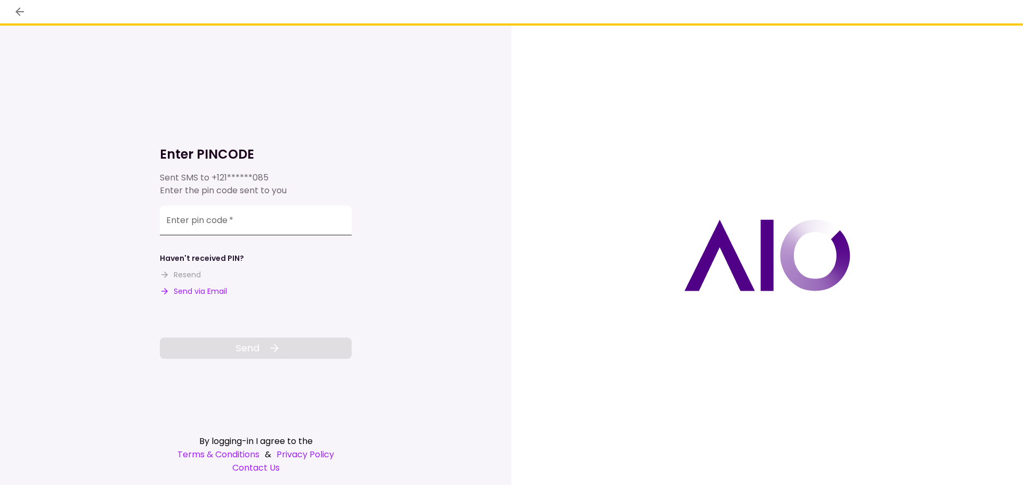
click at [225, 224] on input "Enter pin code   *" at bounding box center [256, 221] width 192 height 30
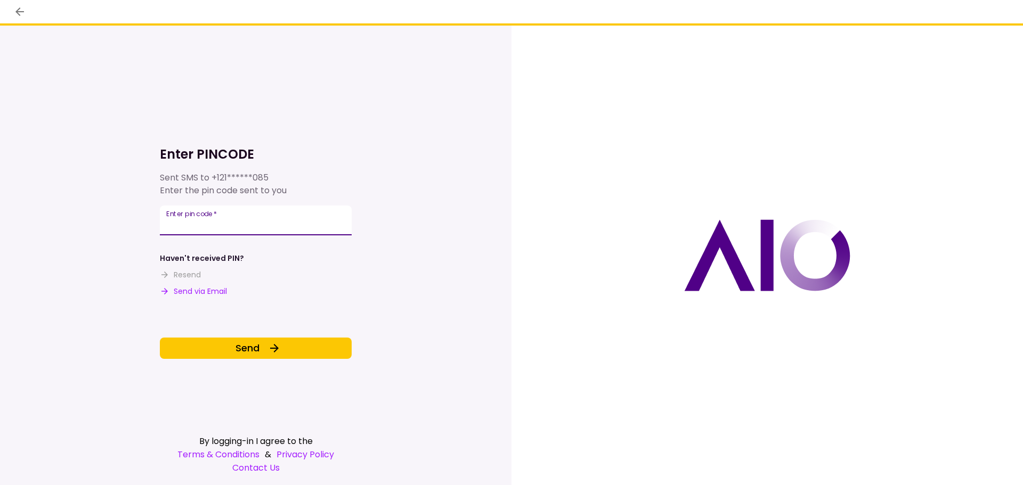
type input "******"
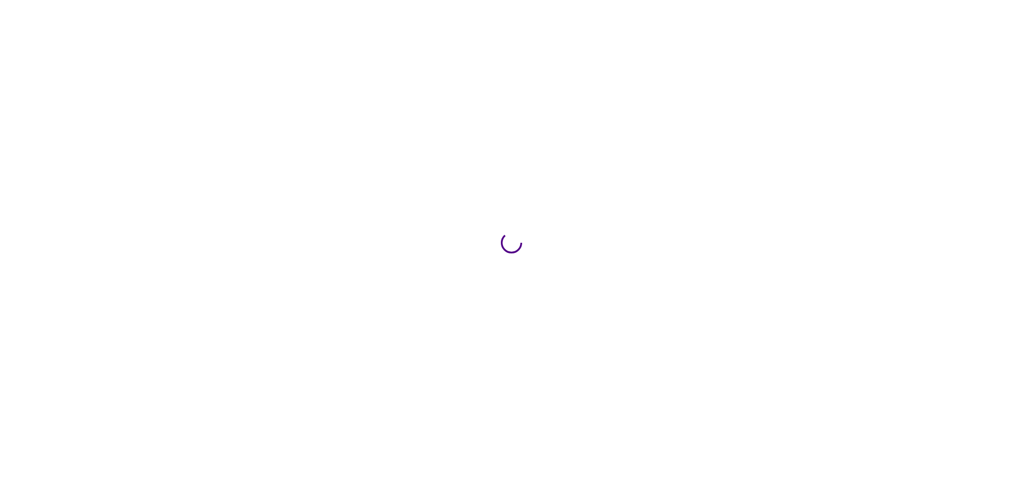
click at [207, 218] on div at bounding box center [511, 242] width 1023 height 485
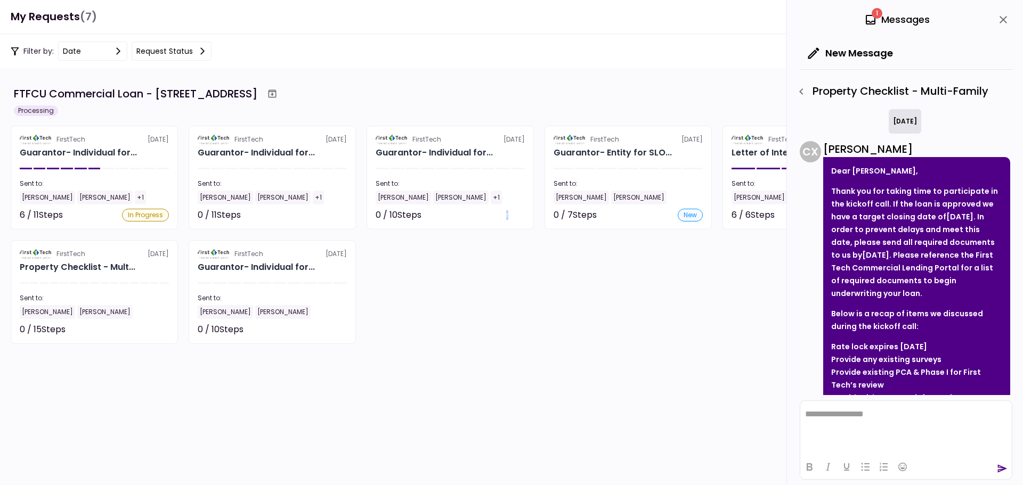
click at [508, 351] on section "FTFCU Commercial Loan - [STREET_ADDRESS] Processing FirstTech [DATE] Guarantor-…" at bounding box center [511, 276] width 1023 height 417
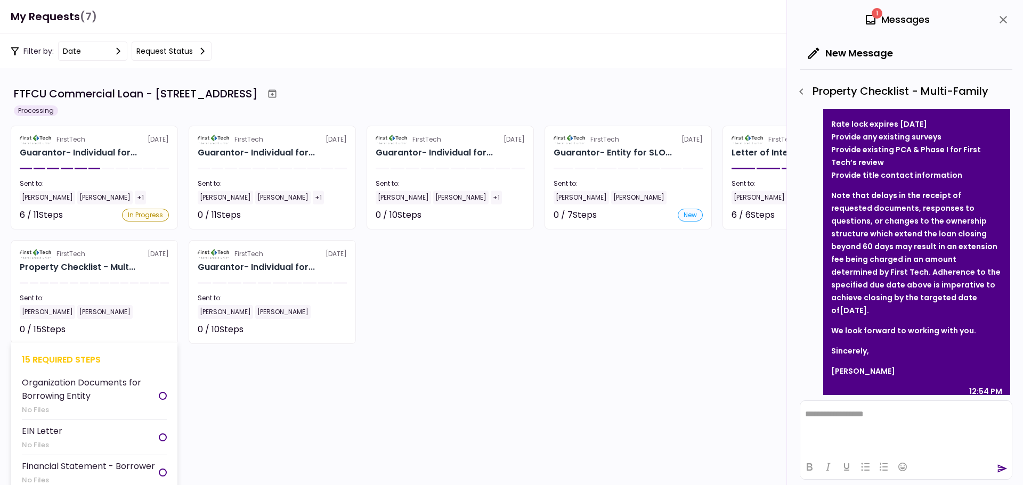
click at [120, 280] on section "FirstTech [DATE] Property Checklist - Mult... Sent to: [PERSON_NAME] [PERSON_NA…" at bounding box center [94, 292] width 167 height 104
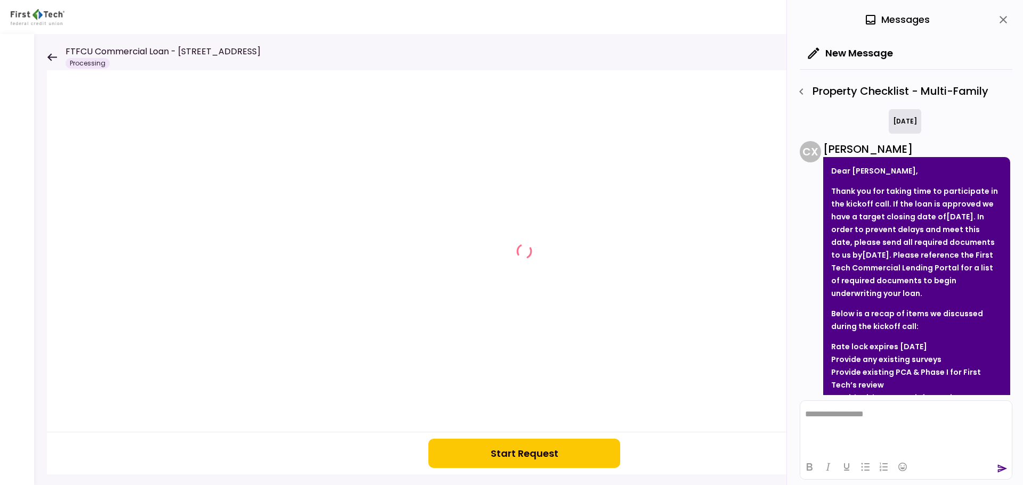
scroll to position [223, 0]
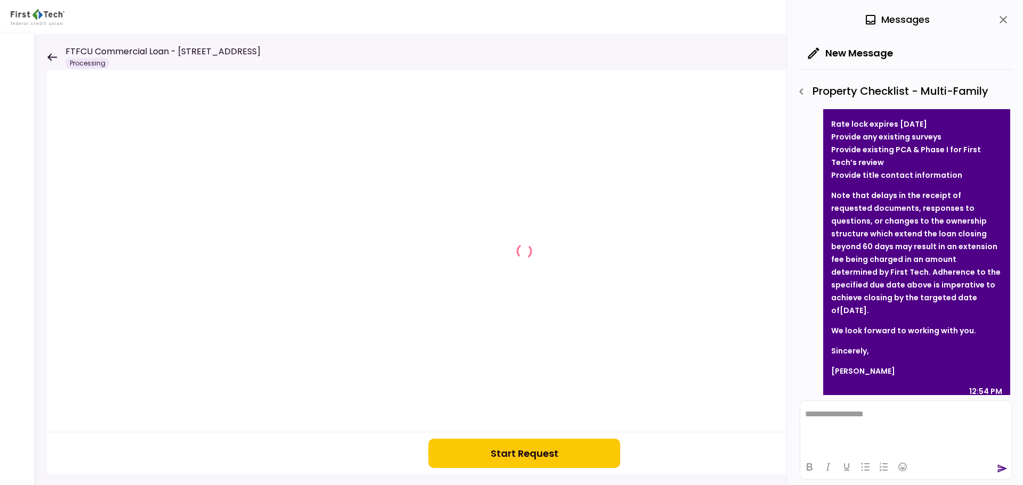
click at [587, 450] on button "Start Request" at bounding box center [524, 453] width 192 height 29
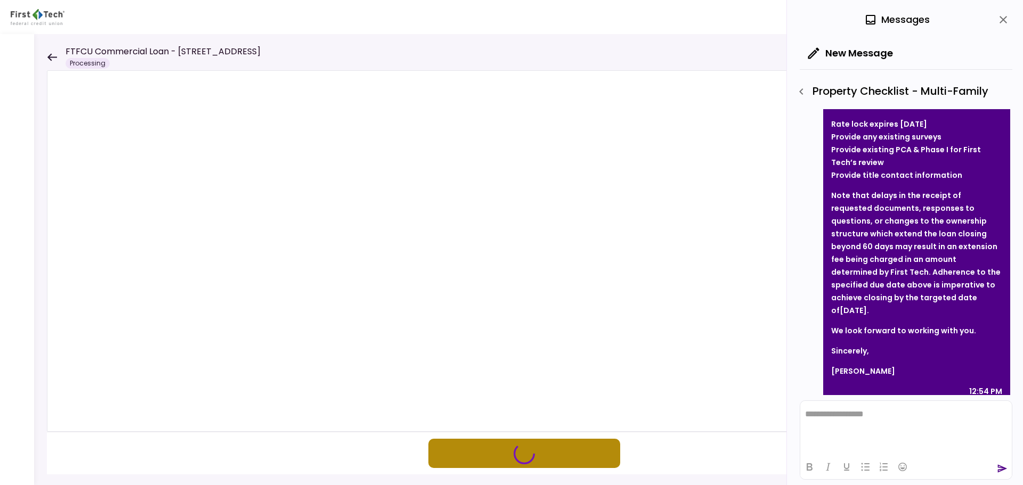
click at [475, 452] on button "button" at bounding box center [524, 453] width 192 height 29
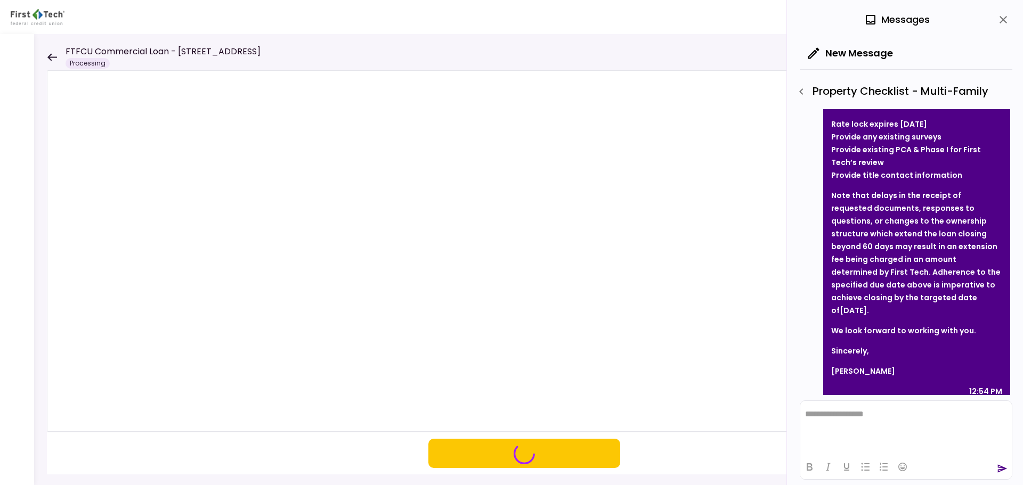
click at [1001, 22] on icon "close" at bounding box center [1003, 19] width 7 height 7
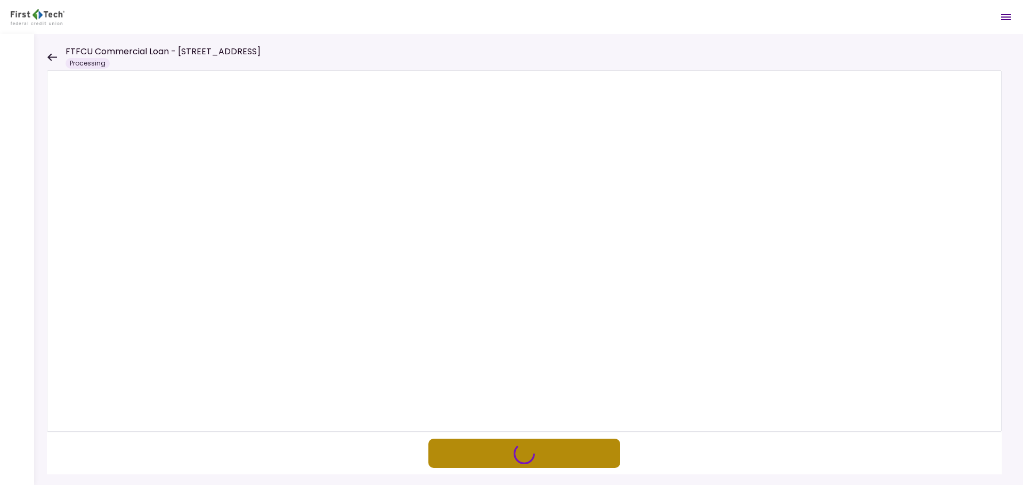
click at [537, 457] on button "button" at bounding box center [524, 453] width 192 height 29
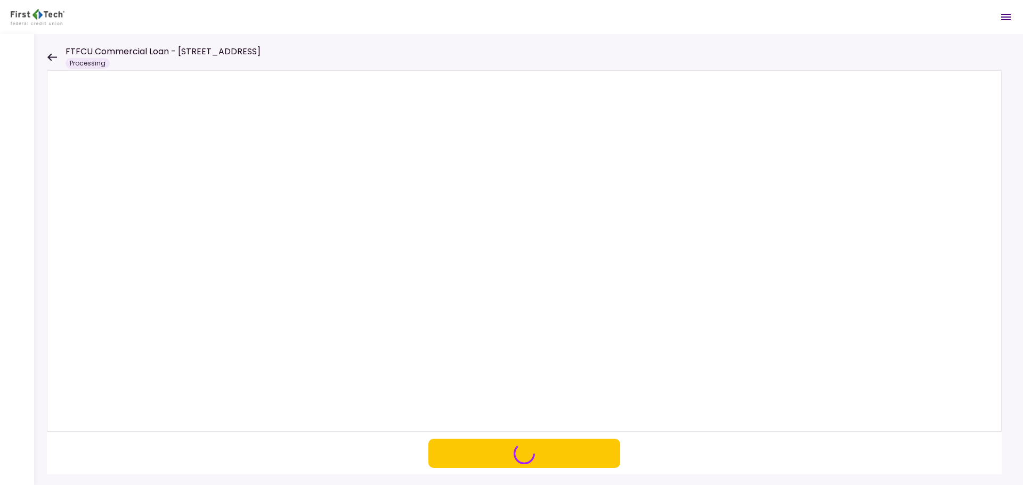
click at [58, 56] on div "FTFCU Commercial Loan - [STREET_ADDRESS] Processing" at bounding box center [154, 56] width 214 height 23
click at [50, 59] on icon at bounding box center [52, 56] width 10 height 7
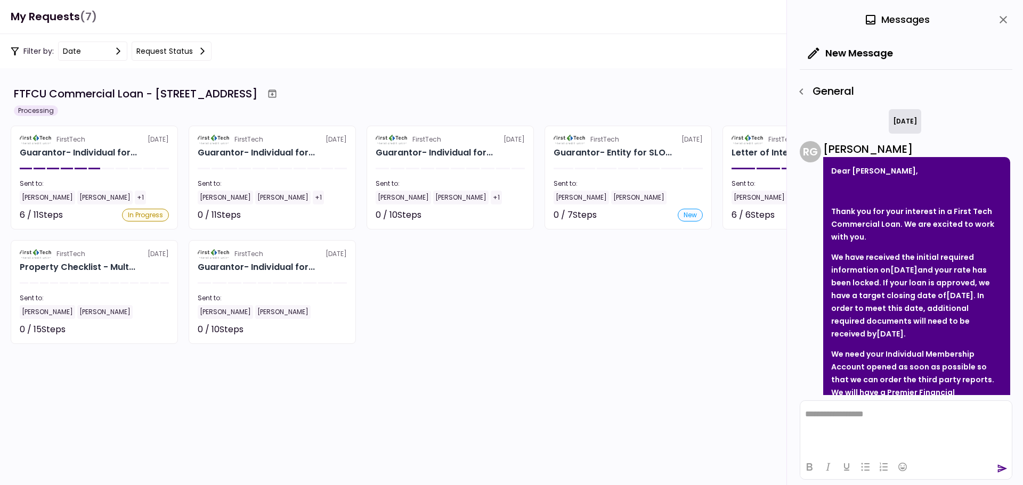
scroll to position [753, 0]
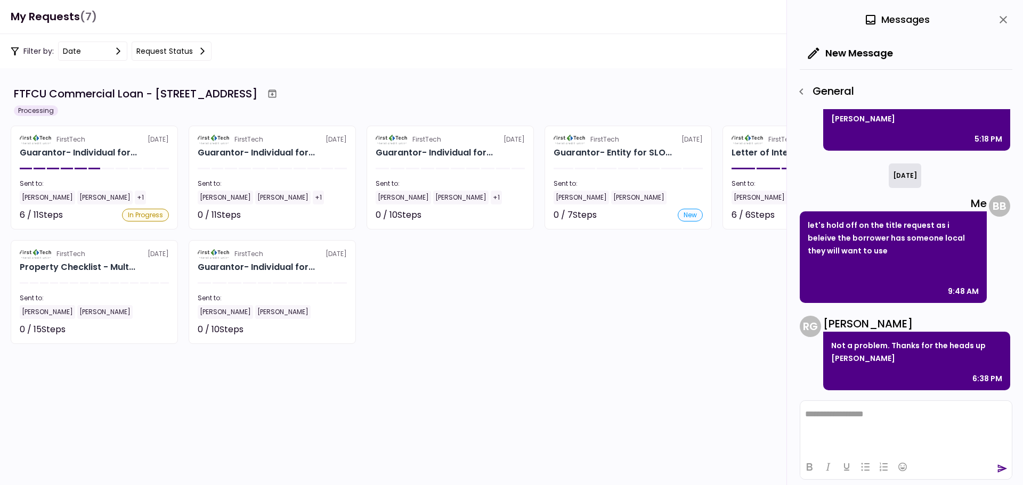
click at [1002, 20] on icon "close" at bounding box center [1003, 19] width 7 height 7
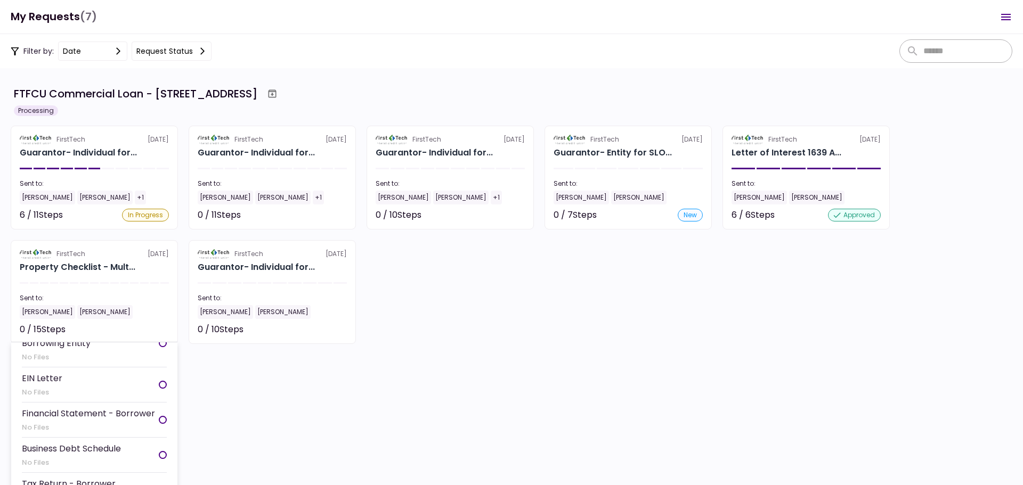
scroll to position [53, 0]
click at [111, 256] on div "FirstTech [DATE]" at bounding box center [94, 254] width 149 height 10
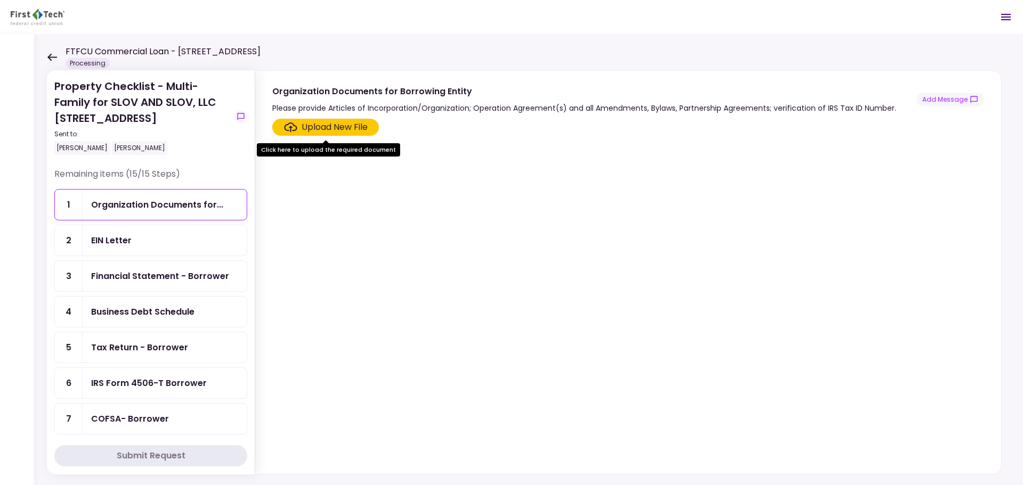
click at [172, 202] on div "Organization Documents for..." at bounding box center [157, 204] width 132 height 13
click at [339, 124] on div "Upload New File" at bounding box center [335, 127] width 66 height 13
click at [0, 0] on input "Upload New File" at bounding box center [0, 0] width 0 height 0
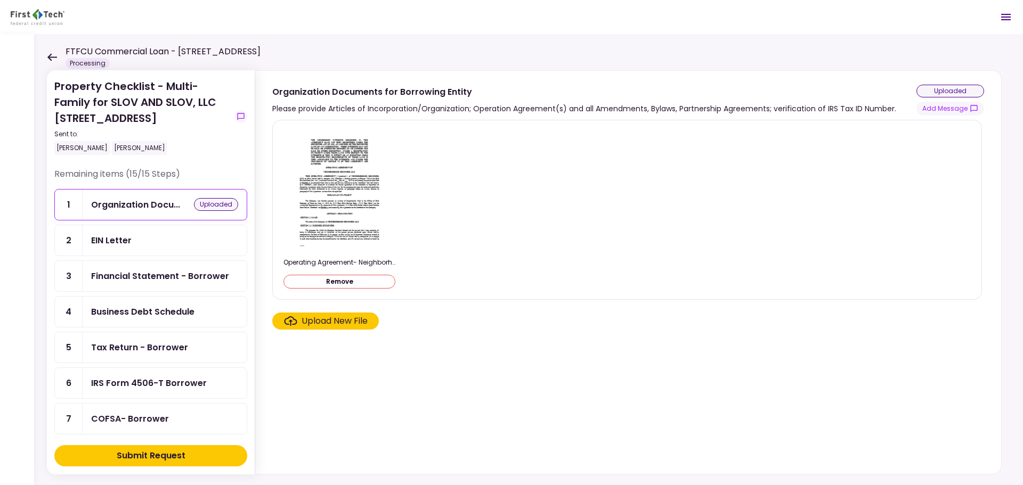
click at [157, 280] on div "Financial Statement - Borrower" at bounding box center [160, 276] width 138 height 13
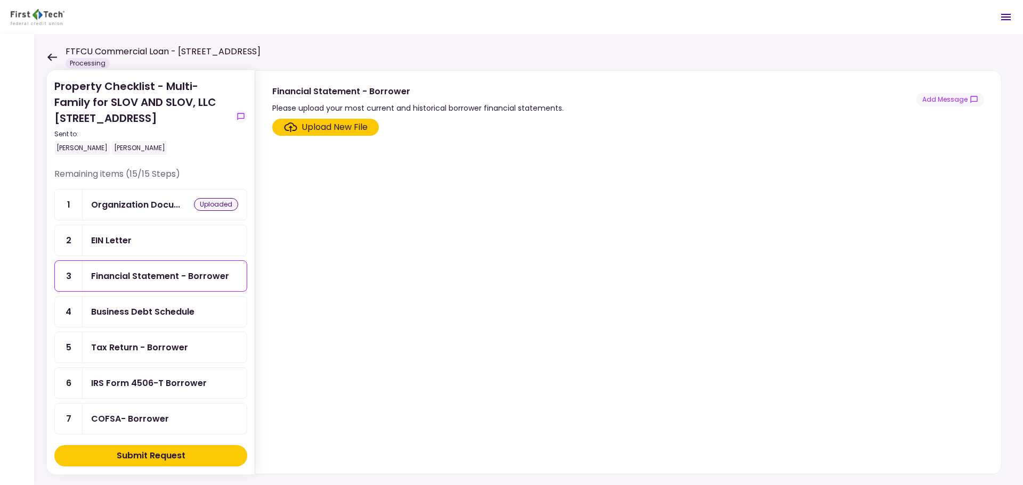
click at [156, 313] on div "Business Debt Schedule" at bounding box center [142, 311] width 103 height 13
click at [156, 340] on div "Tax Return - Borrower" at bounding box center [165, 347] width 164 height 30
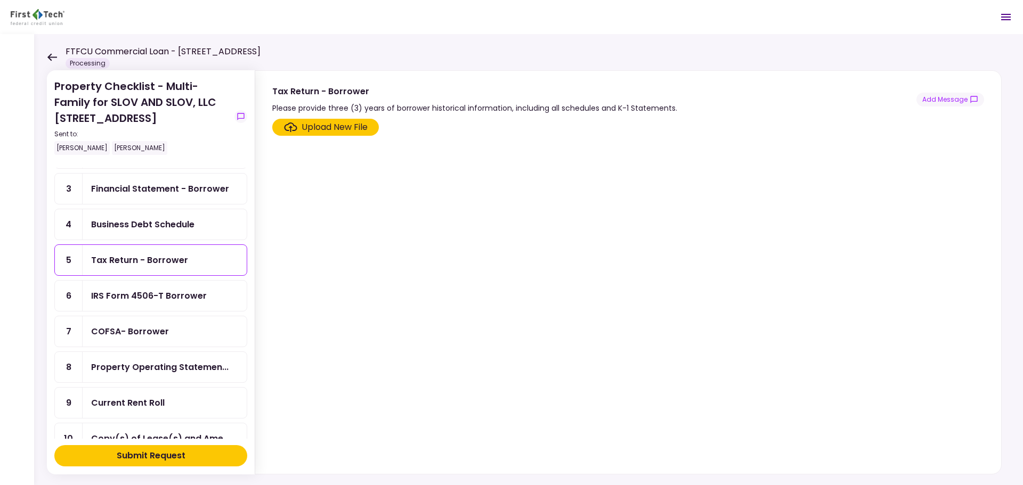
scroll to position [107, 0]
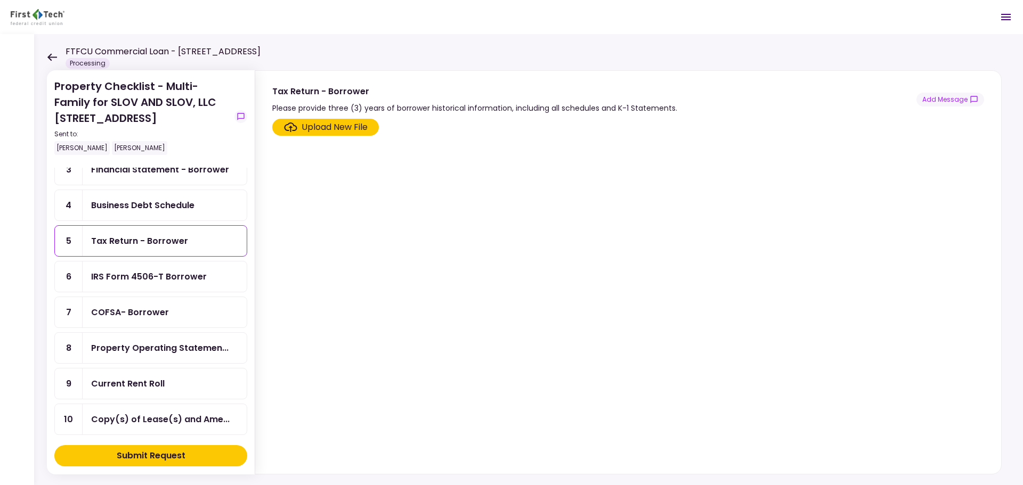
click at [169, 337] on div "Property Operating Statemen..." at bounding box center [165, 348] width 164 height 30
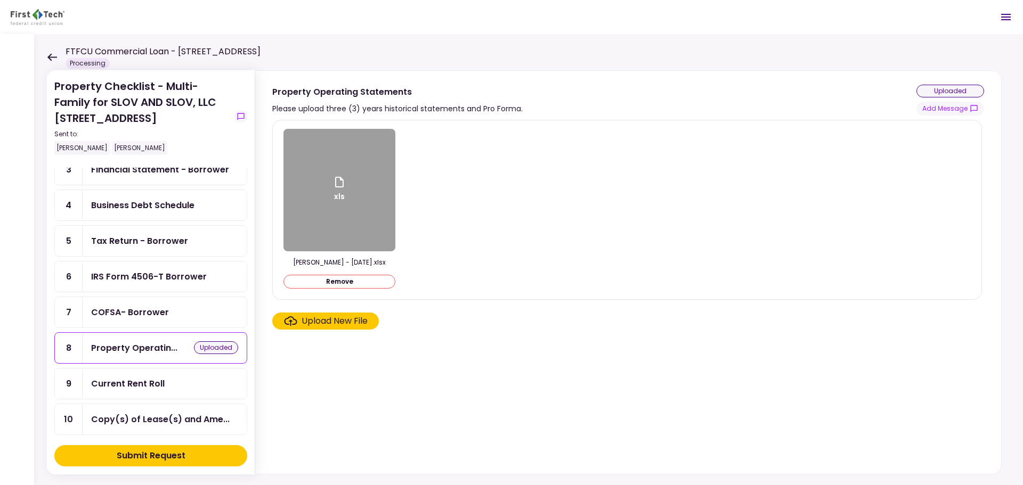
click at [143, 384] on div "Current Rent Roll" at bounding box center [128, 383] width 74 height 13
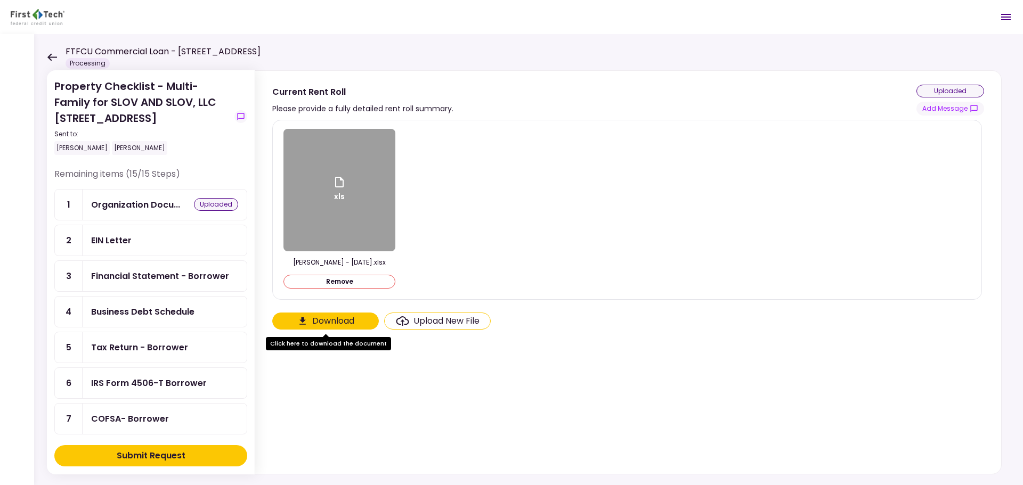
click at [59, 54] on div "FTFCU Commercial Loan - [STREET_ADDRESS] Processing" at bounding box center [154, 56] width 214 height 23
click at [53, 60] on icon at bounding box center [52, 57] width 10 height 8
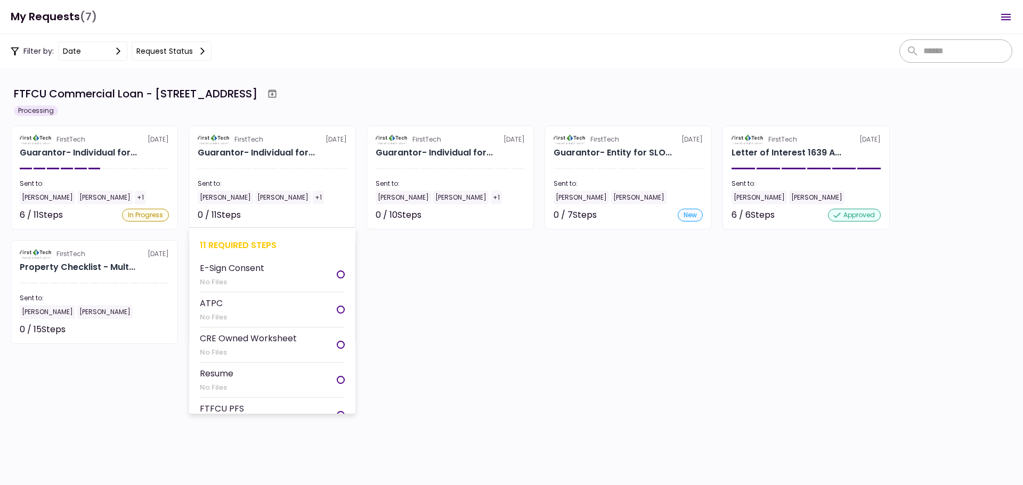
click at [295, 178] on section "FirstTech [DATE] Guarantor- Individual for... Sent to: [PERSON_NAME] [PERSON_NA…" at bounding box center [272, 178] width 167 height 104
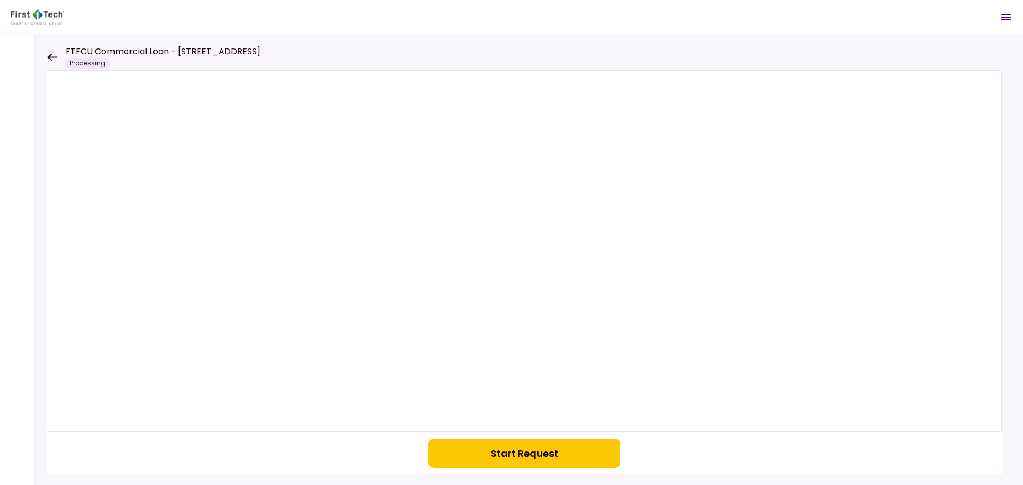
click at [49, 54] on icon at bounding box center [52, 57] width 10 height 8
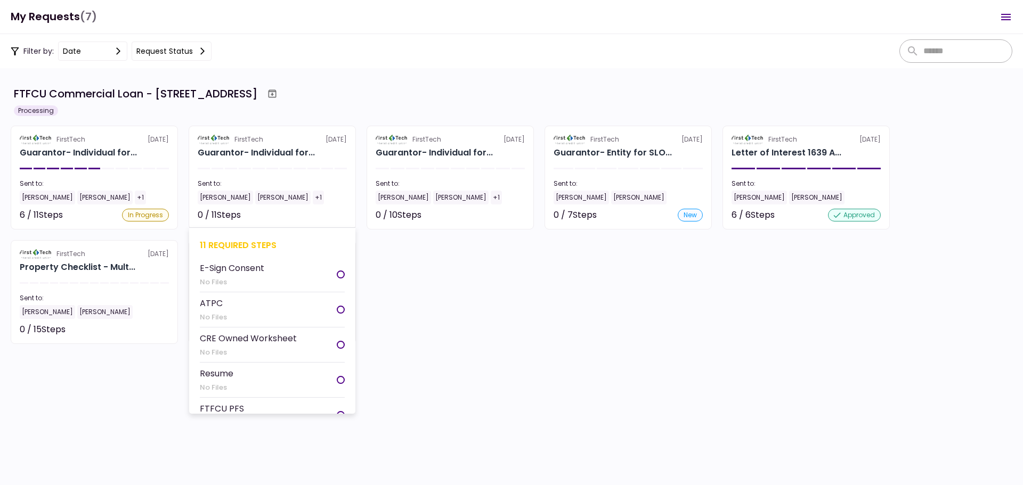
click at [228, 276] on div "E-Sign Consent No Files" at bounding box center [232, 275] width 64 height 26
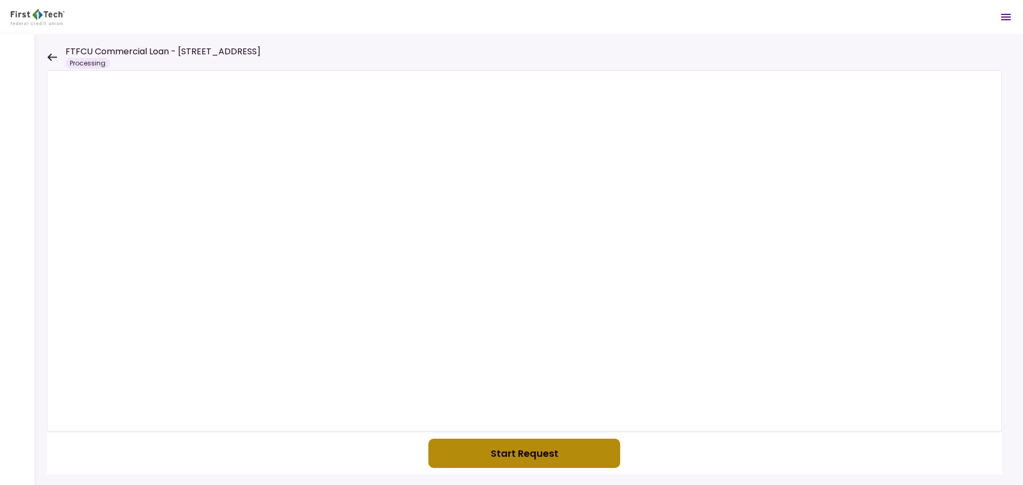
click at [509, 451] on button "Start Request" at bounding box center [524, 453] width 192 height 29
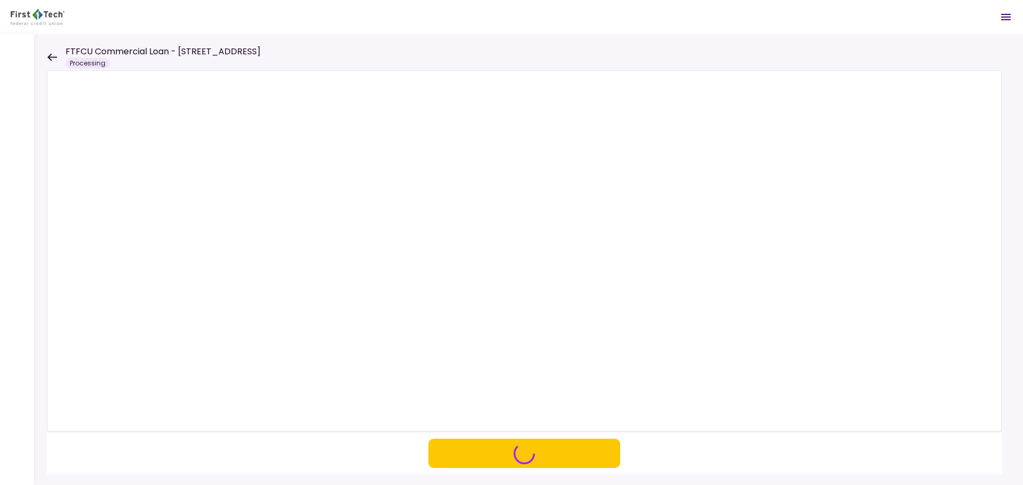
click at [54, 58] on icon at bounding box center [52, 57] width 10 height 8
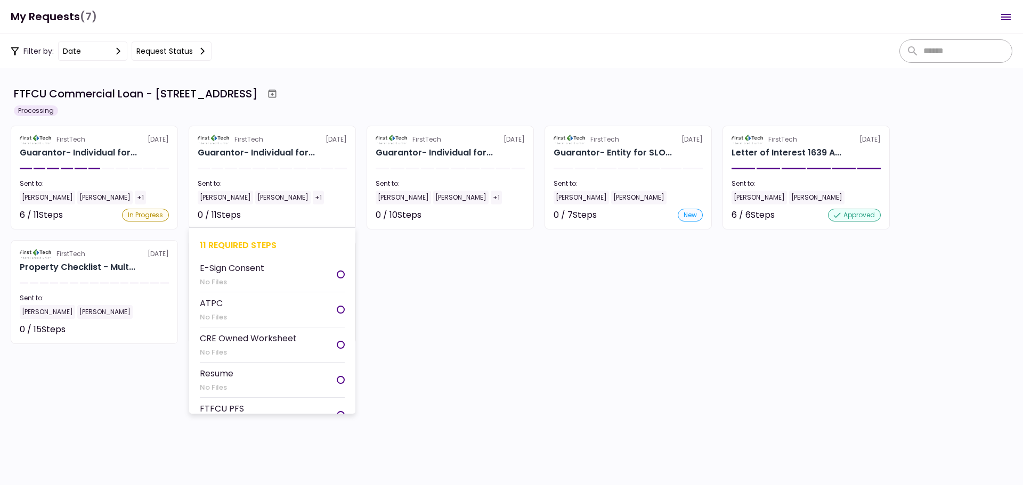
click at [263, 239] on div "11 required steps" at bounding box center [272, 245] width 145 height 13
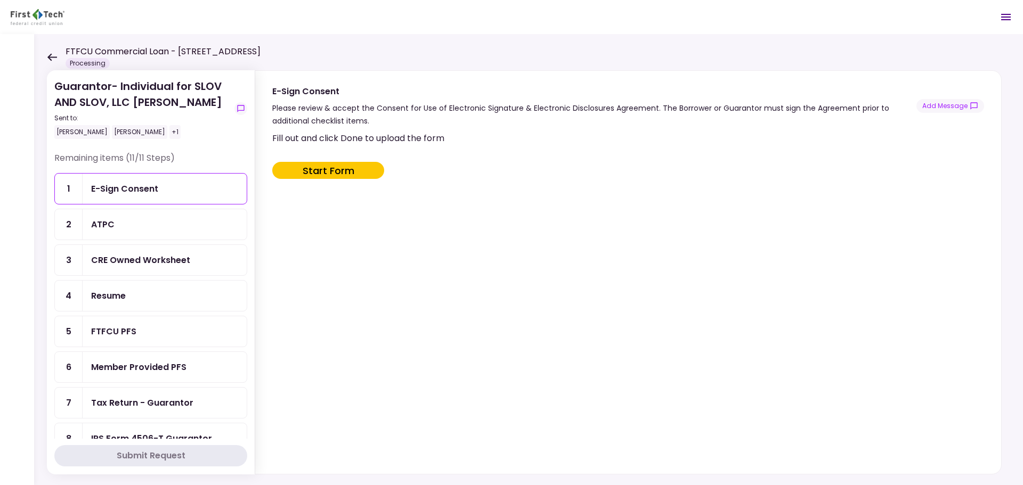
click at [183, 258] on div "CRE Owned Worksheet" at bounding box center [140, 260] width 99 height 13
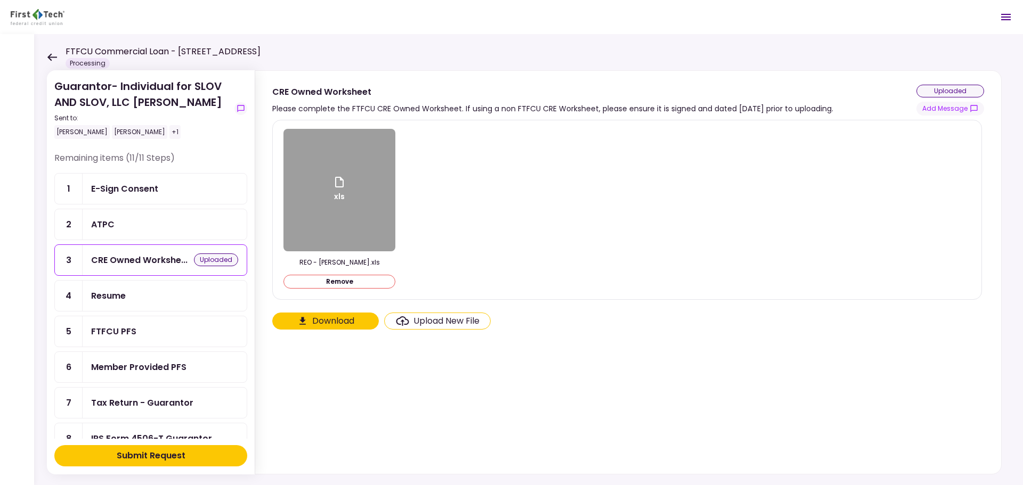
click at [145, 334] on div "FTFCU PFS" at bounding box center [164, 331] width 147 height 13
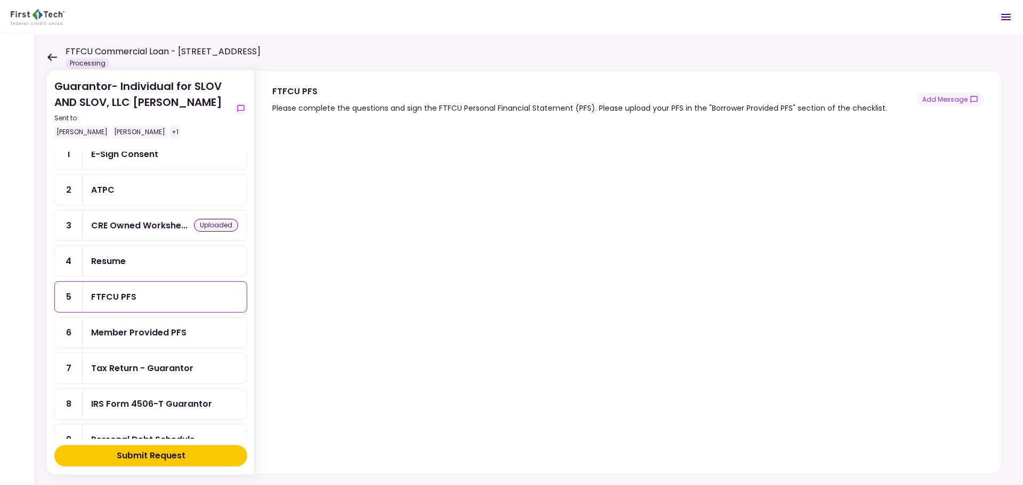
scroll to position [53, 0]
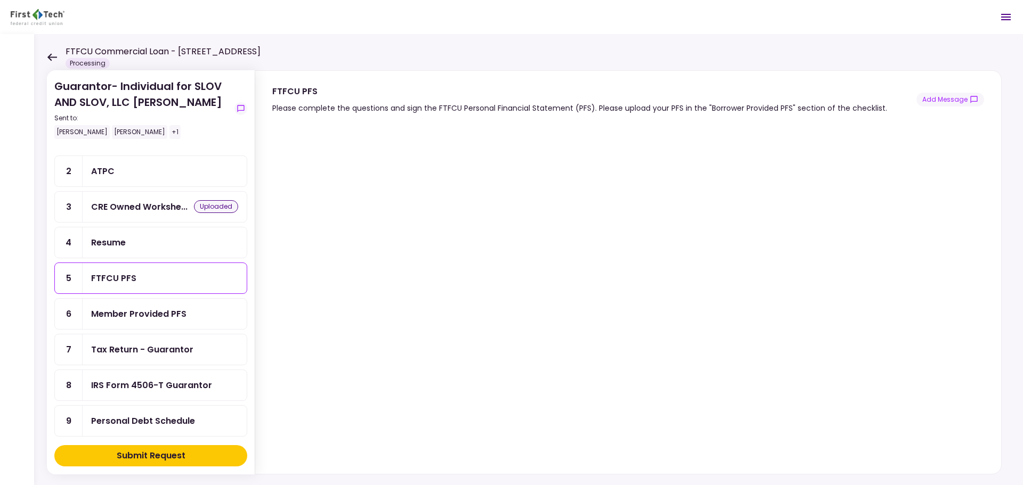
click at [110, 347] on div "Tax Return - Guarantor" at bounding box center [142, 349] width 102 height 13
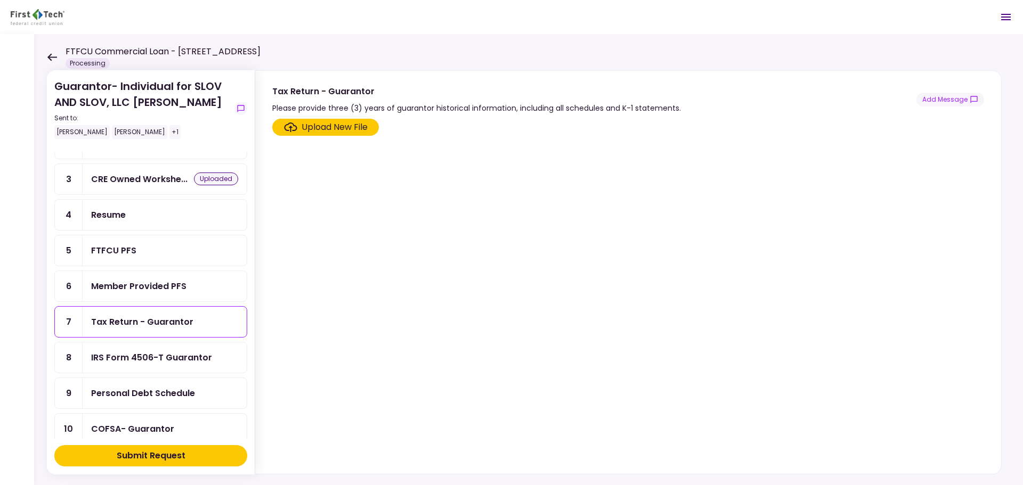
scroll to position [107, 0]
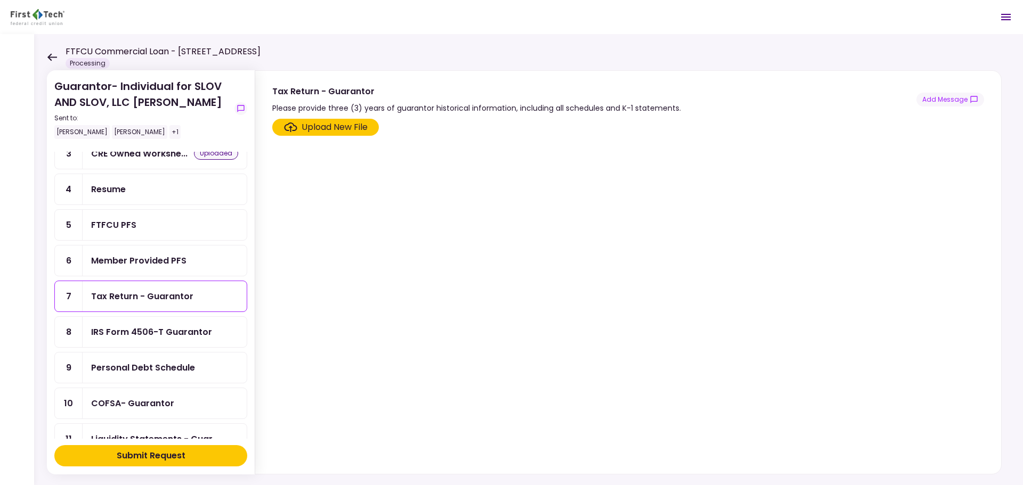
click at [155, 362] on div "Personal Debt Schedule" at bounding box center [143, 367] width 104 height 13
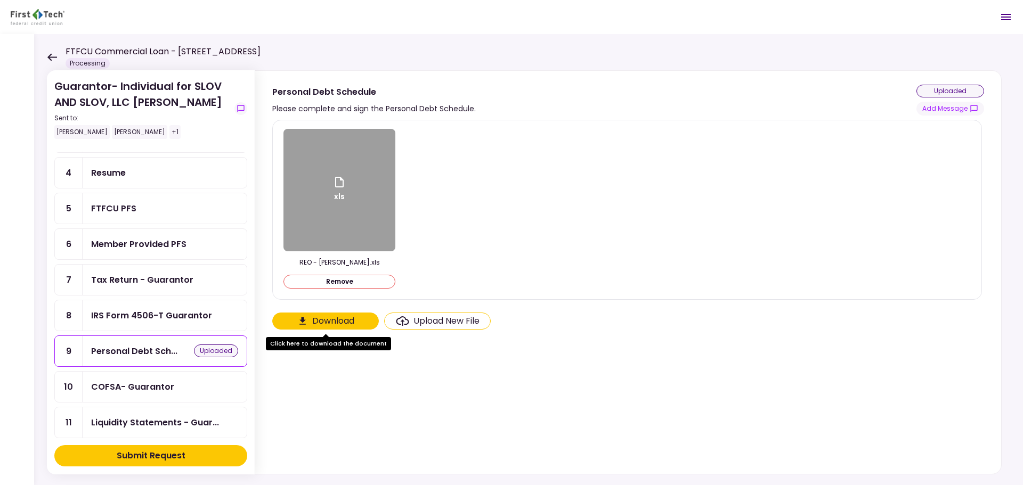
scroll to position [132, 0]
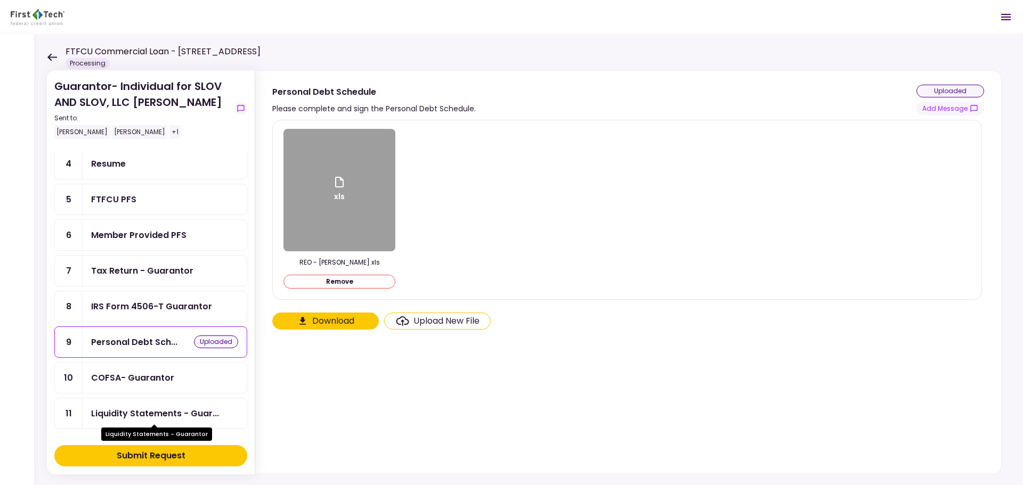
click at [185, 412] on div "Liquidity Statements - Guar..." at bounding box center [155, 413] width 128 height 13
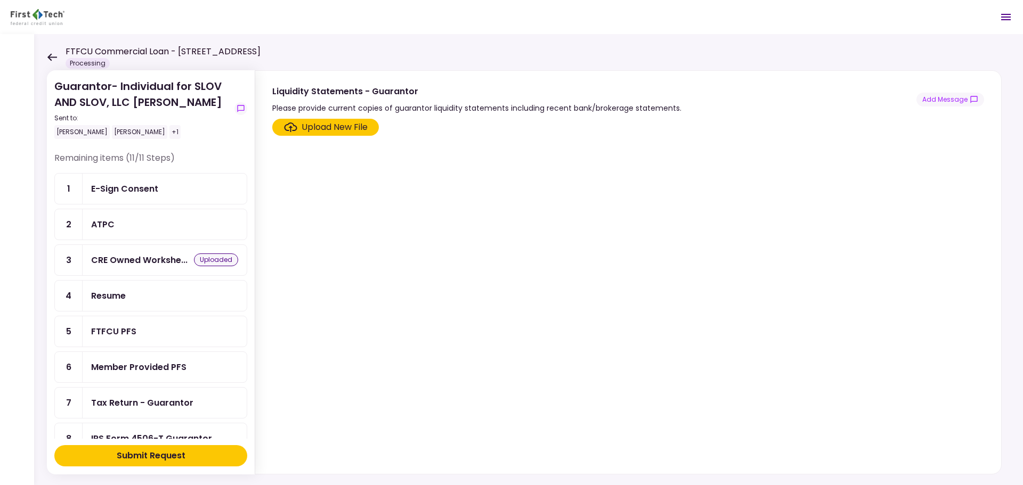
click at [172, 194] on div "E-Sign Consent" at bounding box center [164, 188] width 147 height 13
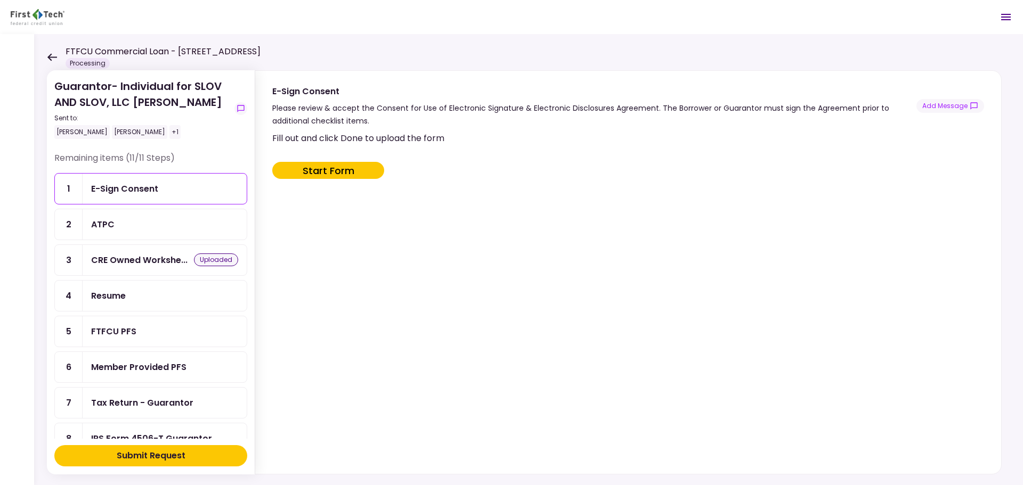
click at [140, 222] on div "ATPC" at bounding box center [164, 224] width 147 height 13
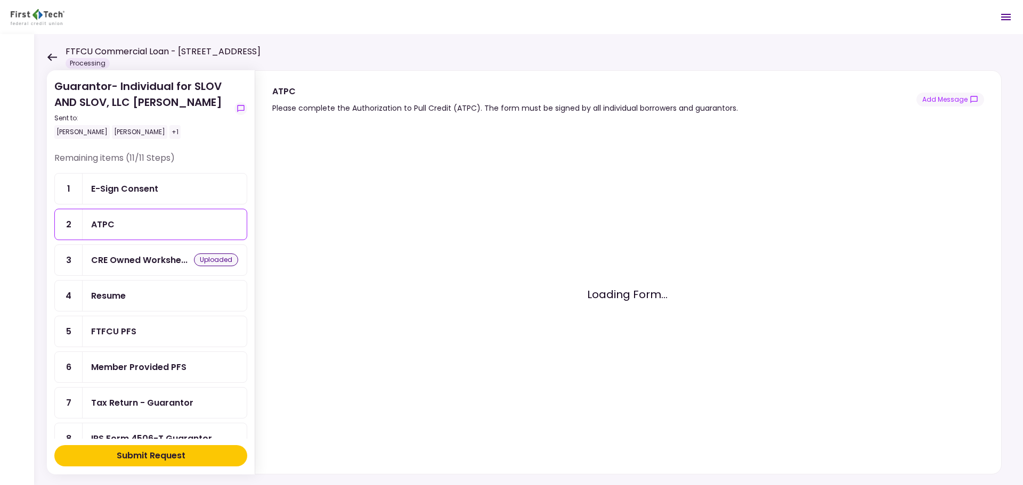
click at [164, 287] on div "Resume" at bounding box center [165, 296] width 164 height 30
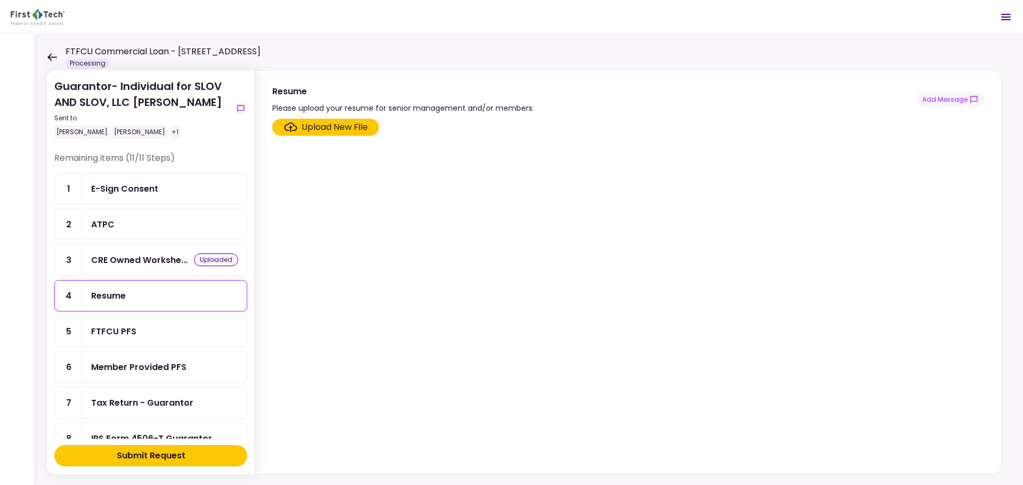
click at [153, 331] on div "FTFCU PFS" at bounding box center [164, 331] width 147 height 13
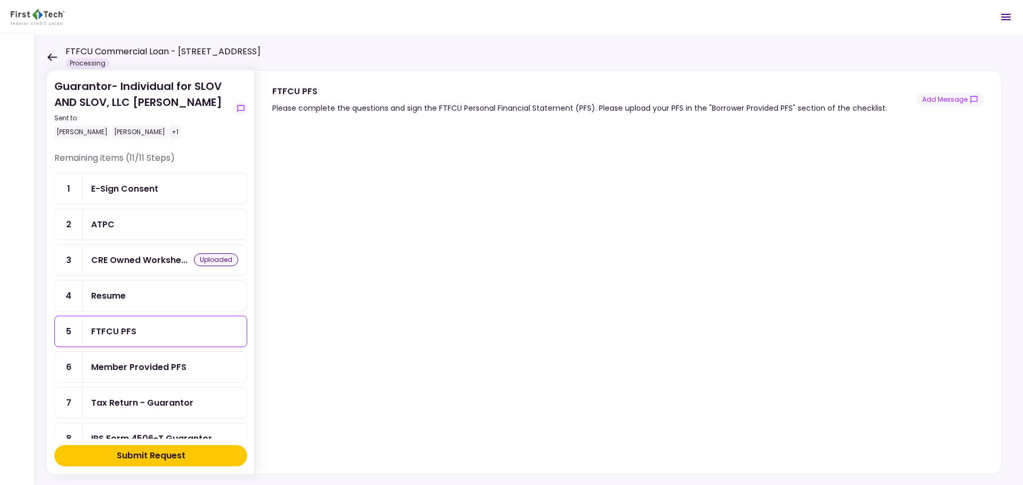
click at [160, 365] on div "Member Provided PFS" at bounding box center [138, 367] width 95 height 13
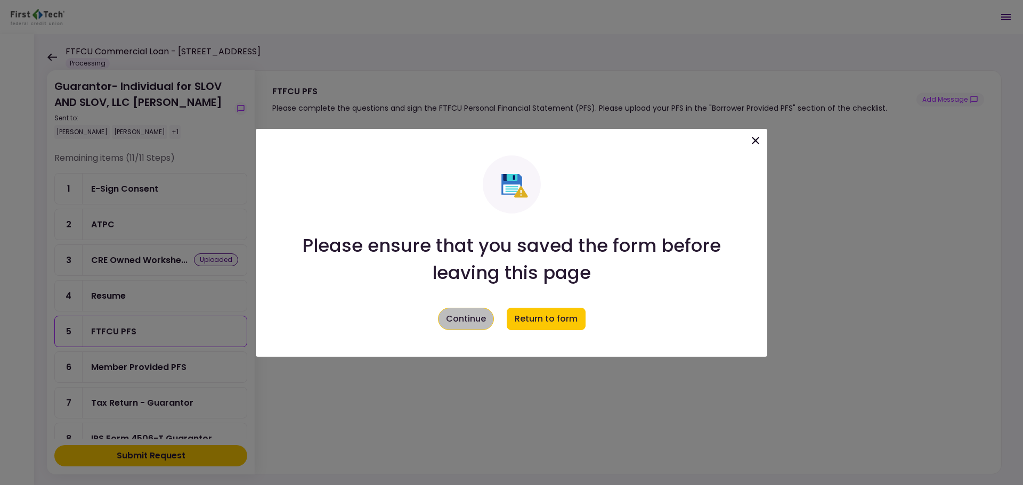
click at [475, 322] on button "Continue" at bounding box center [466, 319] width 56 height 22
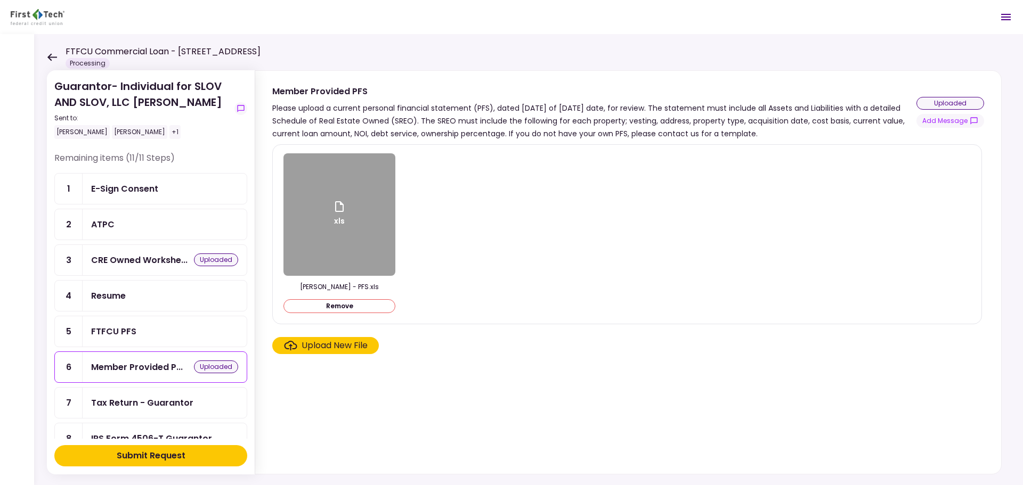
click at [47, 53] on icon at bounding box center [52, 57] width 10 height 8
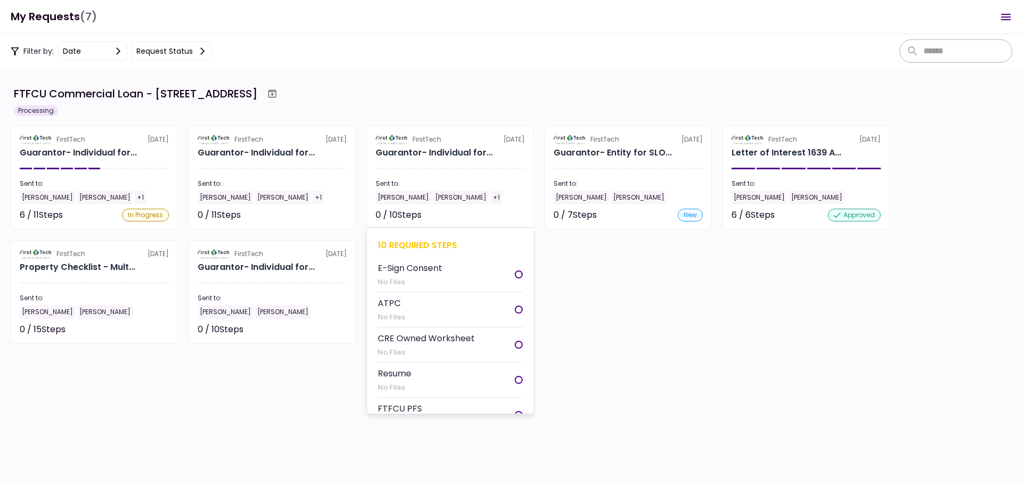
scroll to position [53, 0]
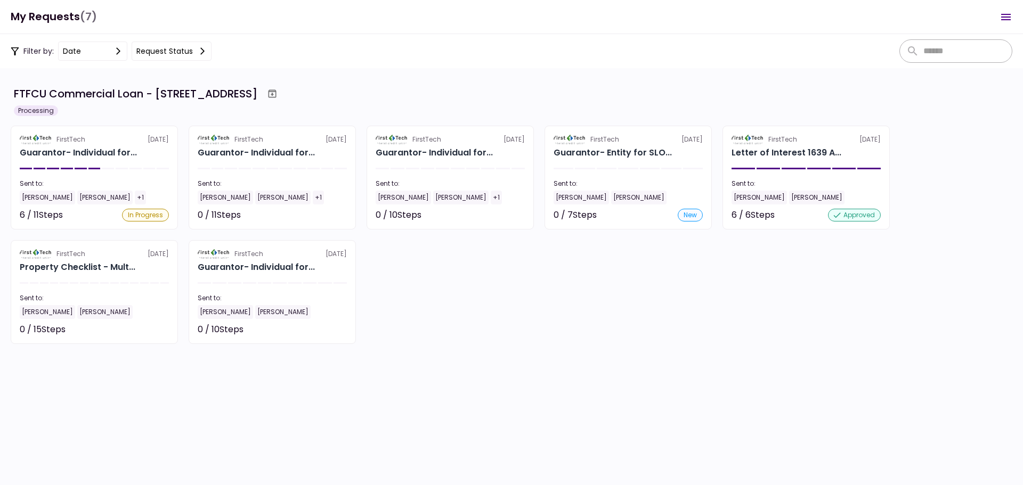
click at [294, 291] on section "FirstTech [DATE] Guarantor- Individual for... Sent to: [PERSON_NAME] [PERSON_NA…" at bounding box center [272, 292] width 167 height 104
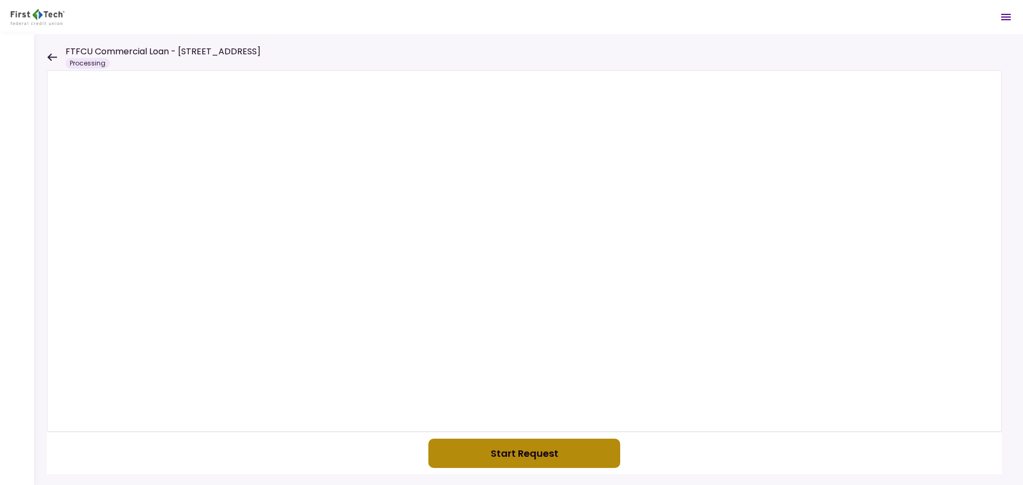
click at [479, 456] on button "Start Request" at bounding box center [524, 453] width 192 height 29
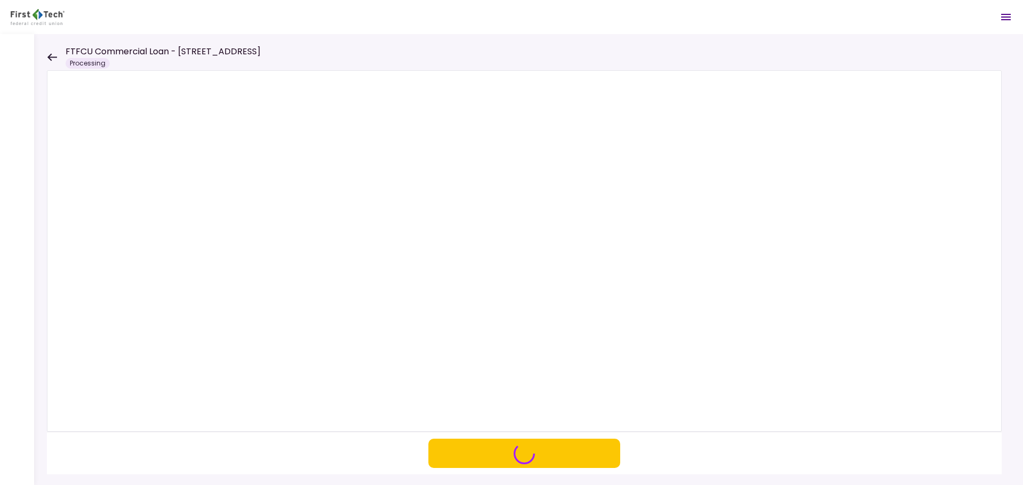
click at [51, 60] on icon at bounding box center [52, 56] width 10 height 7
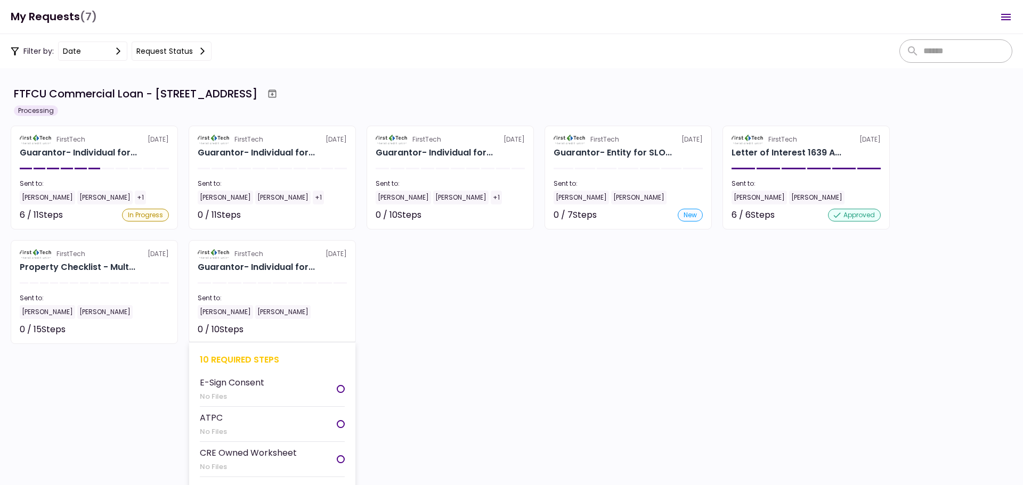
click at [231, 363] on div "10 required steps" at bounding box center [272, 359] width 145 height 13
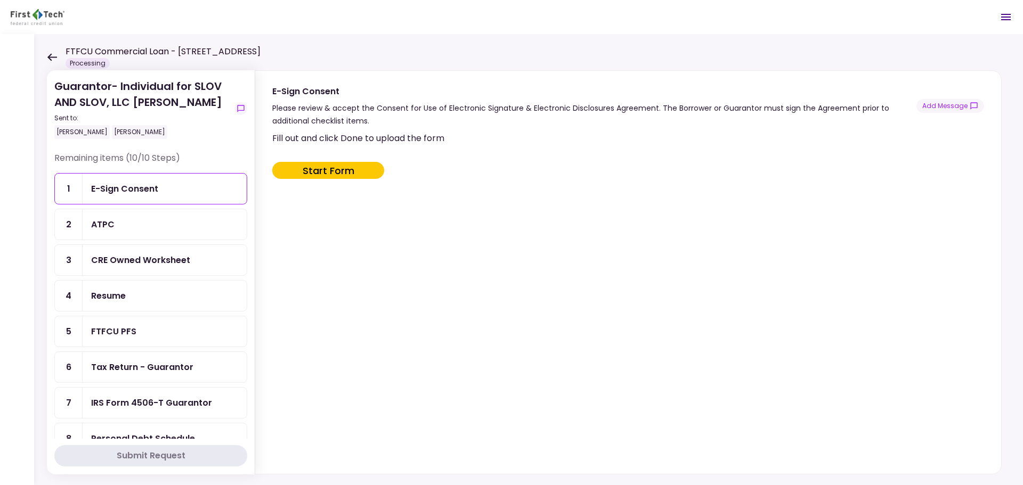
click at [161, 332] on div "FTFCU PFS" at bounding box center [164, 331] width 147 height 13
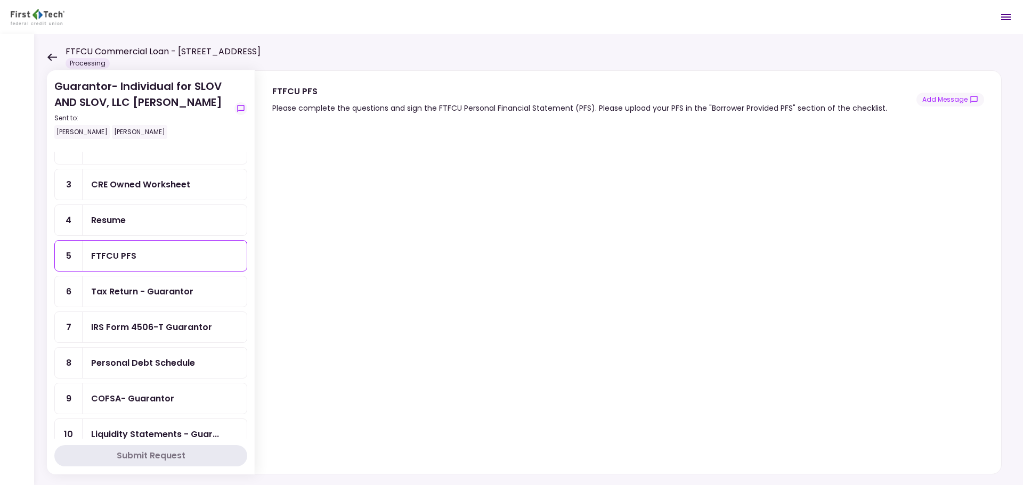
scroll to position [96, 0]
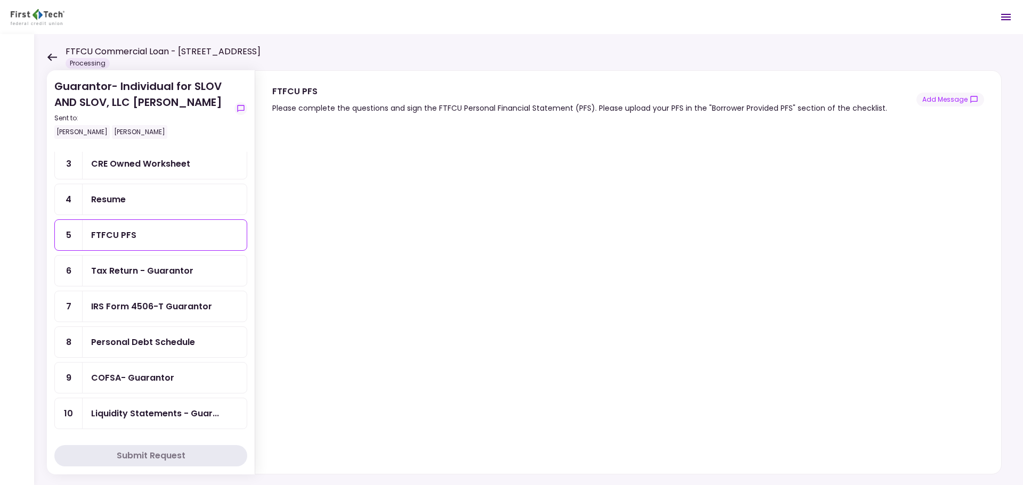
click at [190, 341] on div "Personal Debt Schedule" at bounding box center [143, 342] width 104 height 13
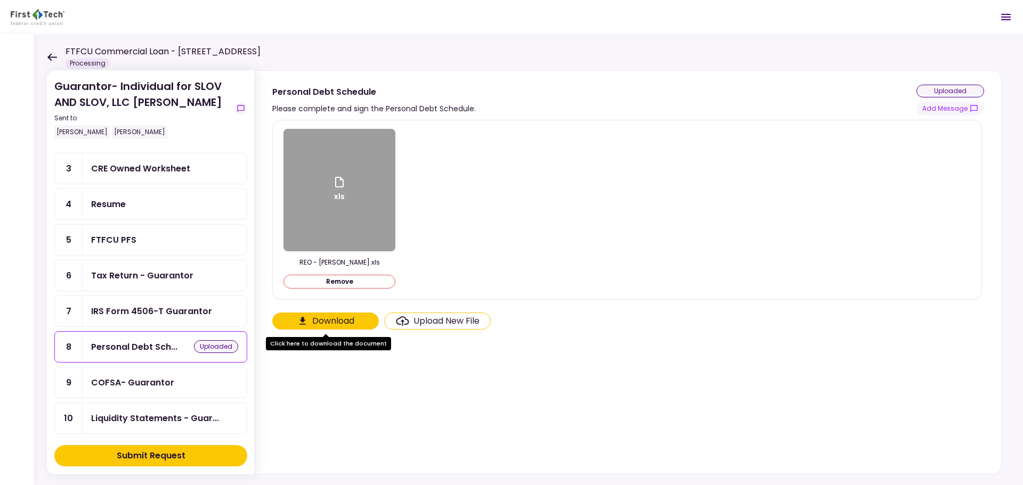
scroll to position [96, 0]
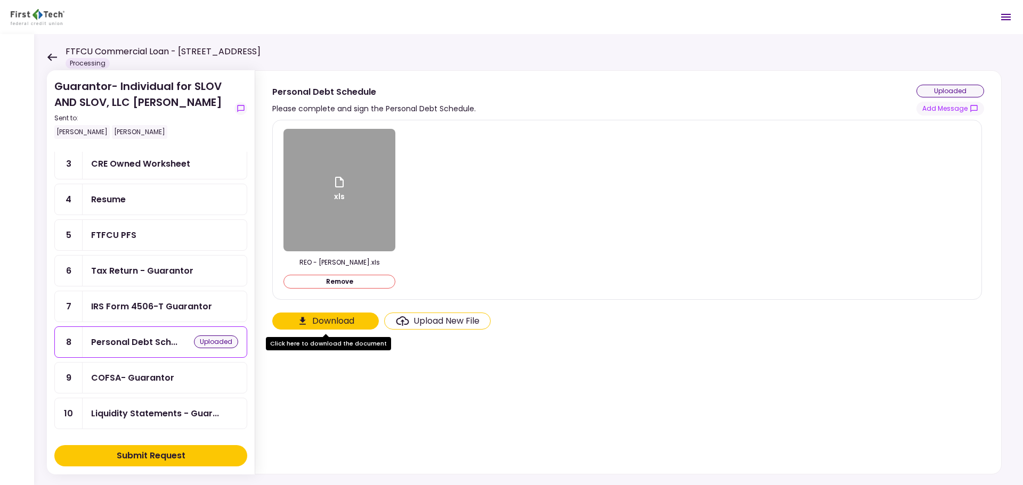
click at [163, 230] on div "FTFCU PFS" at bounding box center [164, 235] width 147 height 13
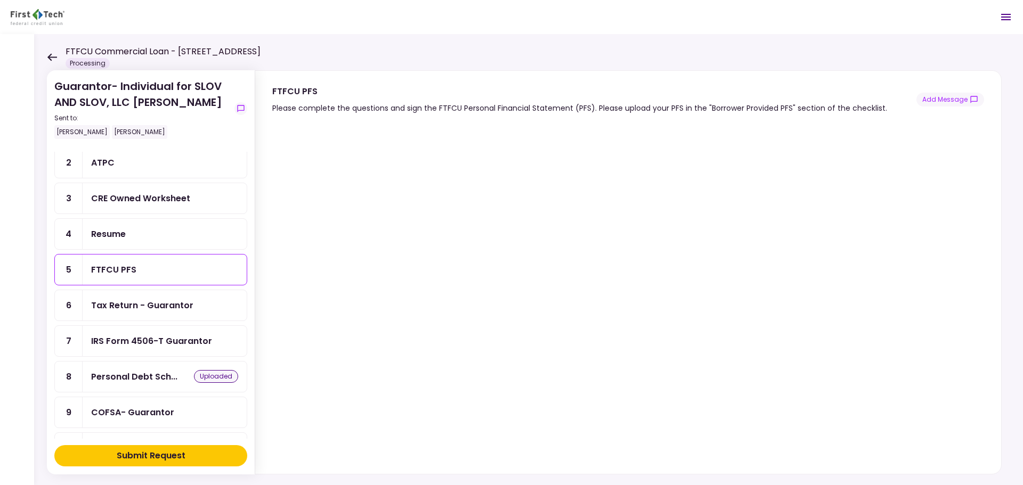
scroll to position [43, 0]
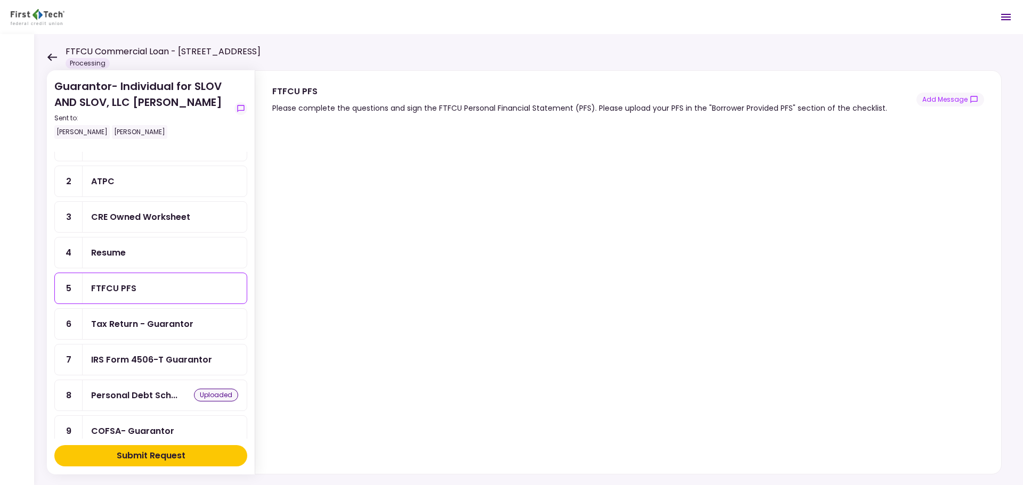
click at [53, 62] on div "FTFCU Commercial Loan - [STREET_ADDRESS] Processing" at bounding box center [154, 56] width 214 height 23
click at [50, 55] on icon at bounding box center [52, 56] width 10 height 7
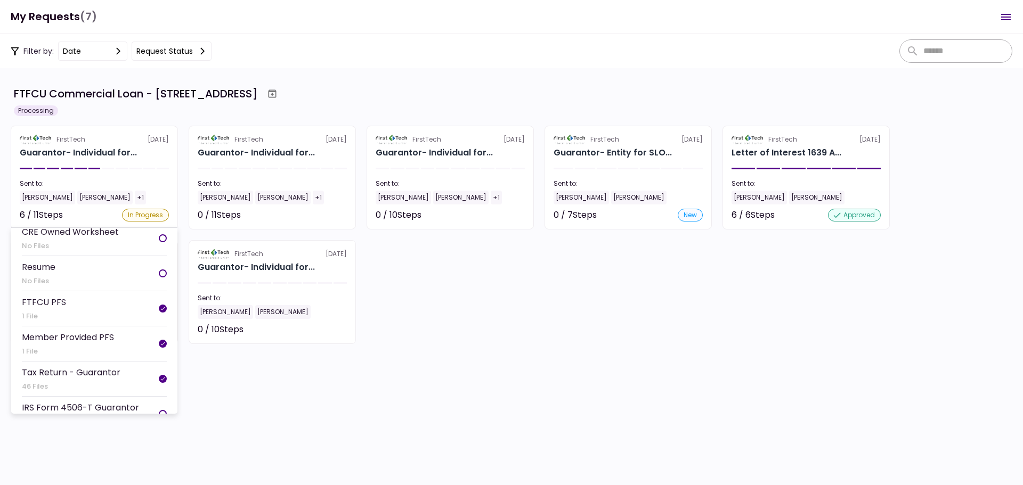
scroll to position [160, 0]
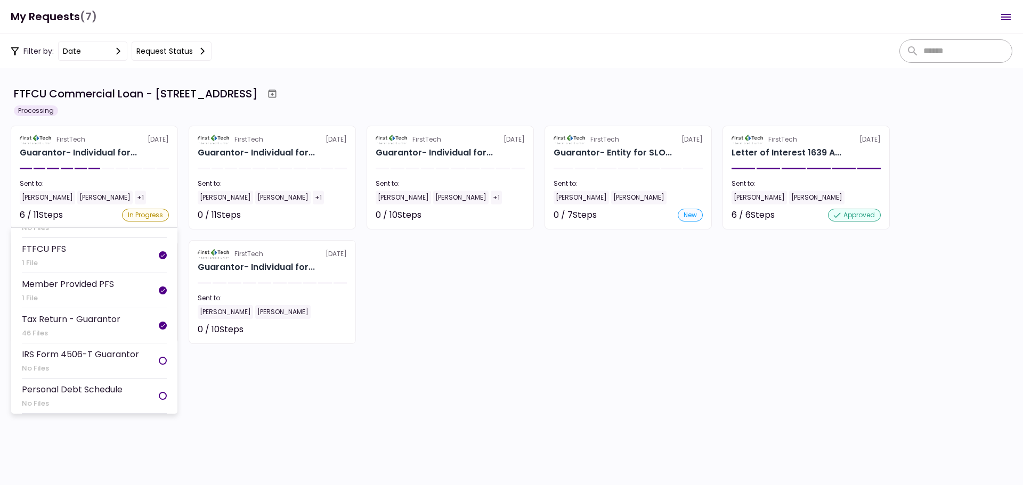
click at [76, 392] on div "Personal Debt Schedule" at bounding box center [72, 389] width 101 height 13
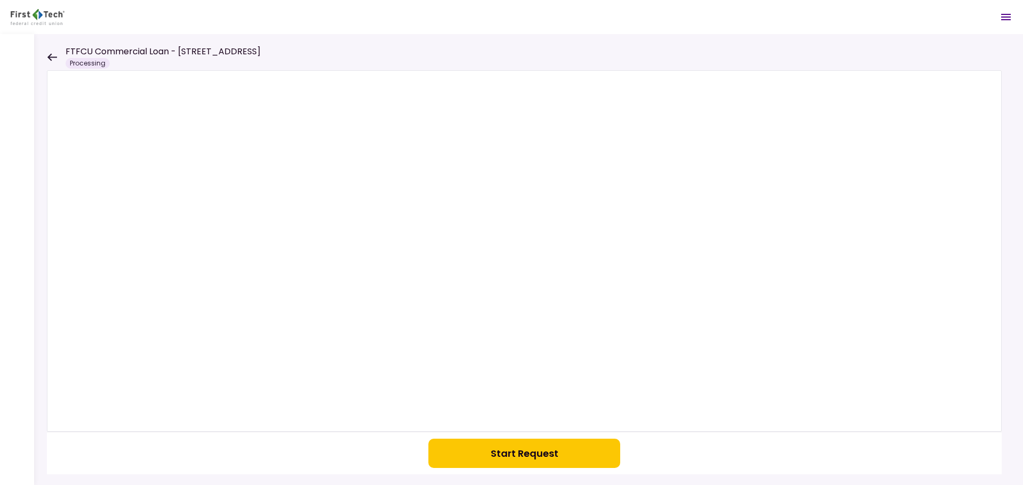
click at [52, 63] on div "FTFCU Commercial Loan - [STREET_ADDRESS] Processing" at bounding box center [154, 56] width 214 height 23
click at [49, 61] on icon at bounding box center [52, 57] width 10 height 8
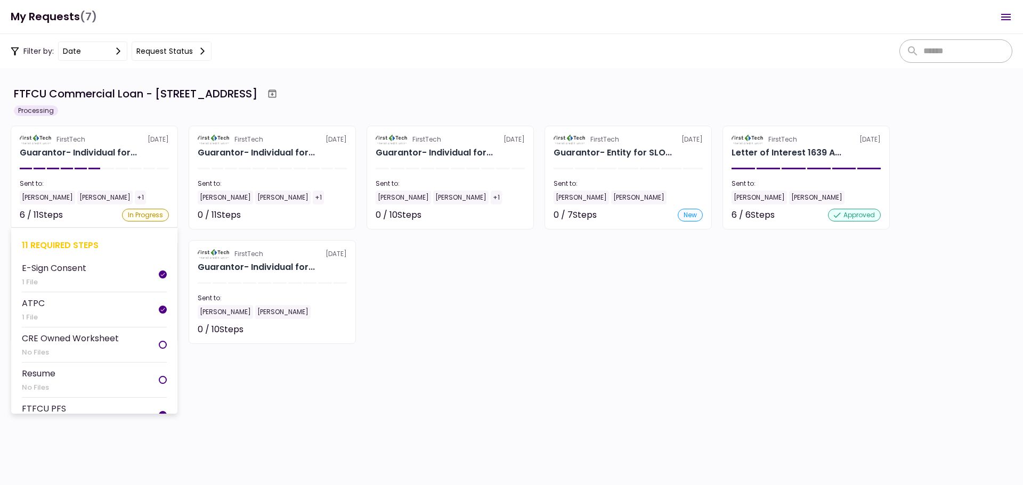
click at [71, 241] on div "11 required steps" at bounding box center [94, 245] width 145 height 13
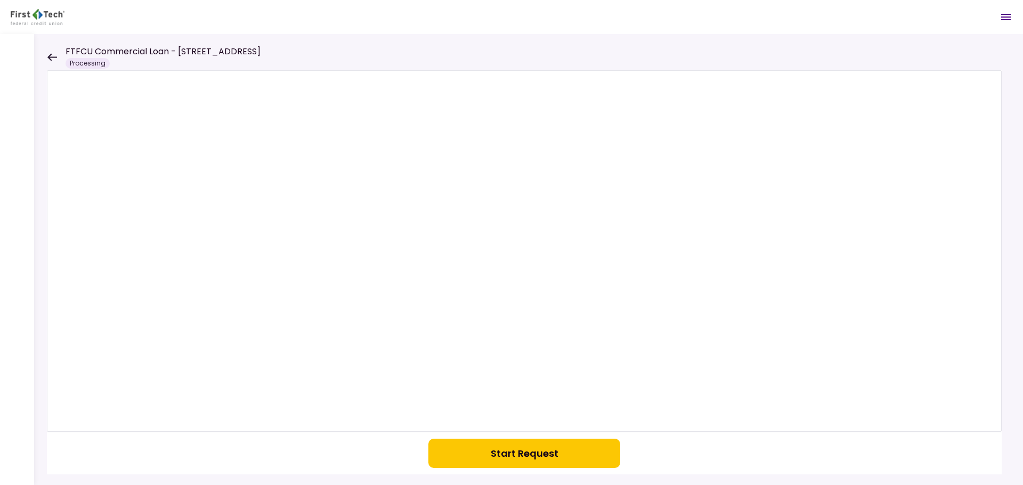
click at [515, 457] on button "Start Request" at bounding box center [524, 453] width 192 height 29
click at [51, 55] on icon at bounding box center [52, 57] width 10 height 8
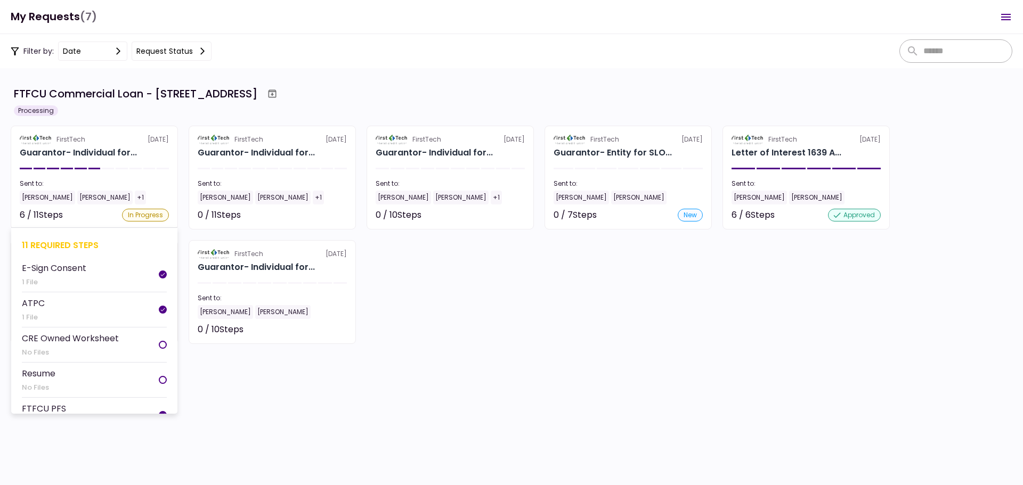
click at [73, 247] on div "11 required steps" at bounding box center [94, 245] width 145 height 13
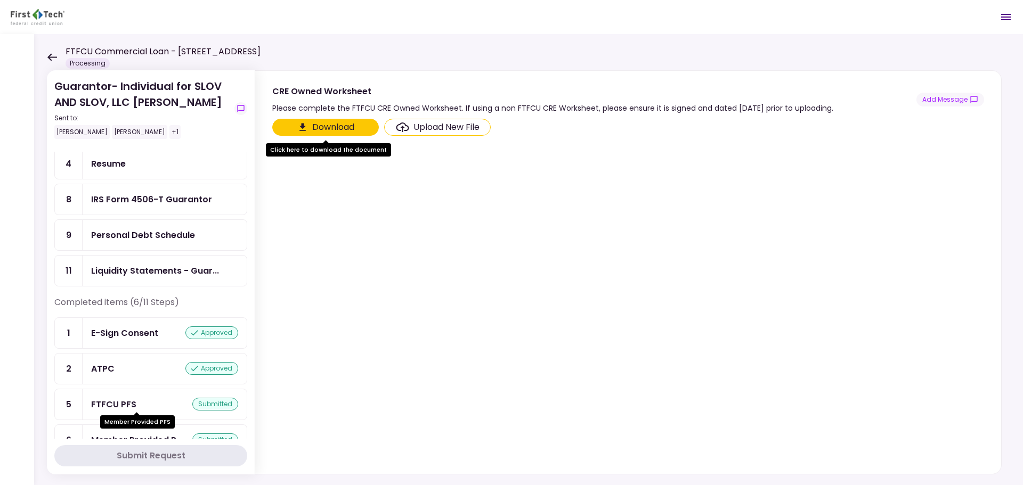
scroll to position [52, 0]
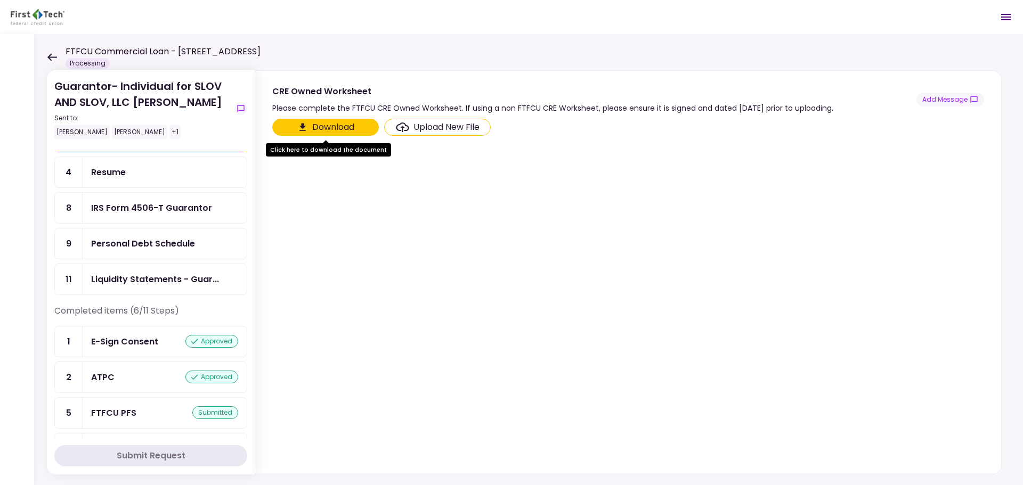
click at [153, 247] on div "Personal Debt Schedule" at bounding box center [143, 243] width 104 height 13
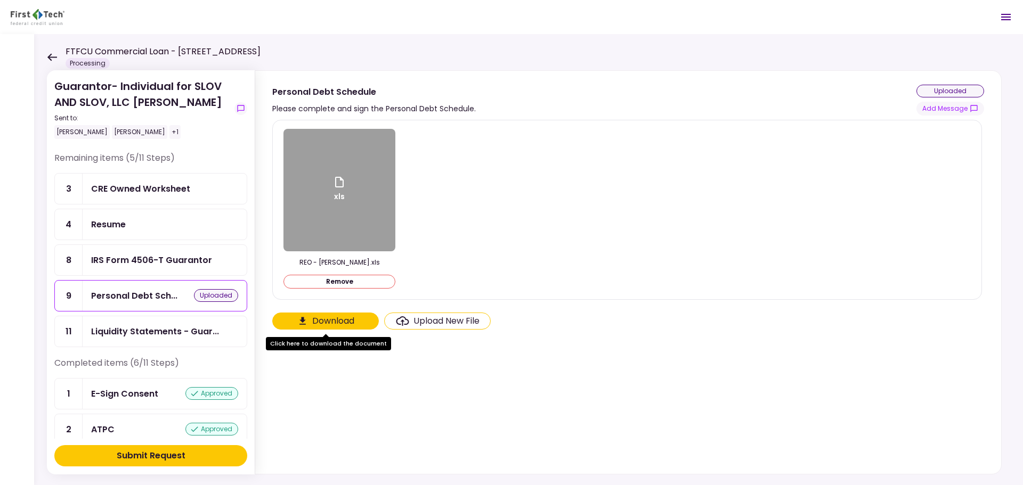
click at [116, 192] on div "CRE Owned Worksheet" at bounding box center [140, 188] width 99 height 13
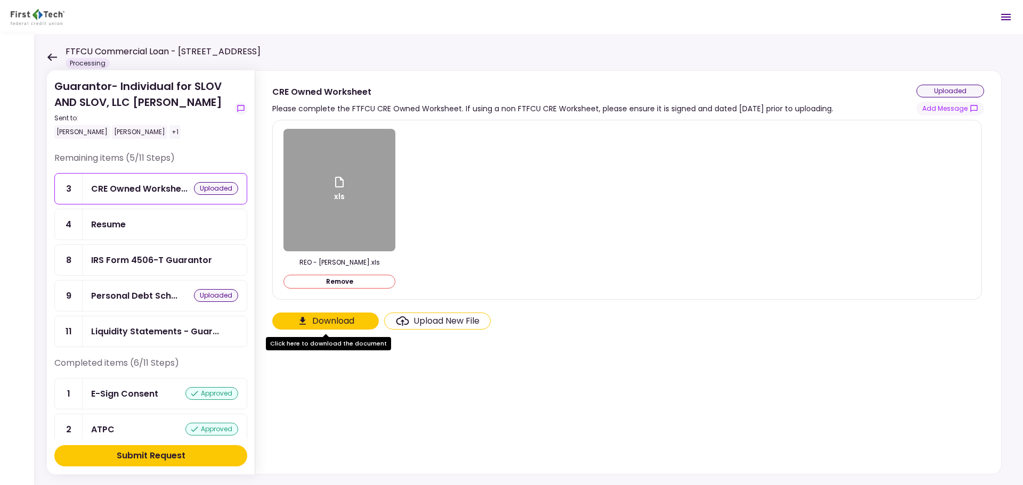
click at [51, 59] on icon at bounding box center [52, 57] width 10 height 8
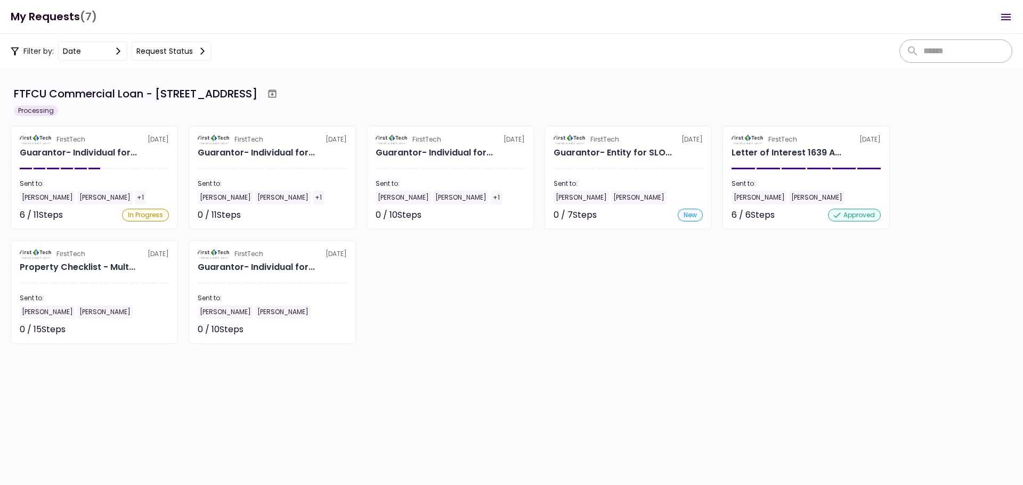
click at [251, 245] on div "11 required steps" at bounding box center [272, 244] width 145 height 13
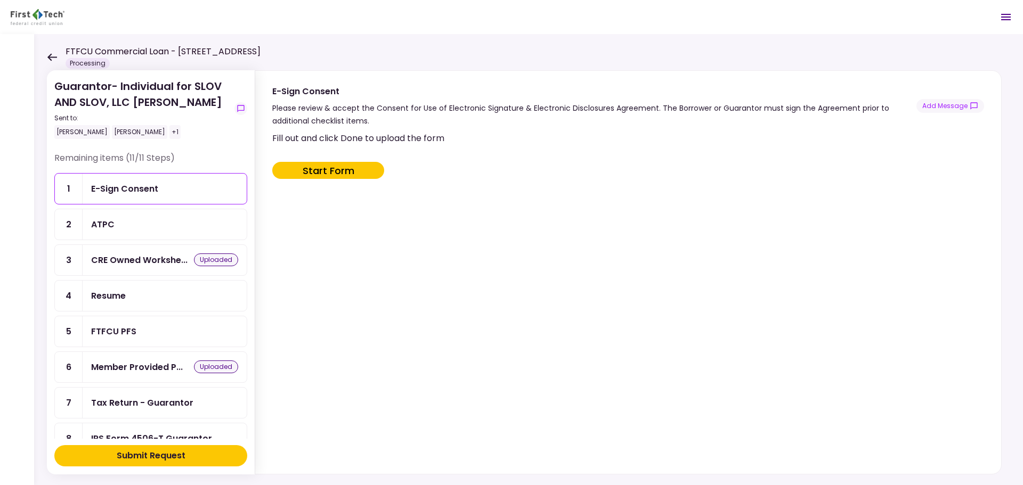
click at [350, 173] on button "Start Form" at bounding box center [328, 170] width 112 height 17
type input "***"
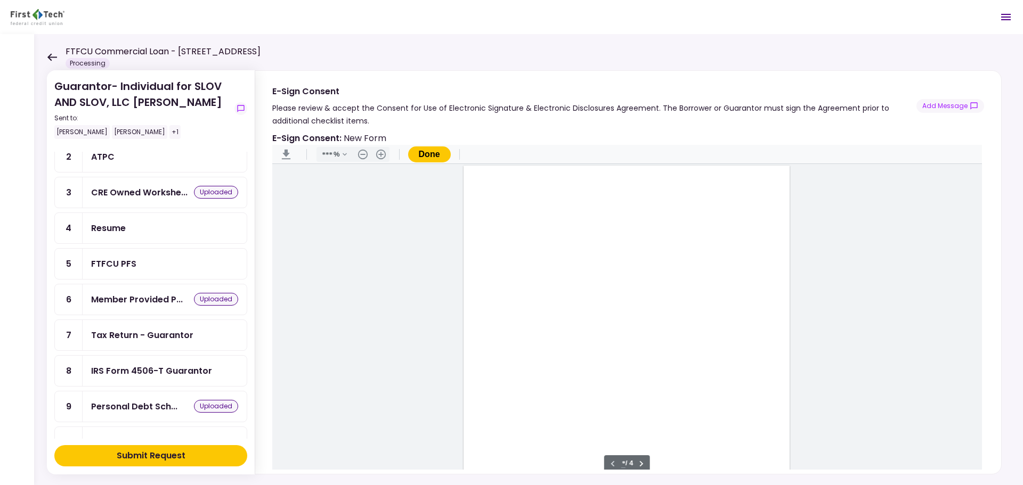
scroll to position [132, 0]
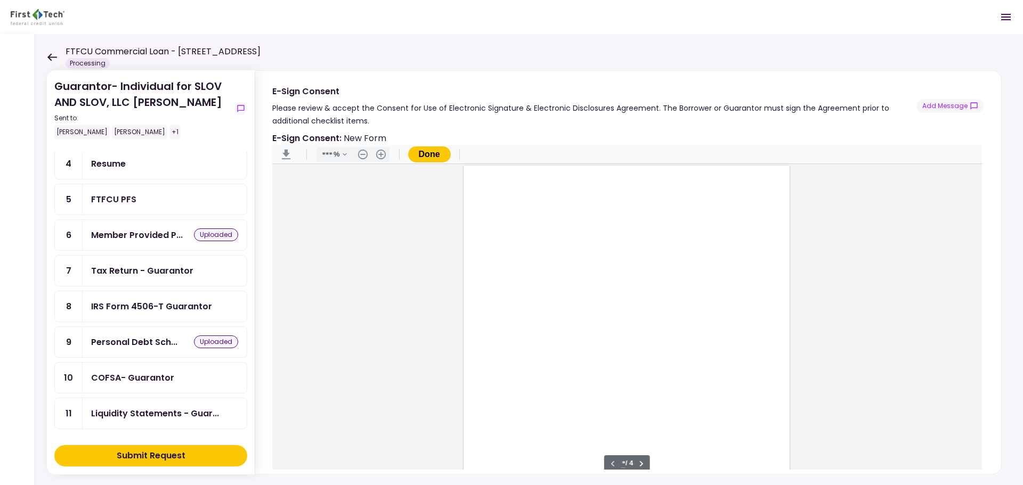
click at [191, 279] on div "Tax Return - Guarantor" at bounding box center [165, 271] width 164 height 30
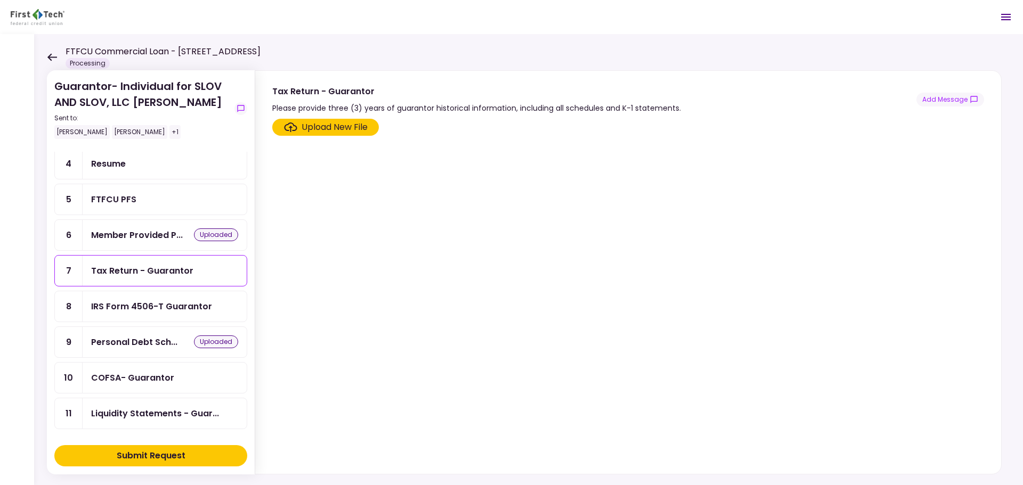
click at [56, 54] on icon at bounding box center [52, 57] width 10 height 8
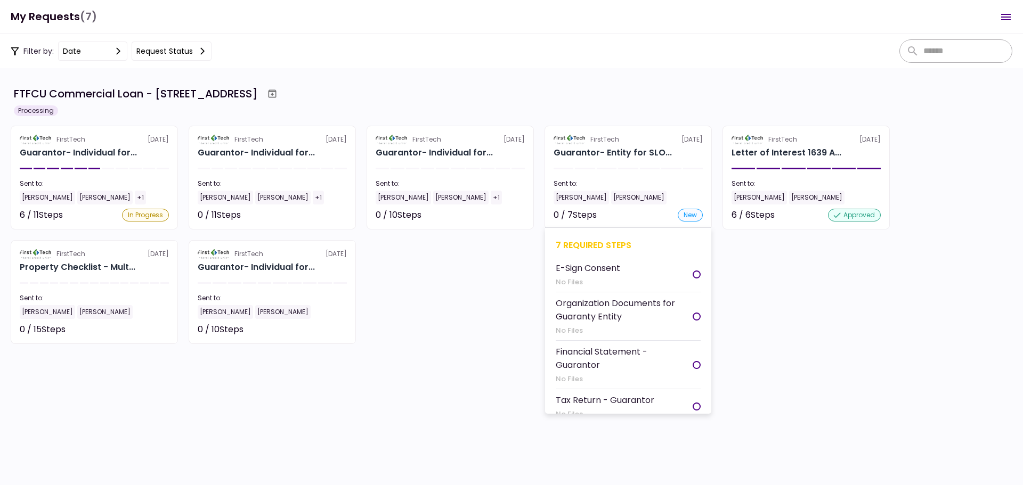
click at [581, 242] on div "7 required steps" at bounding box center [628, 245] width 145 height 13
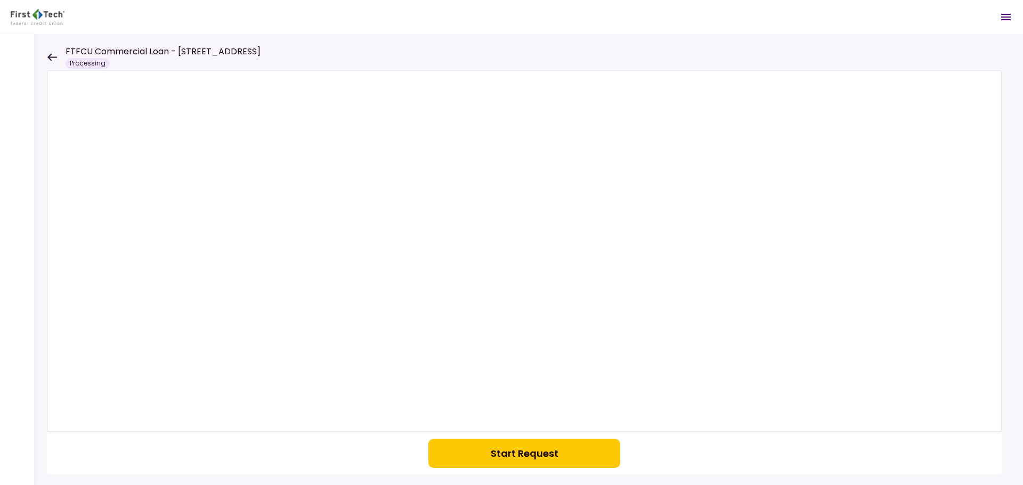
click at [534, 455] on button "Start Request" at bounding box center [524, 453] width 192 height 29
click at [60, 57] on div "FTFCU Commercial Loan - [STREET_ADDRESS] Processing" at bounding box center [154, 56] width 214 height 23
click at [56, 56] on icon at bounding box center [52, 57] width 10 height 8
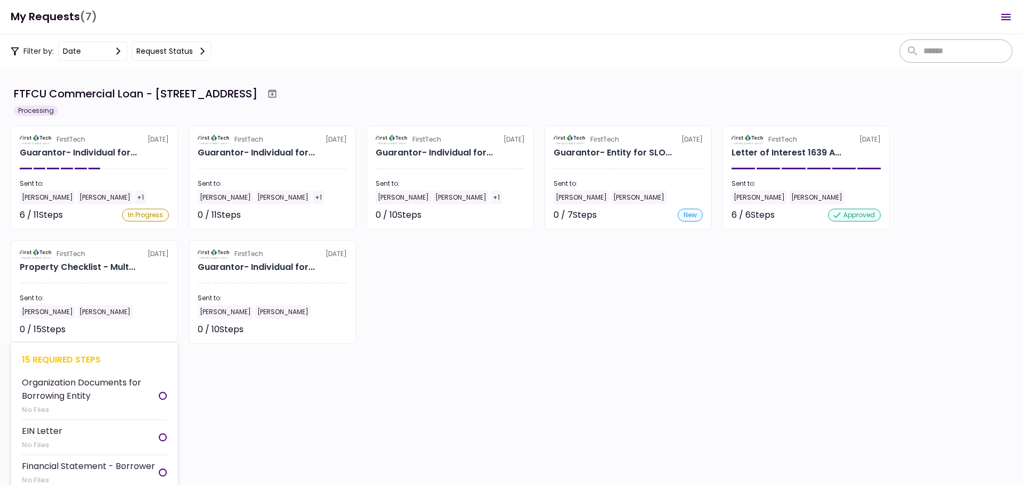
click at [60, 357] on div "15 required steps" at bounding box center [94, 359] width 145 height 13
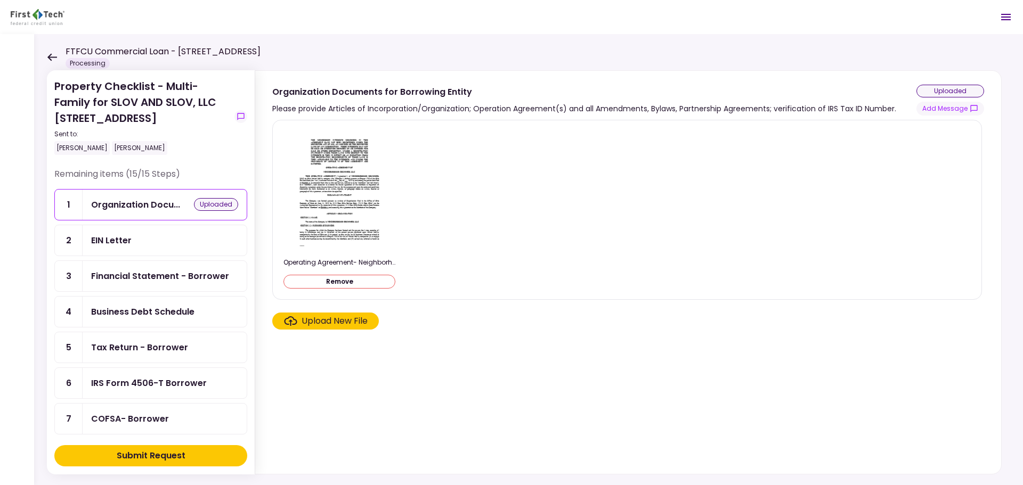
click at [48, 54] on icon at bounding box center [52, 57] width 10 height 8
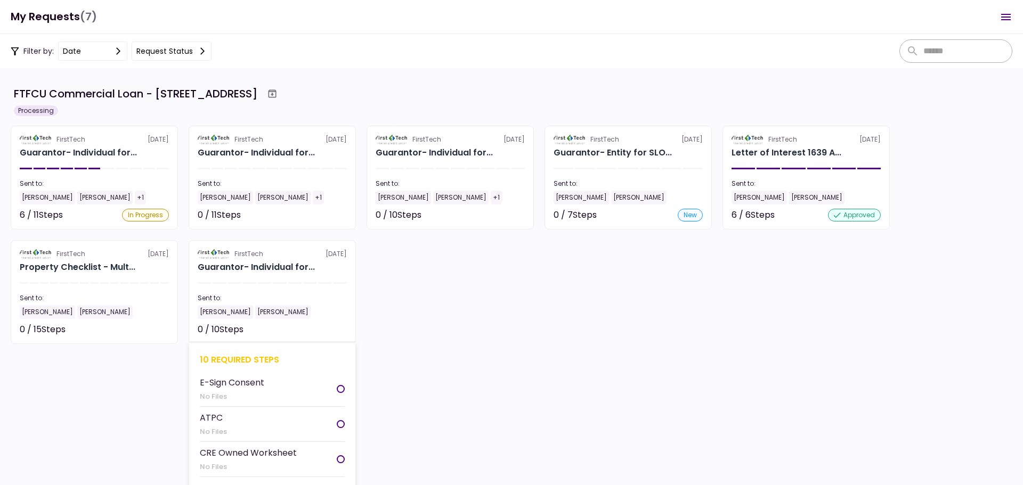
click at [229, 359] on div "10 required steps" at bounding box center [272, 359] width 145 height 13
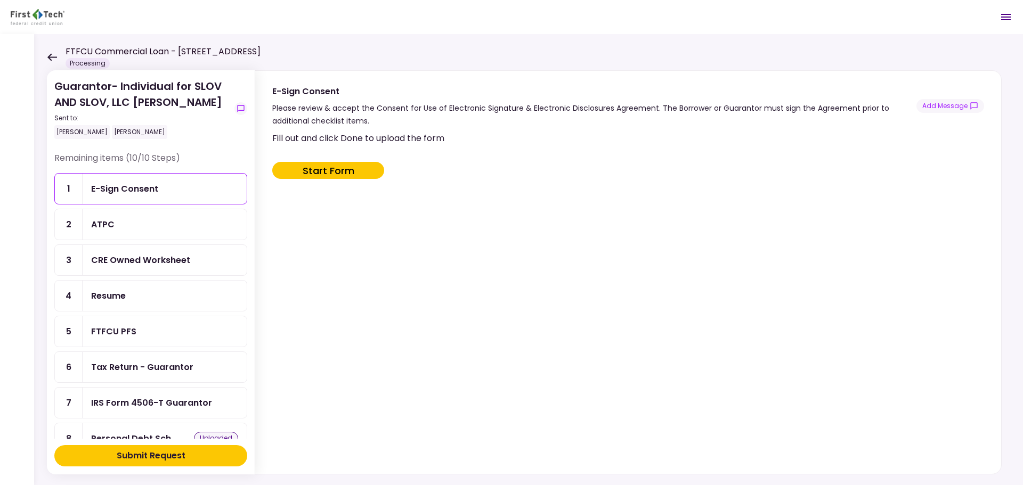
click at [171, 361] on div "Tax Return - Guarantor" at bounding box center [142, 367] width 102 height 13
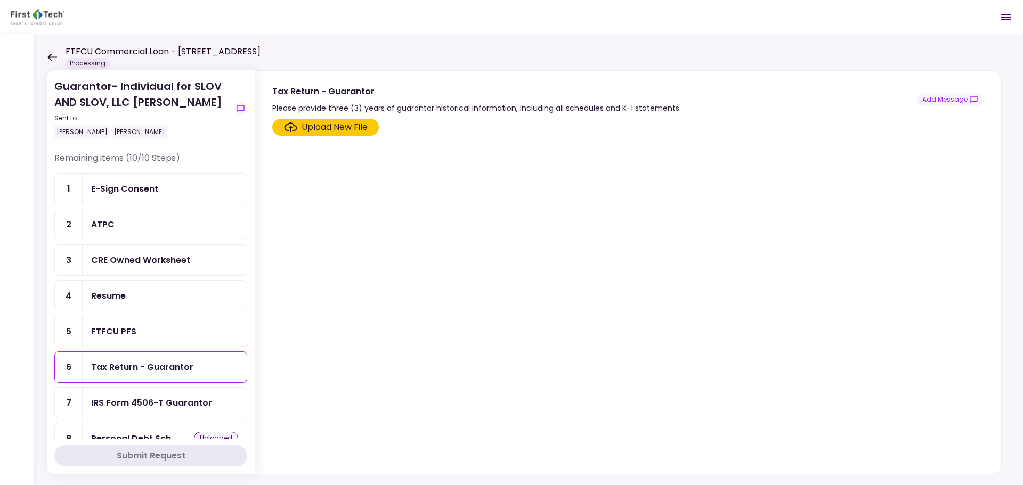
click at [312, 128] on div "Upload New File" at bounding box center [335, 127] width 66 height 13
click at [0, 0] on input "Upload New File" at bounding box center [0, 0] width 0 height 0
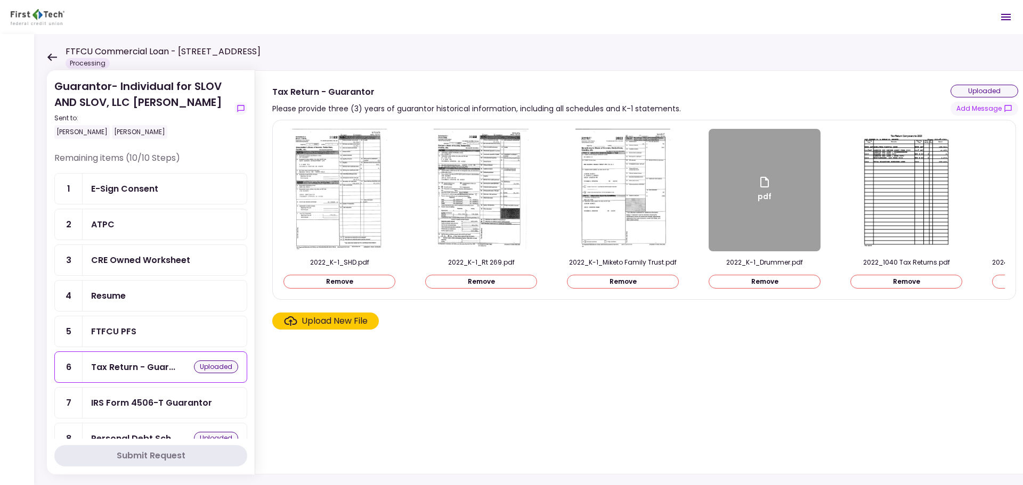
click at [156, 269] on ul "1 E-Sign Consent 2 ATPC 3 CRE Owned Worksheet 4 Resume 5 FTFCU PFS 6 Tax Return…" at bounding box center [150, 349] width 193 height 353
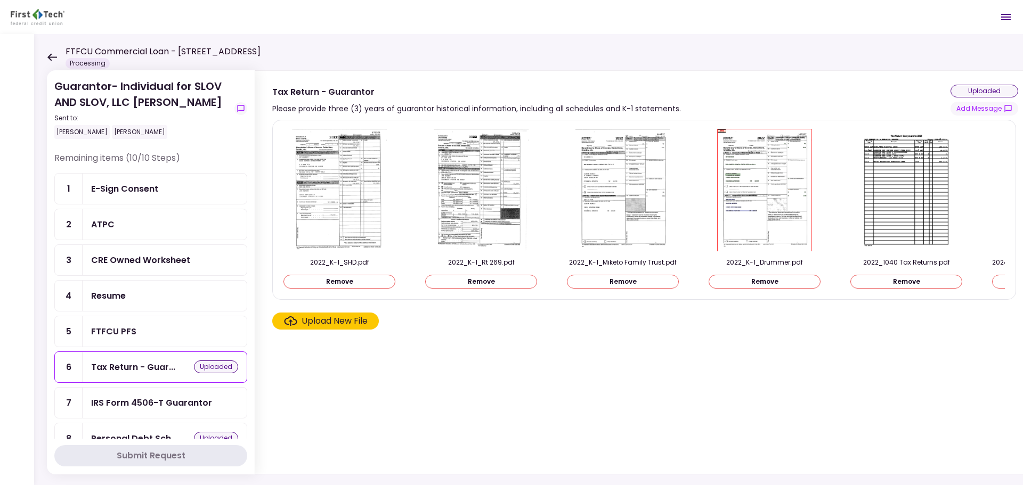
click at [145, 268] on ul "1 E-Sign Consent 2 ATPC 3 CRE Owned Worksheet 4 Resume 5 FTFCU PFS 6 Tax Return…" at bounding box center [150, 349] width 193 height 353
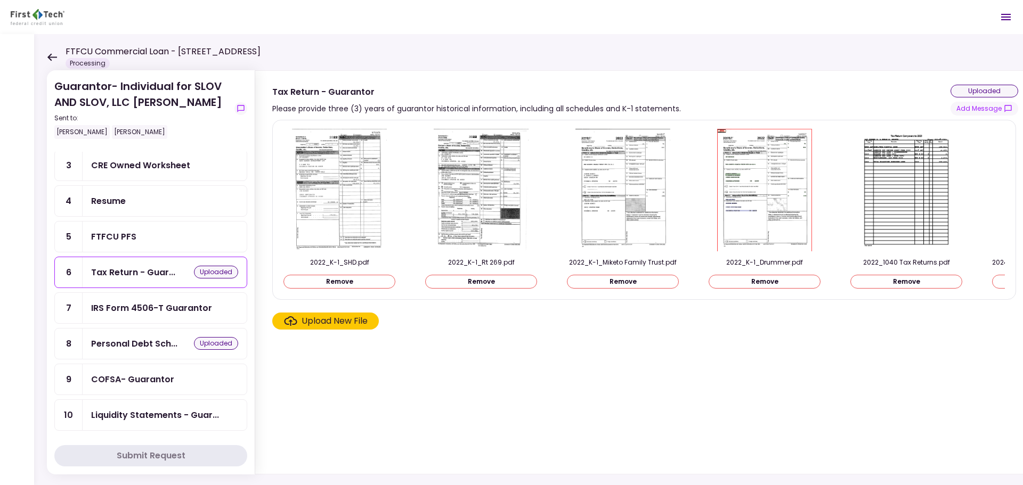
scroll to position [96, 0]
click at [129, 311] on ul "1 E-Sign Consent 2 ATPC 3 CRE Owned Worksheet 4 Resume 5 FTFCU PFS 6 Tax Return…" at bounding box center [150, 253] width 193 height 353
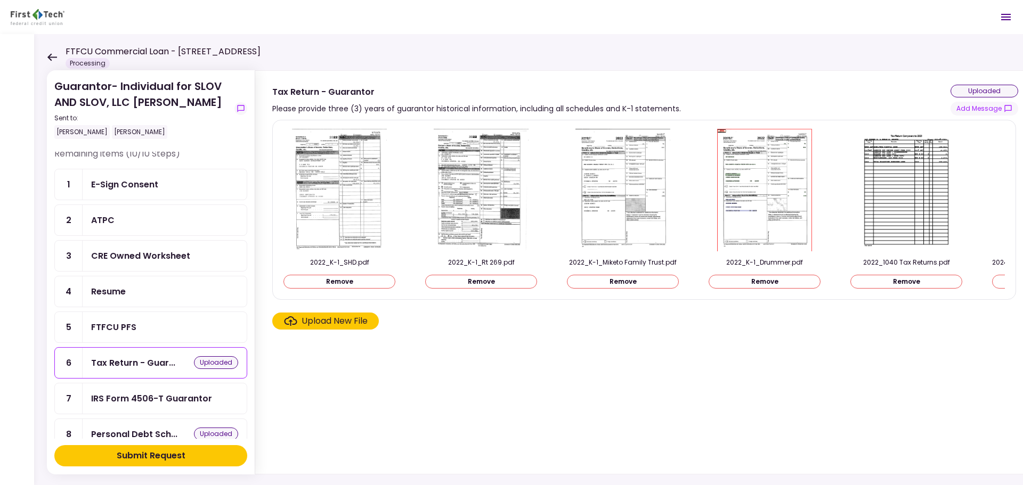
scroll to position [0, 0]
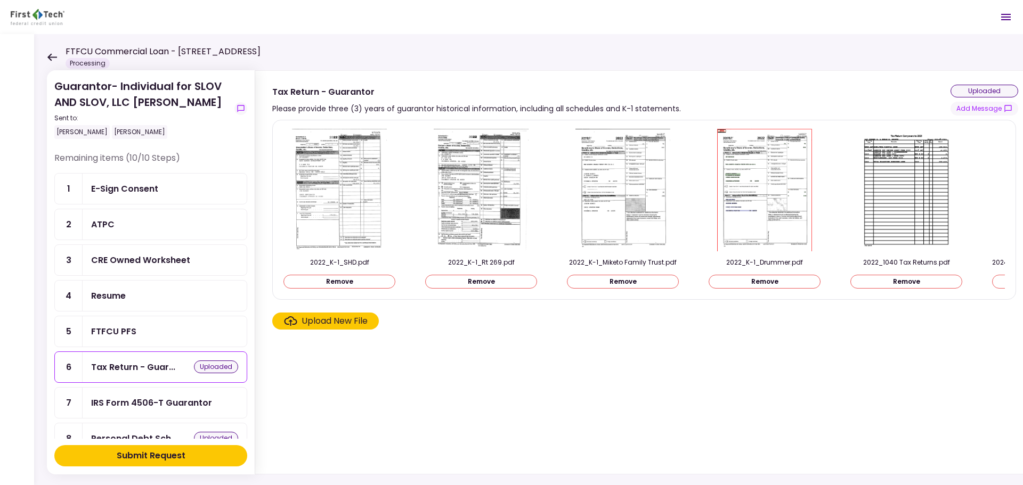
click at [143, 262] on div "CRE Owned Worksheet" at bounding box center [140, 260] width 99 height 13
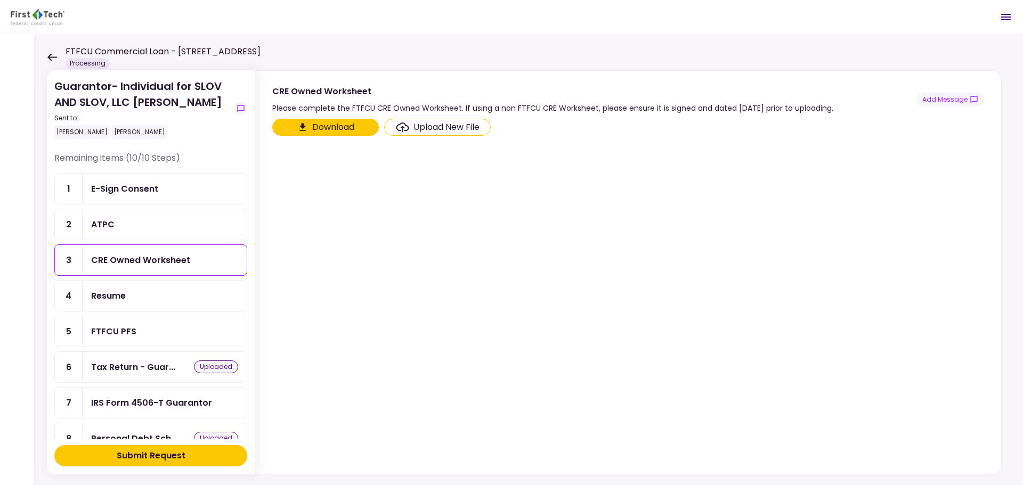
click at [152, 331] on div "FTFCU PFS" at bounding box center [164, 331] width 147 height 13
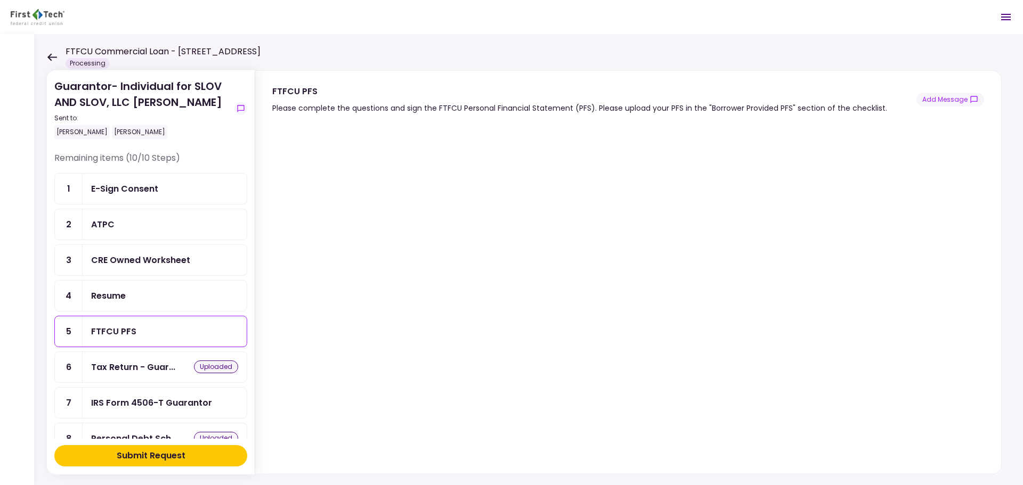
click at [149, 266] on div "CRE Owned Worksheet" at bounding box center [140, 260] width 99 height 13
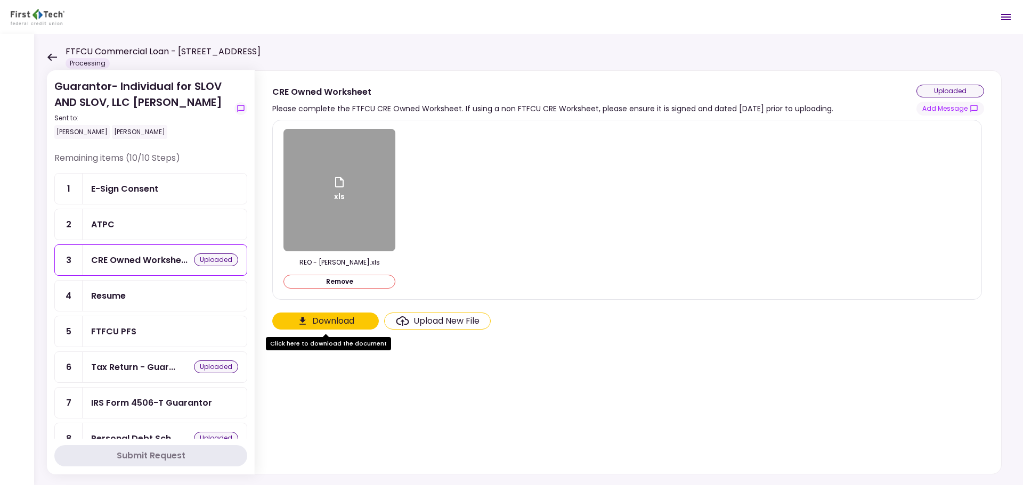
click at [140, 197] on ul "1 E-Sign Consent 2 ATPC 3 CRE Owned Workshe... uploaded 4 Resume 5 FTFCU PFS 6 …" at bounding box center [150, 349] width 193 height 353
click at [137, 192] on ul "1 E-Sign Consent 2 ATPC 3 CRE Owned Workshe... uploaded 4 Resume 5 FTFCU PFS 6 …" at bounding box center [150, 349] width 193 height 353
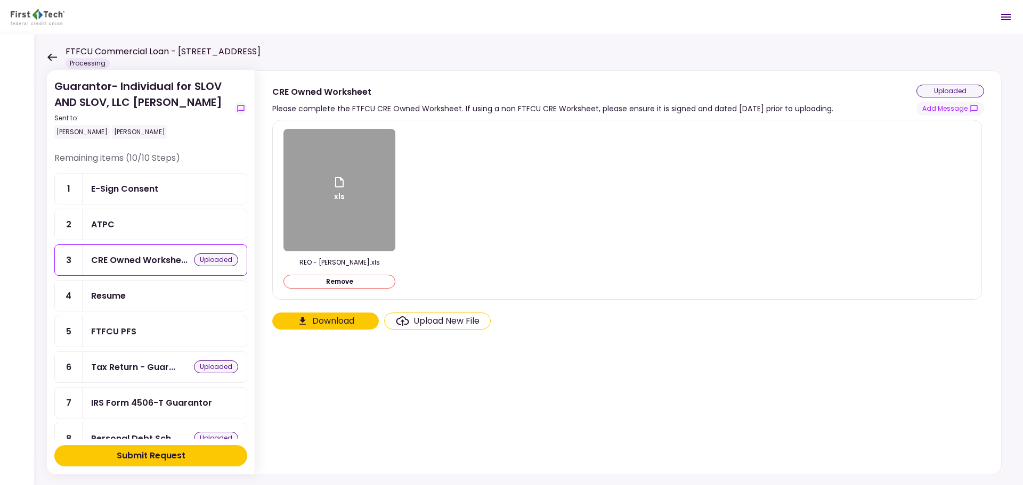
click at [49, 60] on icon at bounding box center [52, 57] width 10 height 8
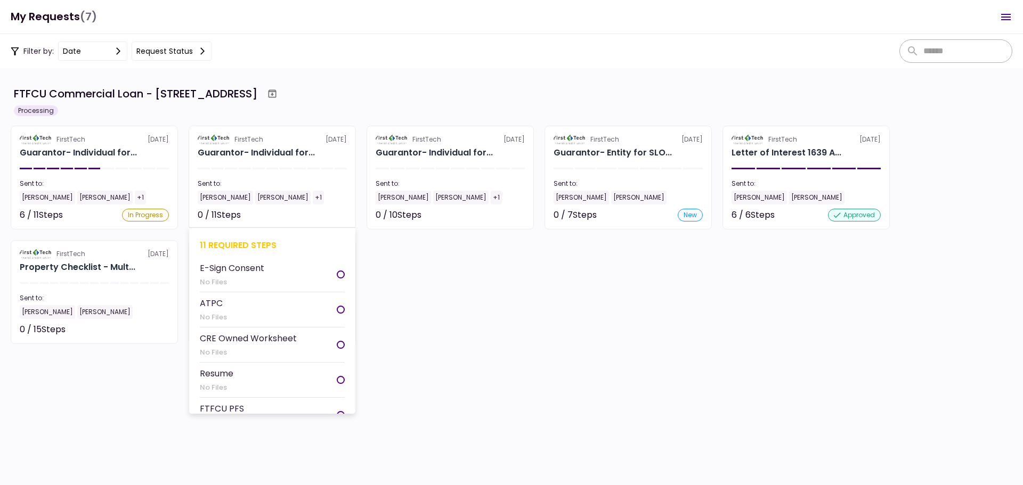
click at [231, 244] on div "11 required steps" at bounding box center [272, 245] width 145 height 13
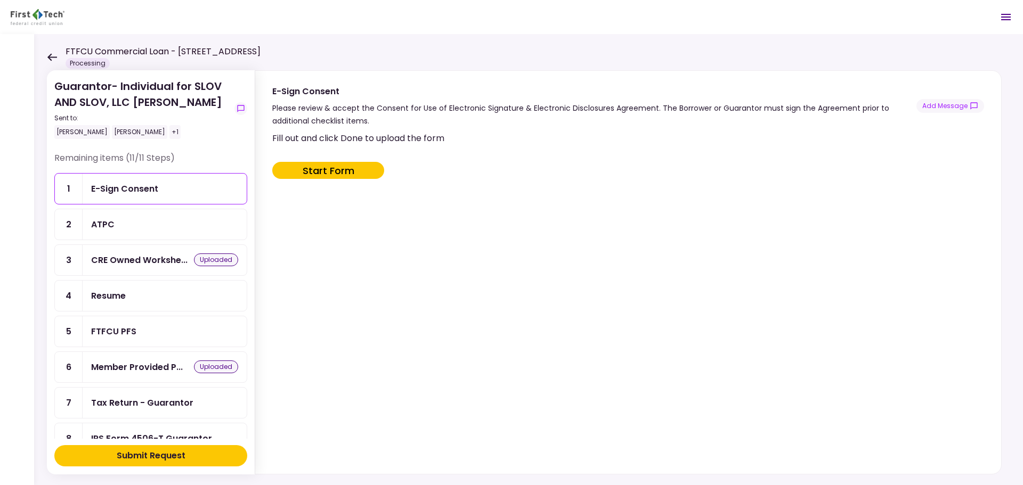
click at [358, 171] on button "Start Form" at bounding box center [328, 170] width 112 height 17
type input "***"
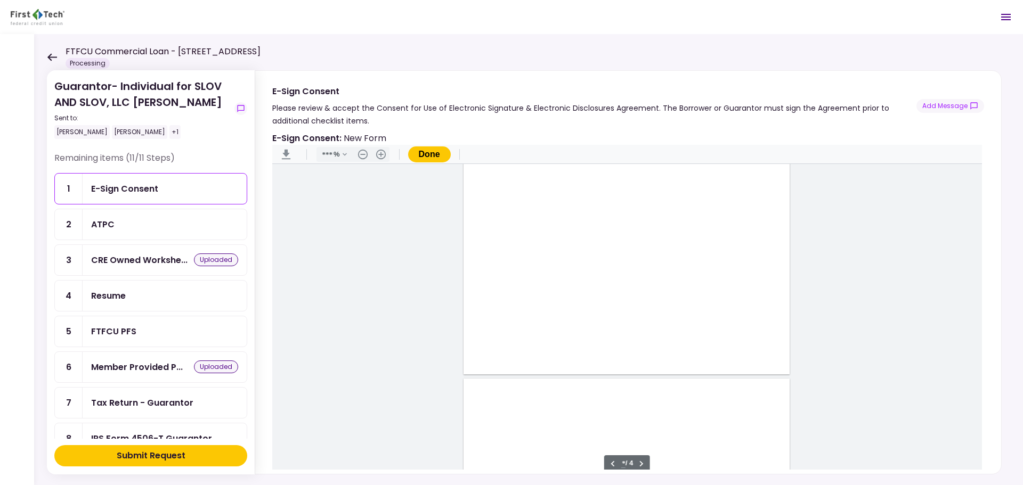
type input "*"
click at [48, 57] on icon at bounding box center [52, 56] width 10 height 7
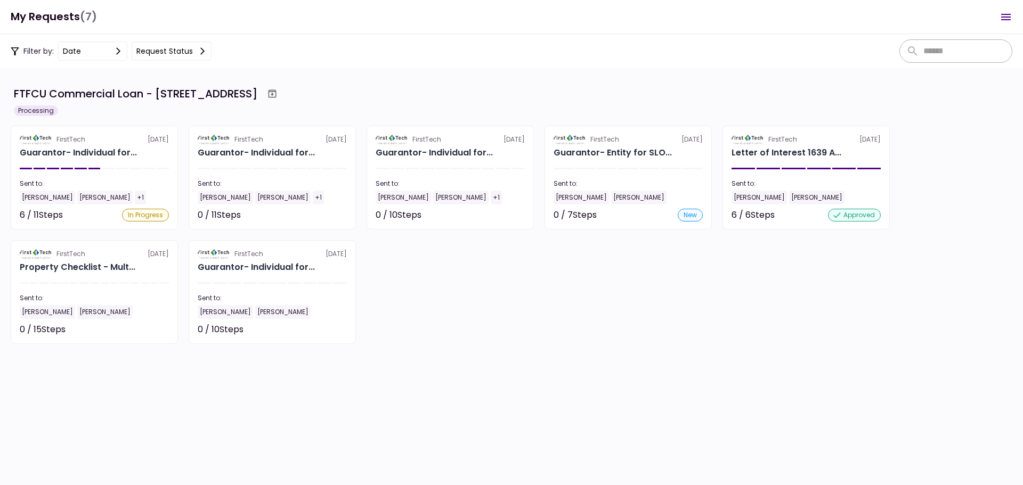
scroll to position [115, 0]
click at [82, 356] on div "15 required steps" at bounding box center [94, 359] width 145 height 13
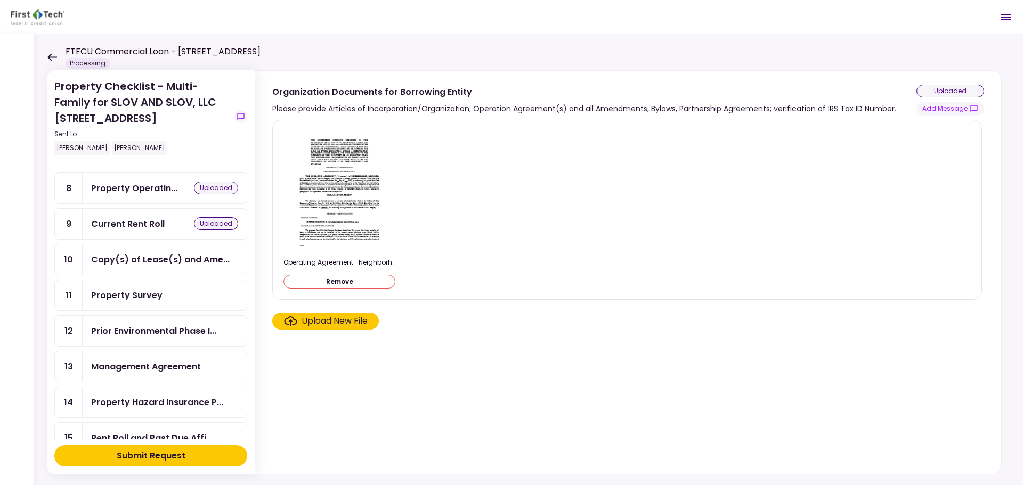
scroll to position [291, 0]
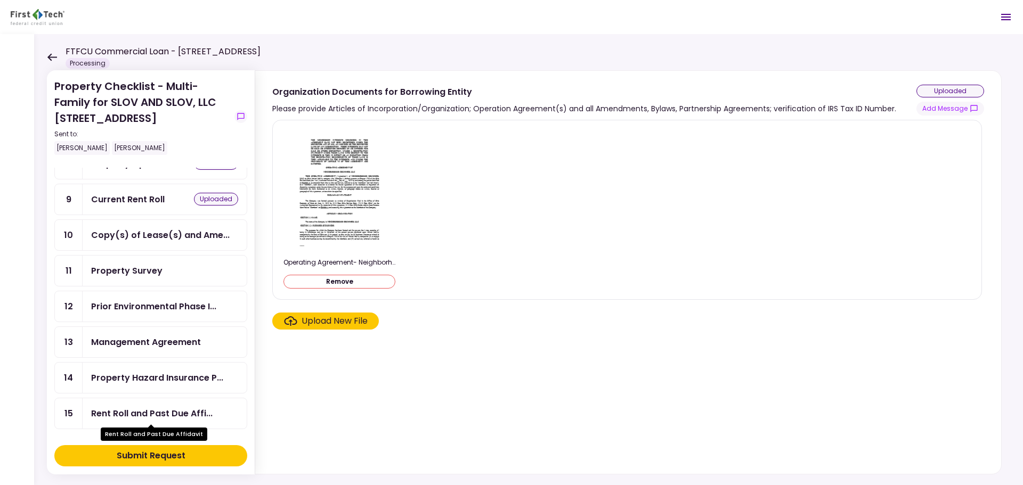
click at [146, 414] on div "Rent Roll and Past Due Affi..." at bounding box center [151, 413] width 121 height 13
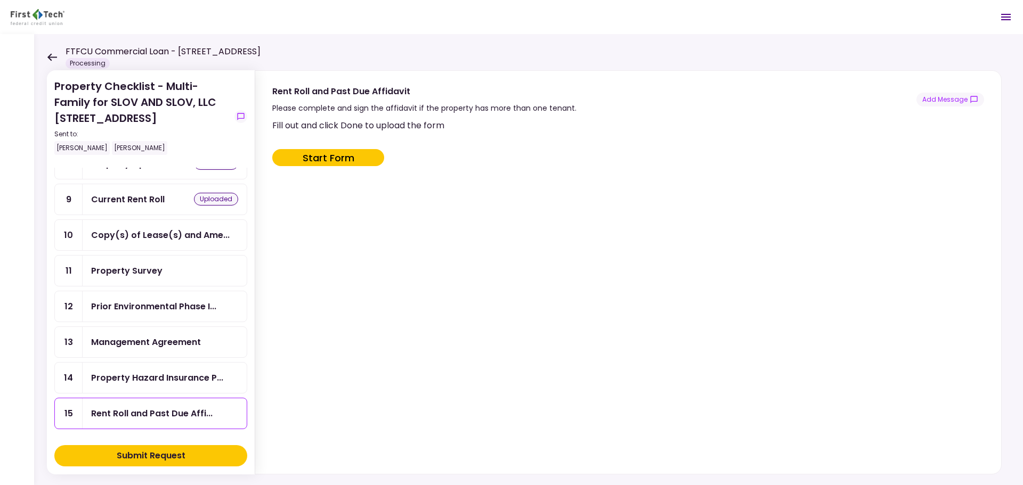
click at [351, 158] on button "Start Form" at bounding box center [328, 157] width 112 height 17
type input "***"
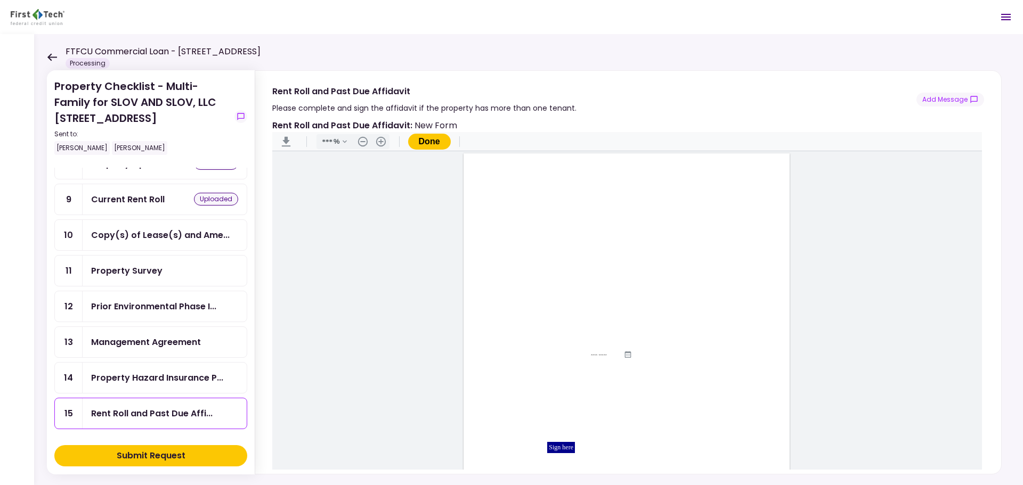
click at [558, 446] on div "Sign here" at bounding box center [561, 447] width 28 height 11
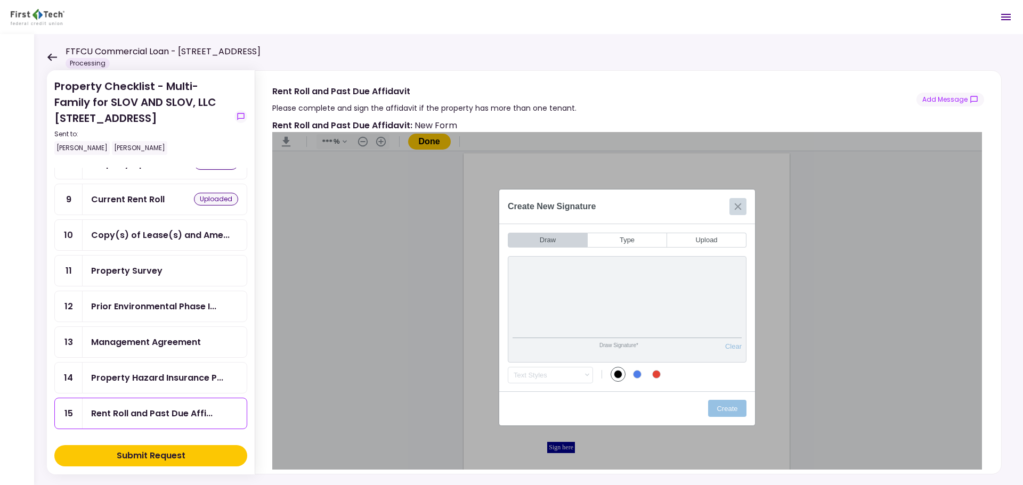
click at [736, 205] on button "Close" at bounding box center [737, 206] width 17 height 17
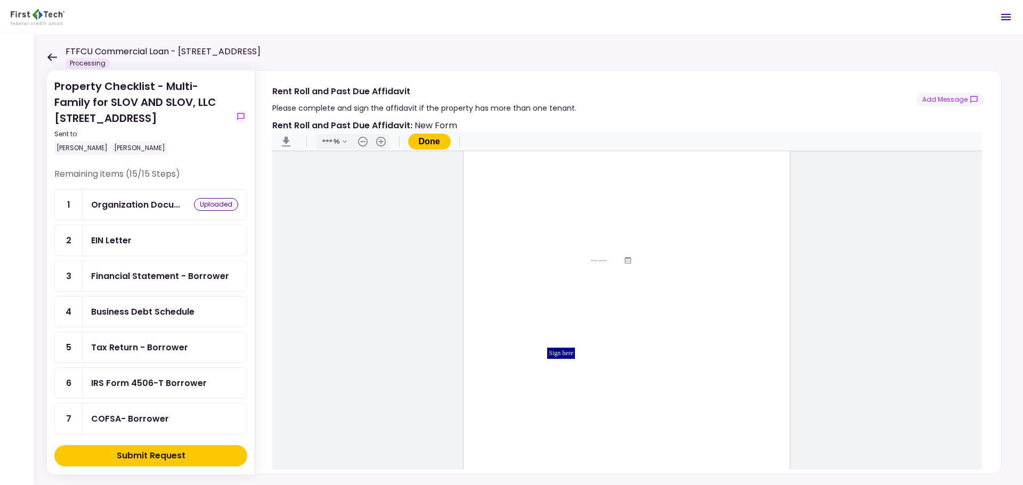
click at [56, 59] on icon at bounding box center [52, 57] width 10 height 8
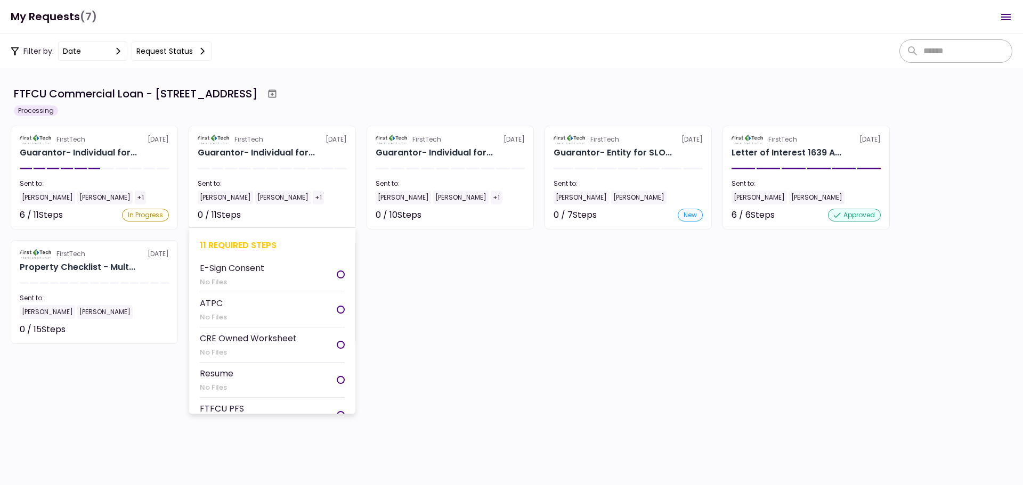
click at [214, 242] on div "11 required steps" at bounding box center [272, 245] width 145 height 13
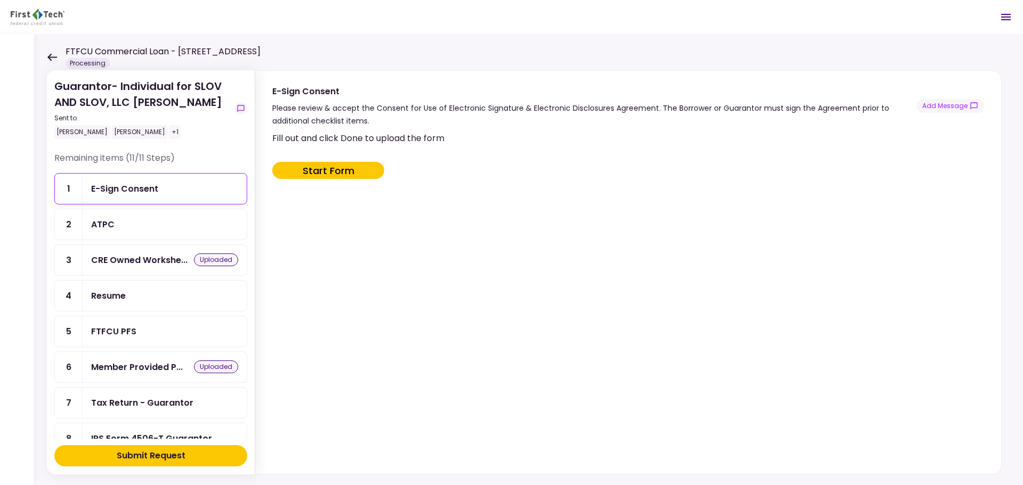
click at [355, 174] on button "Start Form" at bounding box center [328, 170] width 112 height 17
type input "***"
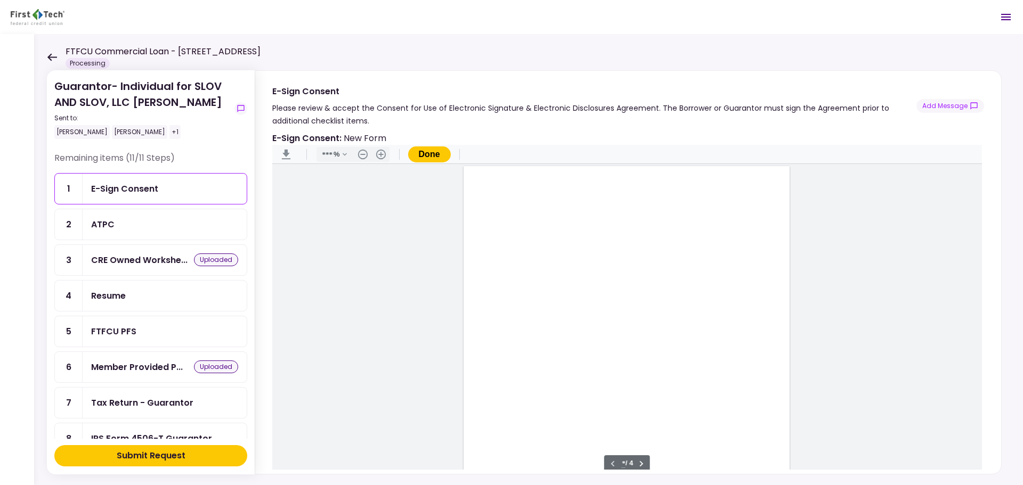
scroll to position [1, 0]
type input "*"
click at [483, 277] on div "Document Content" at bounding box center [487, 279] width 9 height 9
click at [172, 230] on div "ATPC" at bounding box center [164, 224] width 147 height 13
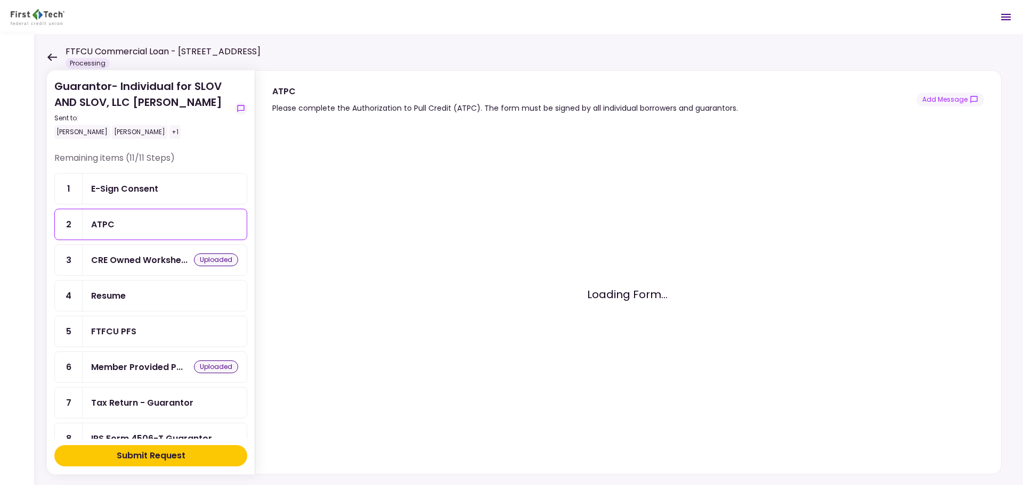
click at [185, 184] on div "E-Sign Consent" at bounding box center [164, 188] width 147 height 13
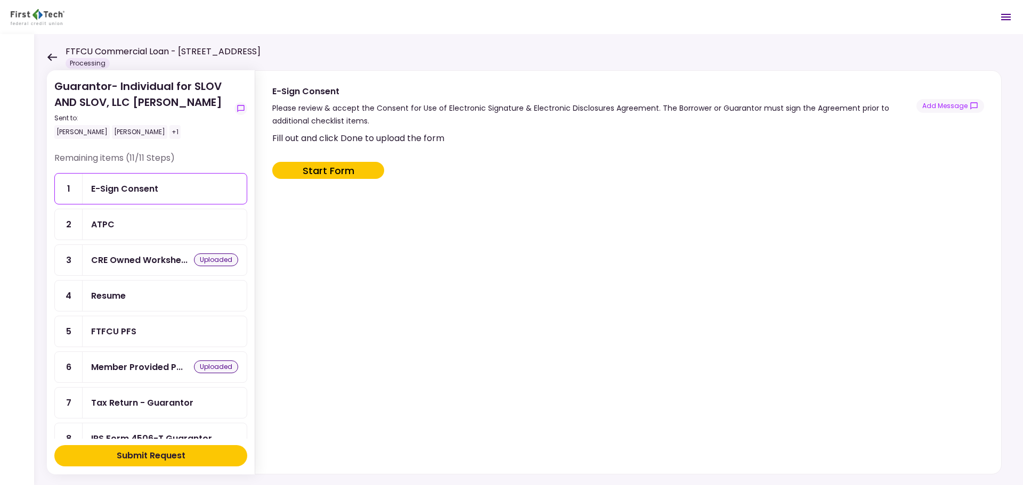
click at [52, 58] on icon at bounding box center [52, 57] width 10 height 8
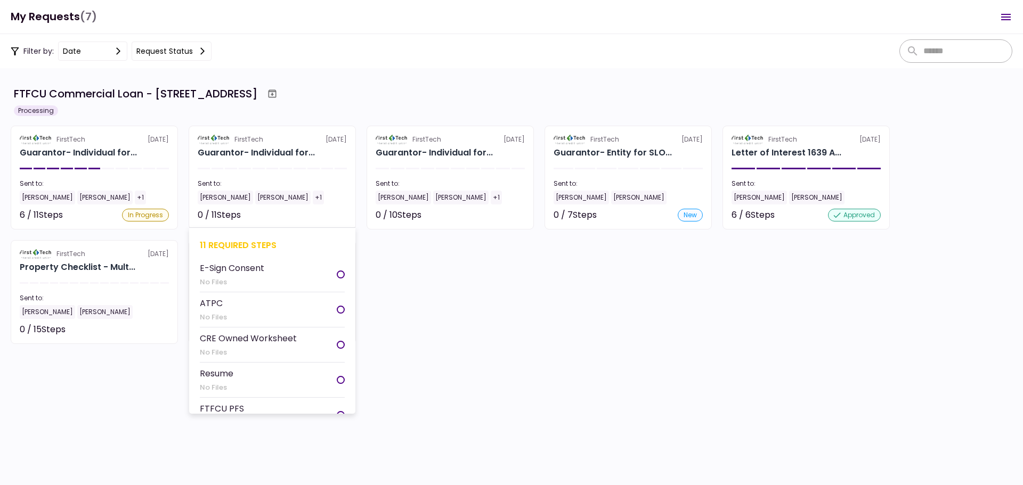
click at [249, 244] on div "11 required steps" at bounding box center [272, 245] width 145 height 13
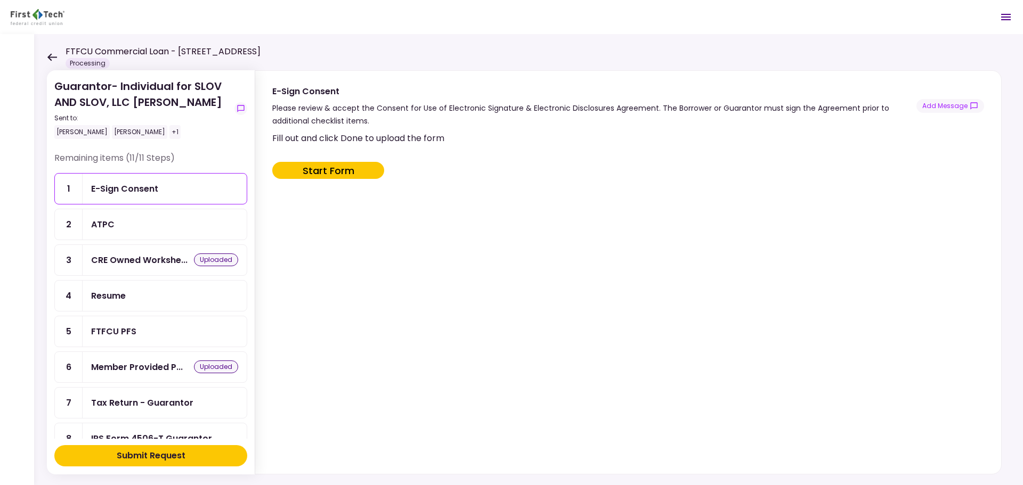
click at [314, 173] on button "Start Form" at bounding box center [328, 170] width 112 height 17
type input "***"
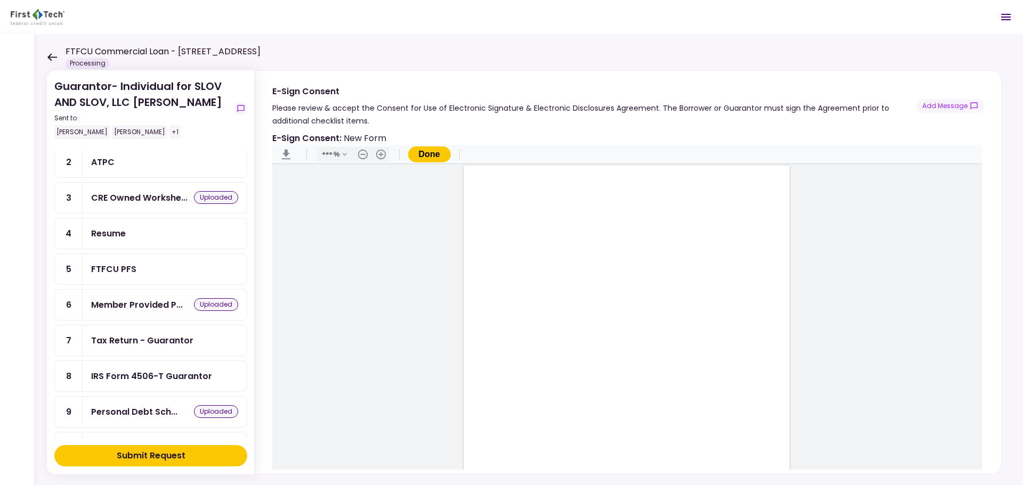
scroll to position [132, 0]
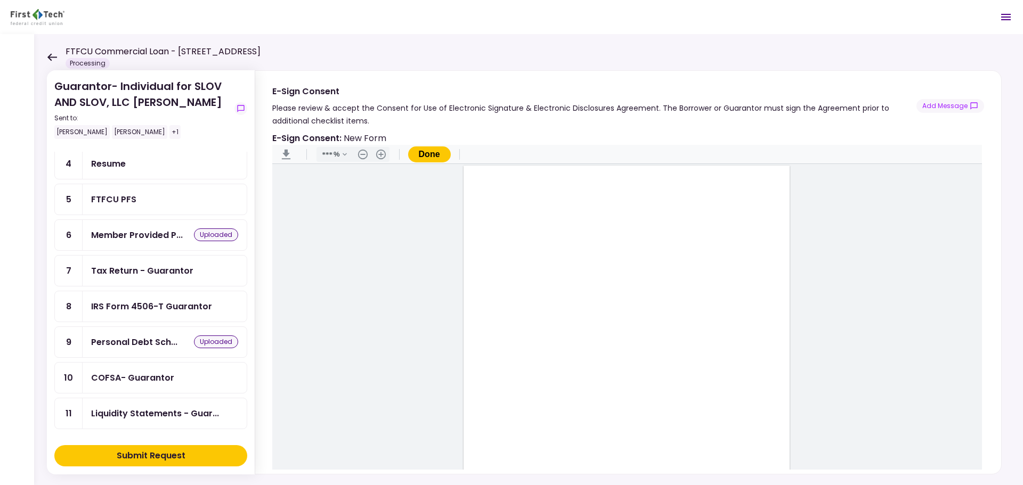
click at [172, 270] on div "Tax Return - Guarantor" at bounding box center [142, 270] width 102 height 13
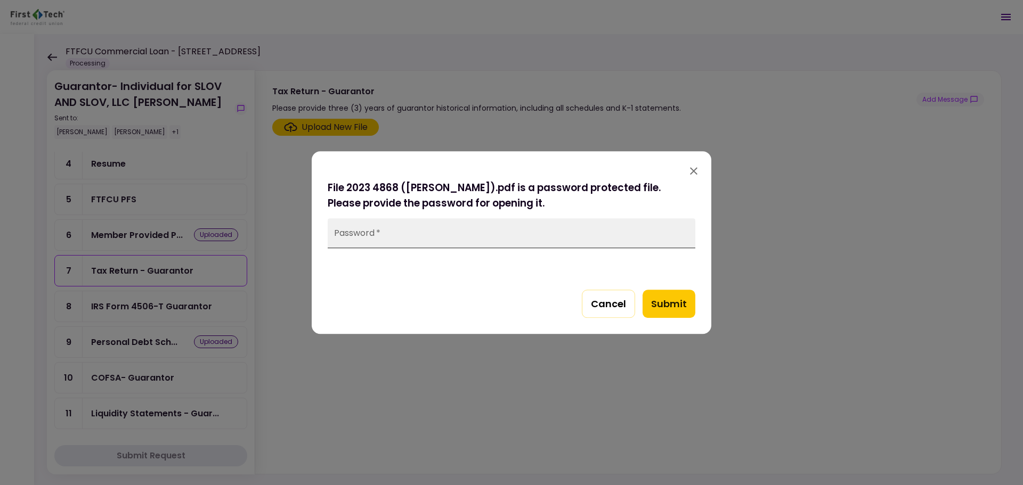
click at [401, 234] on input "Password   *" at bounding box center [512, 233] width 368 height 30
click at [355, 237] on div "Password   *" at bounding box center [512, 233] width 368 height 30
type input "****"
click at [678, 302] on button "Submit" at bounding box center [669, 304] width 53 height 29
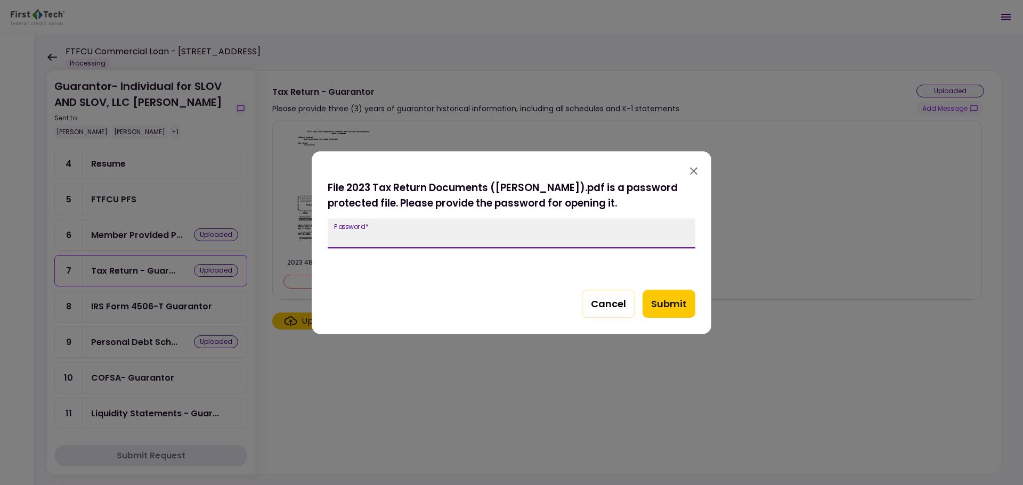
click at [448, 228] on input "Password   *" at bounding box center [512, 233] width 368 height 30
type input "****"
click at [652, 302] on button "Submit" at bounding box center [669, 304] width 53 height 29
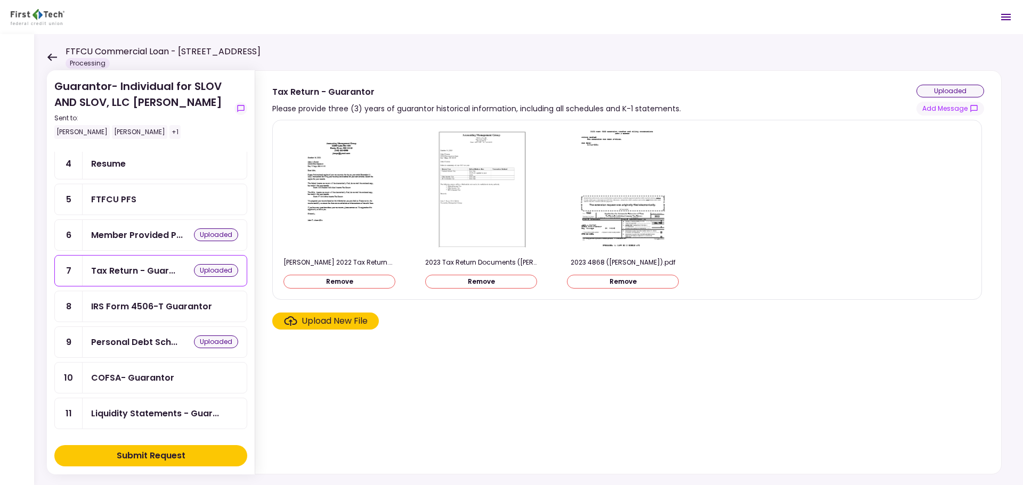
click at [178, 372] on div "COFSA- Guarantor" at bounding box center [164, 377] width 147 height 13
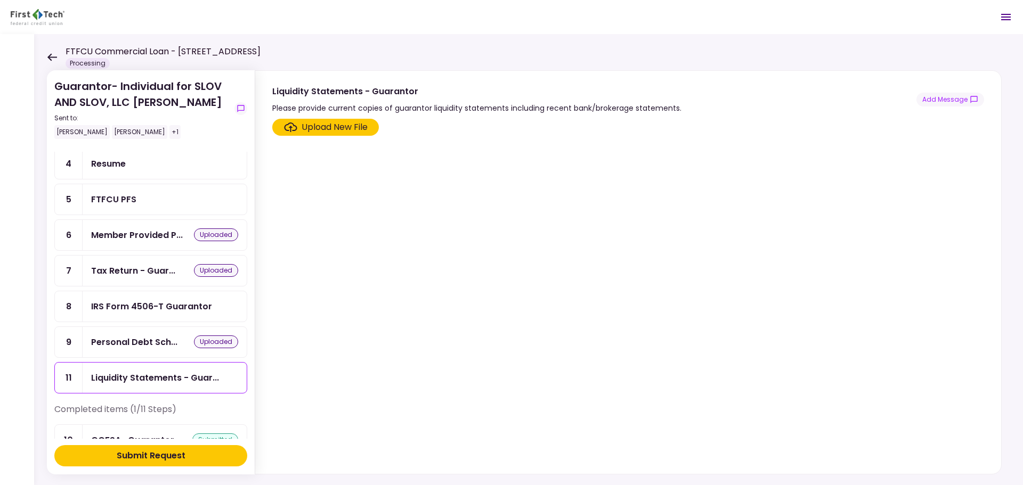
scroll to position [159, 0]
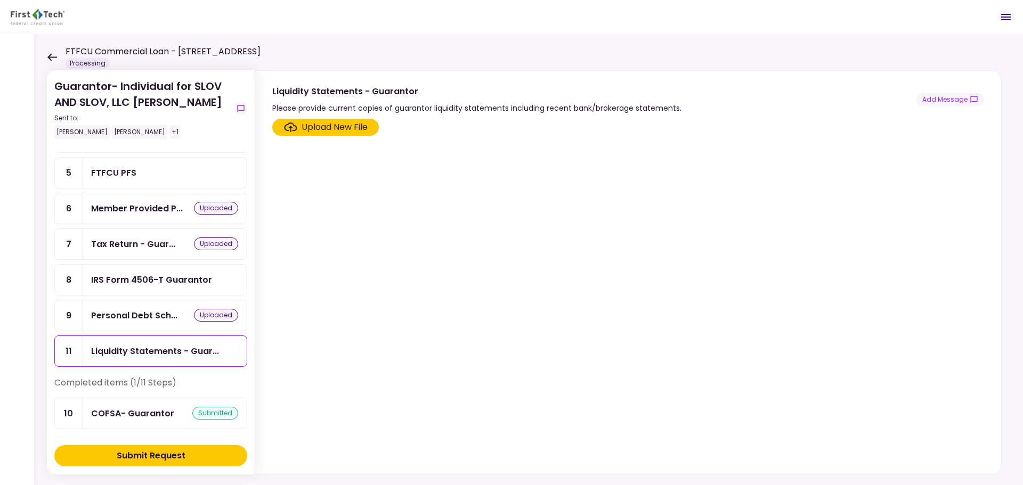
click at [143, 281] on div "IRS Form 4506-T Guarantor" at bounding box center [151, 279] width 121 height 13
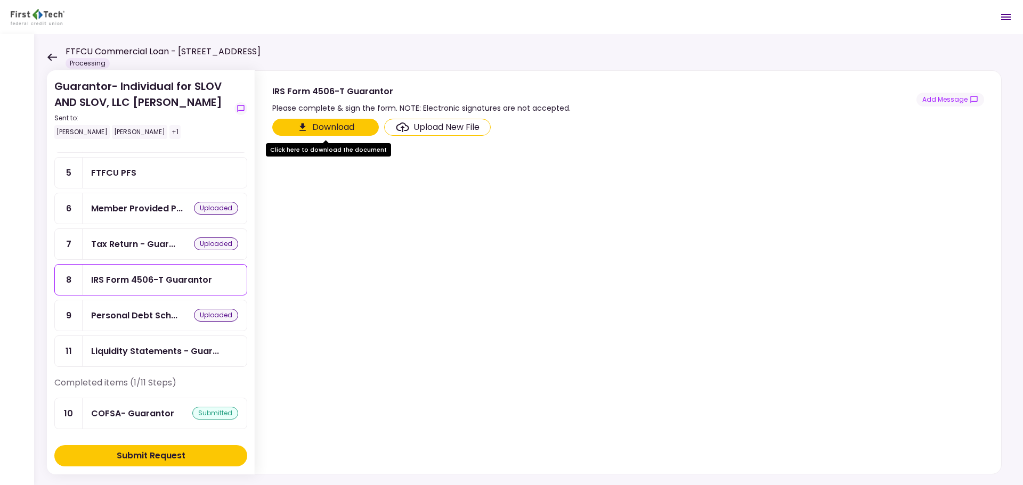
click at [358, 125] on button "Download" at bounding box center [325, 127] width 107 height 17
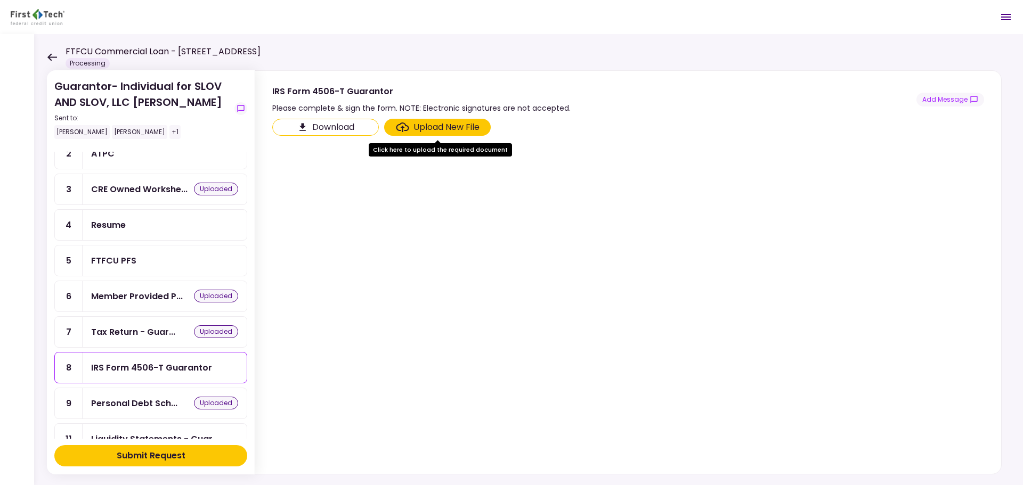
scroll to position [52, 0]
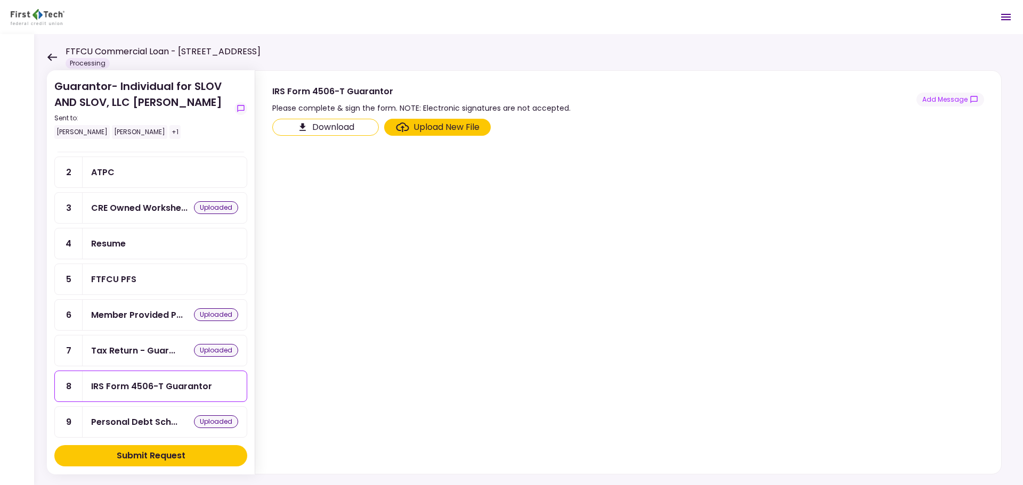
click at [150, 275] on div "FTFCU PFS" at bounding box center [164, 279] width 147 height 13
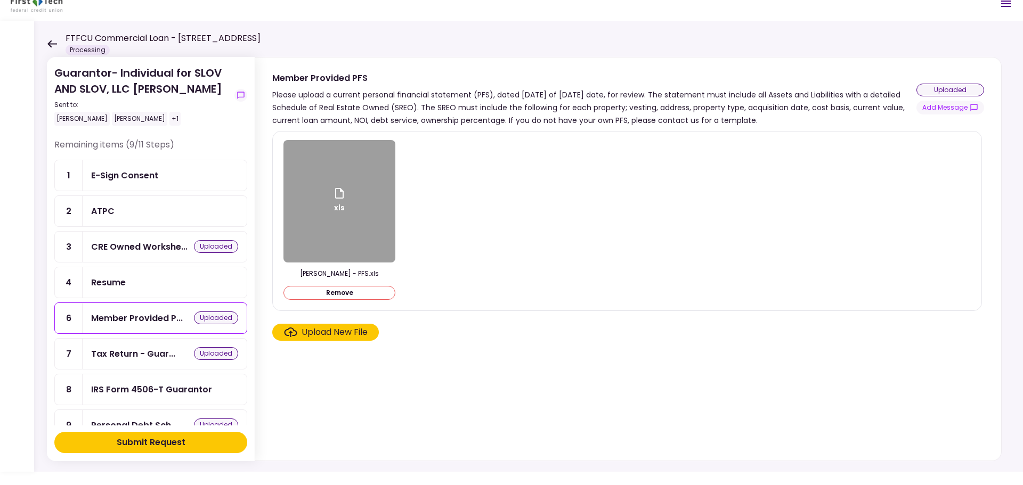
click at [155, 173] on div "E-Sign Consent" at bounding box center [124, 175] width 67 height 13
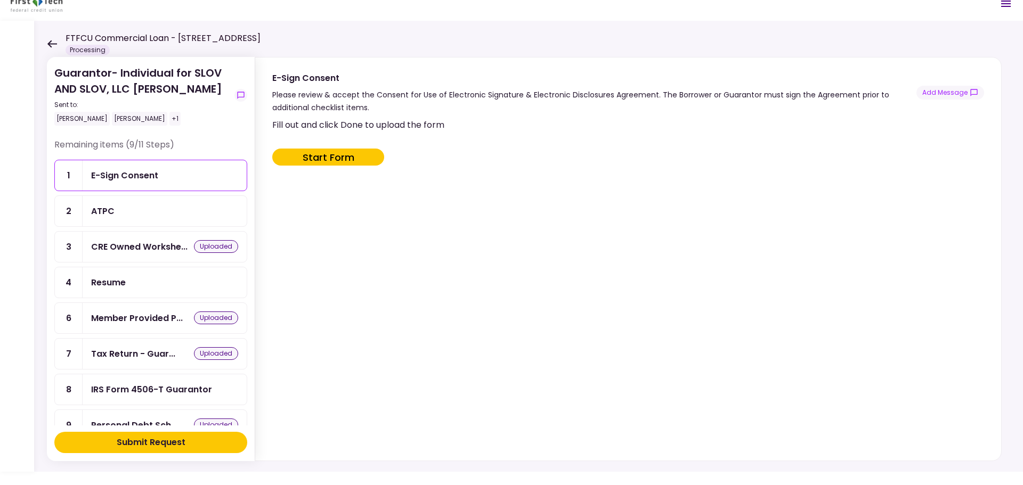
click at [366, 153] on button "Start Form" at bounding box center [328, 157] width 112 height 17
type input "***"
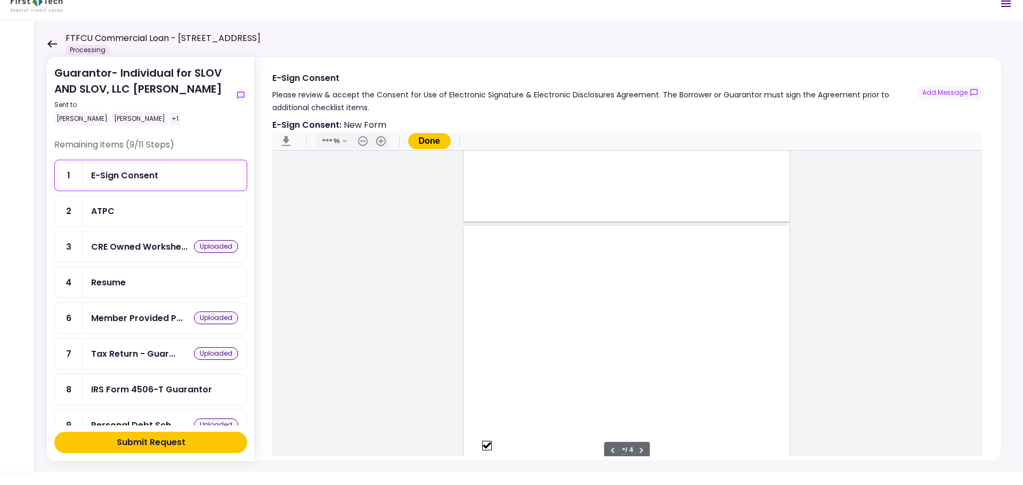
type input "*"
click at [521, 309] on div "Sign here" at bounding box center [522, 303] width 28 height 11
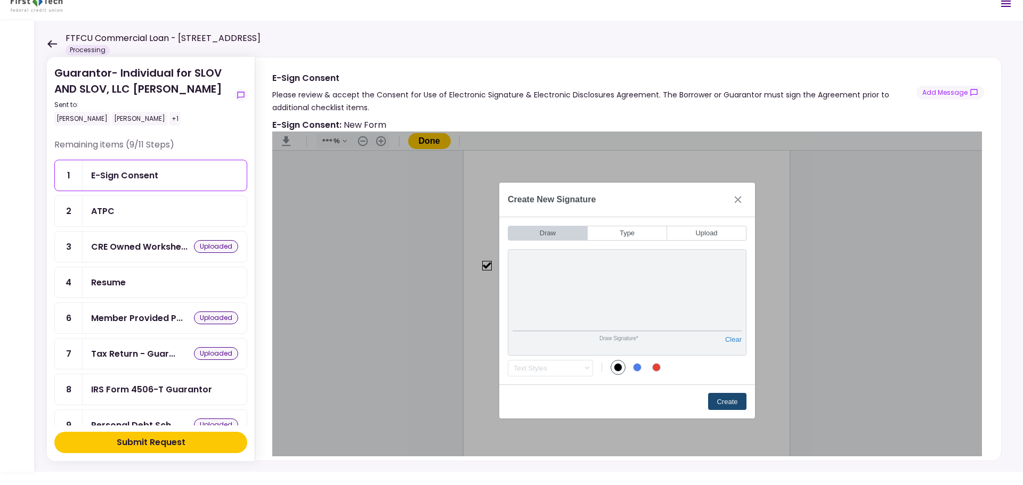
click at [725, 405] on button "Create" at bounding box center [727, 401] width 38 height 17
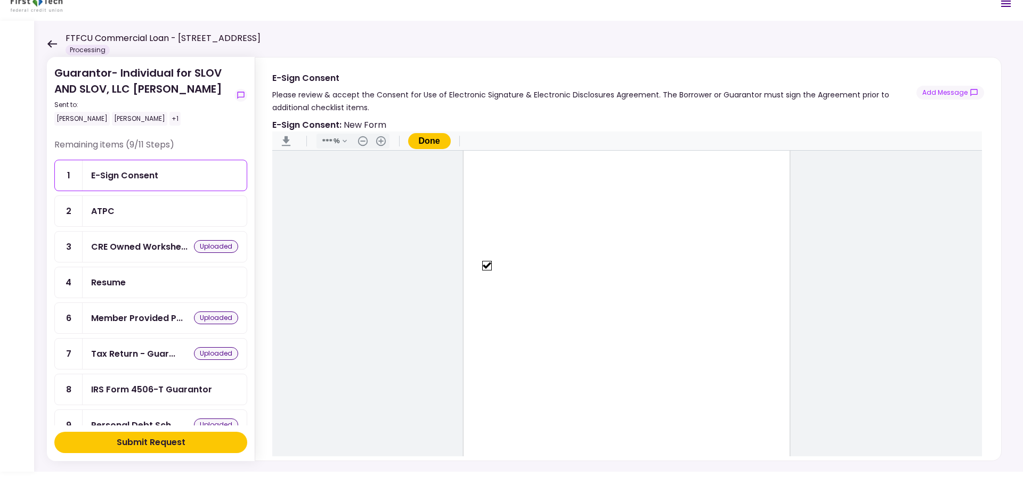
click at [428, 141] on button "Done" at bounding box center [429, 141] width 43 height 16
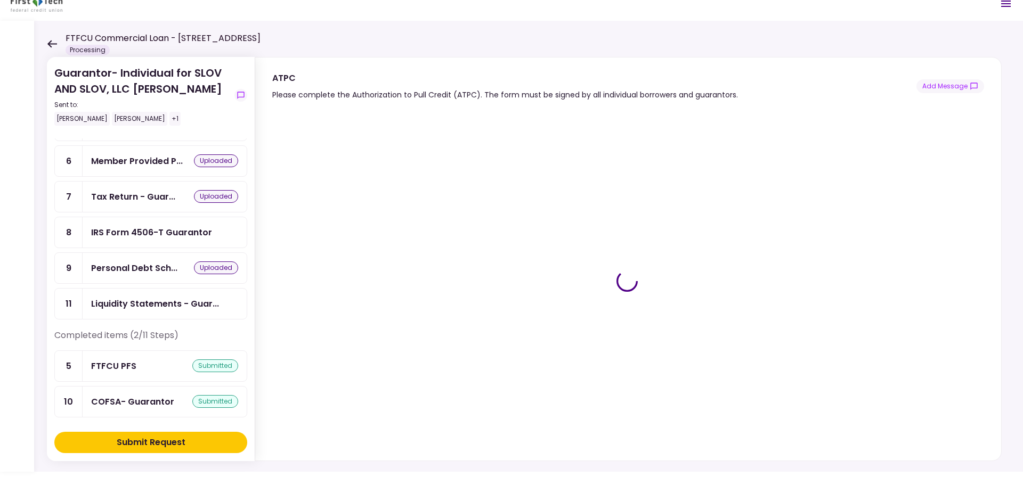
scroll to position [159, 0]
click at [149, 168] on div "Member Provided P... uploaded" at bounding box center [165, 159] width 164 height 30
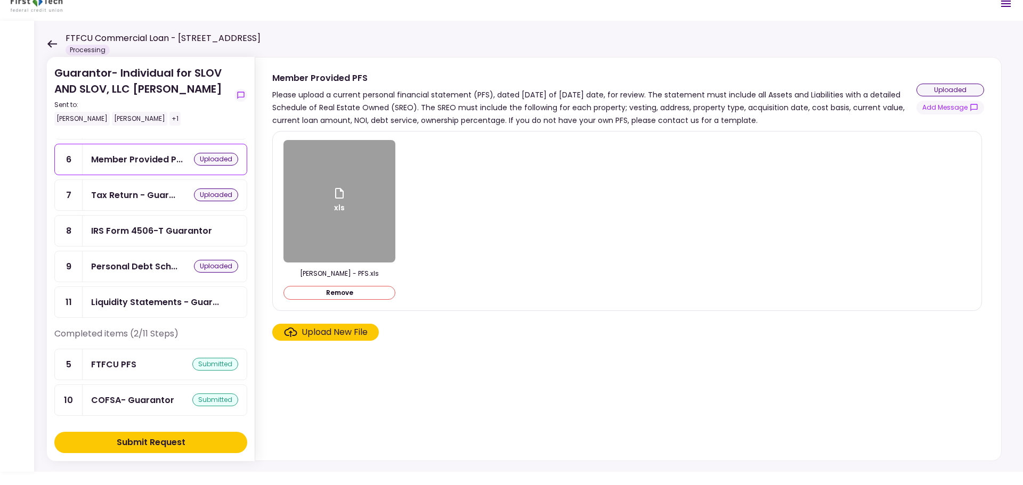
click at [120, 368] on div "FTFCU PFS" at bounding box center [113, 364] width 45 height 13
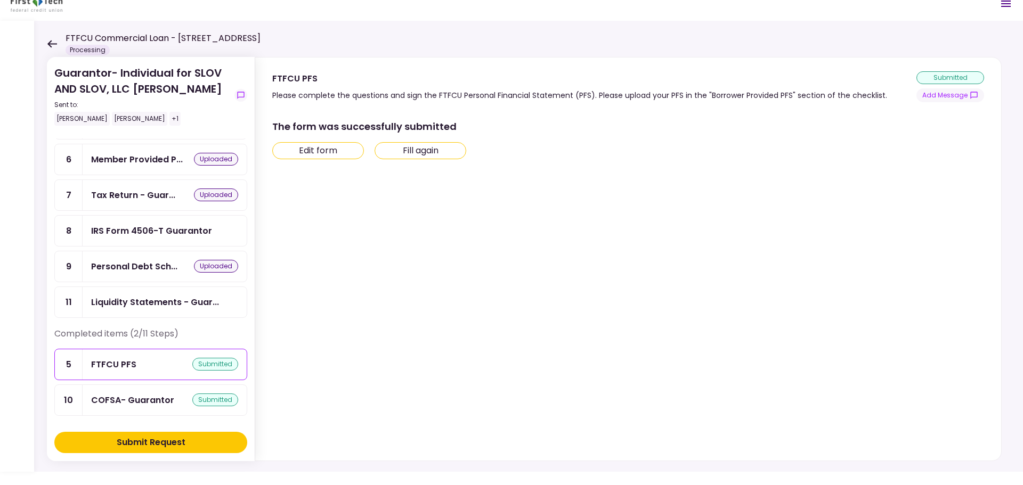
click at [346, 157] on button "Edit form" at bounding box center [318, 150] width 92 height 17
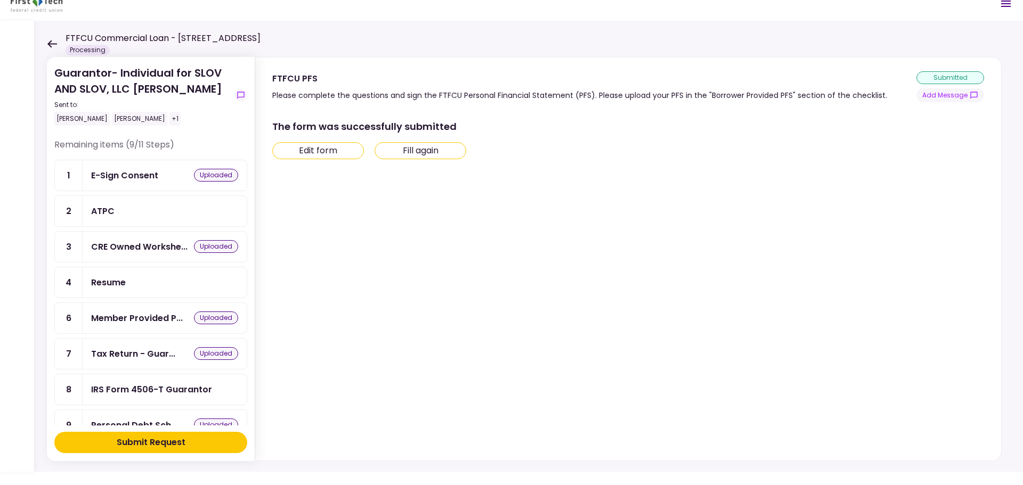
click at [156, 291] on div "Resume" at bounding box center [165, 282] width 164 height 30
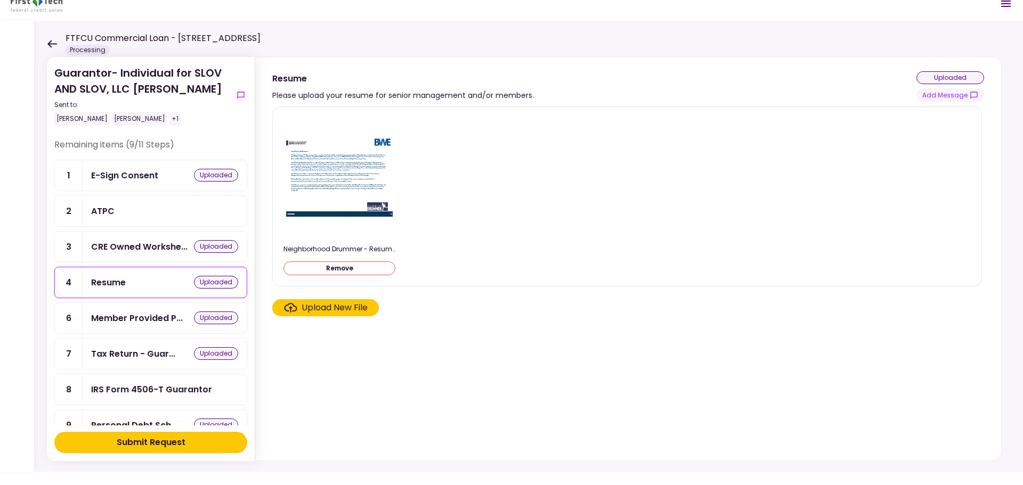
click at [132, 207] on div "ATPC" at bounding box center [164, 211] width 147 height 13
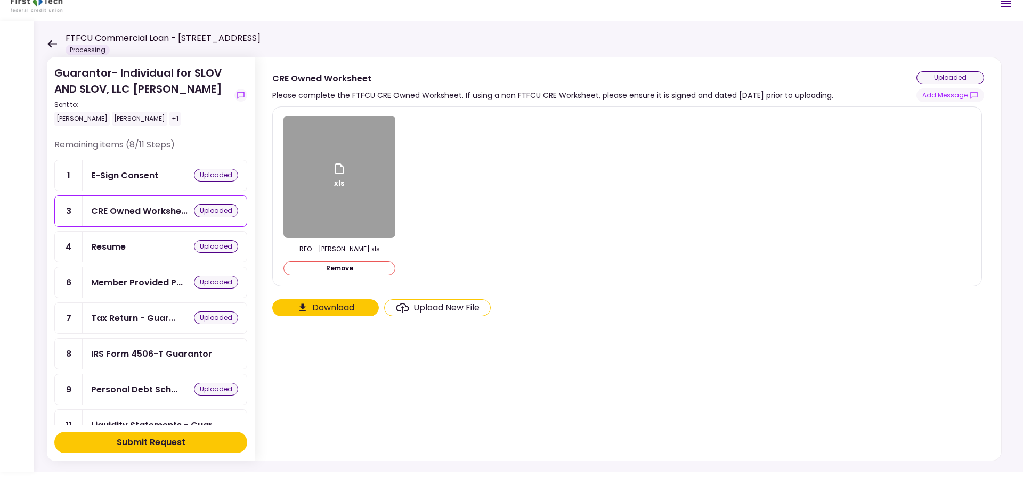
click at [58, 47] on div "FTFCU Commercial Loan - [STREET_ADDRESS] Processing" at bounding box center [154, 43] width 214 height 23
click at [54, 43] on icon at bounding box center [52, 43] width 10 height 7
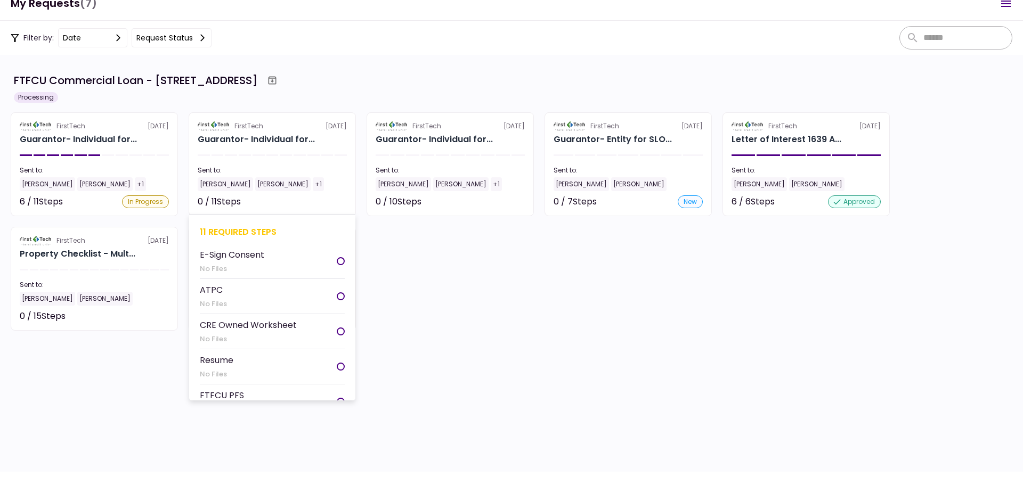
click at [250, 229] on div "11 required steps" at bounding box center [272, 231] width 145 height 13
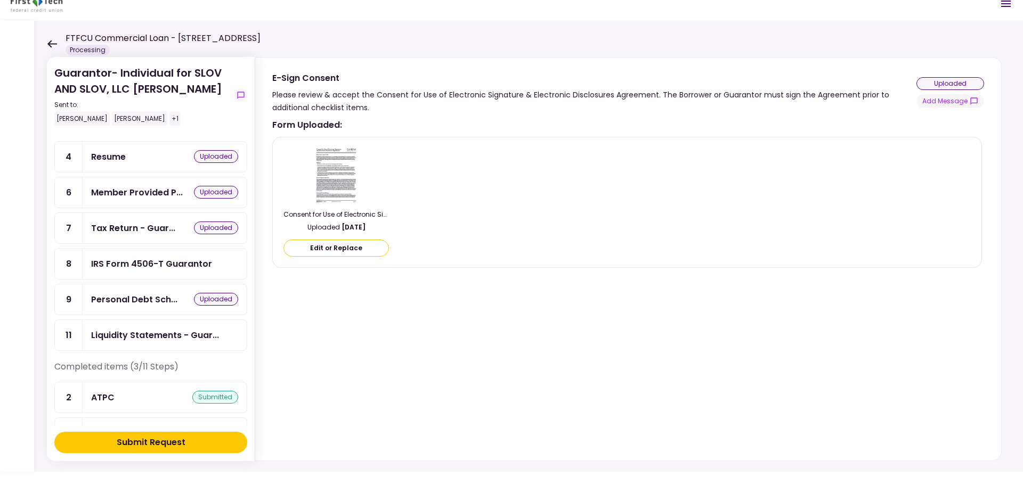
scroll to position [107, 0]
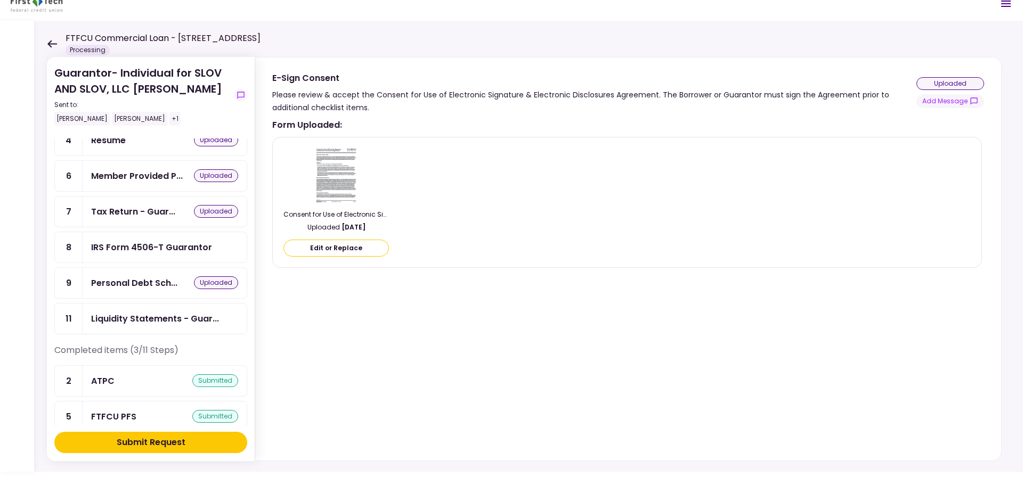
click at [128, 443] on div "Submit Request" at bounding box center [151, 442] width 69 height 13
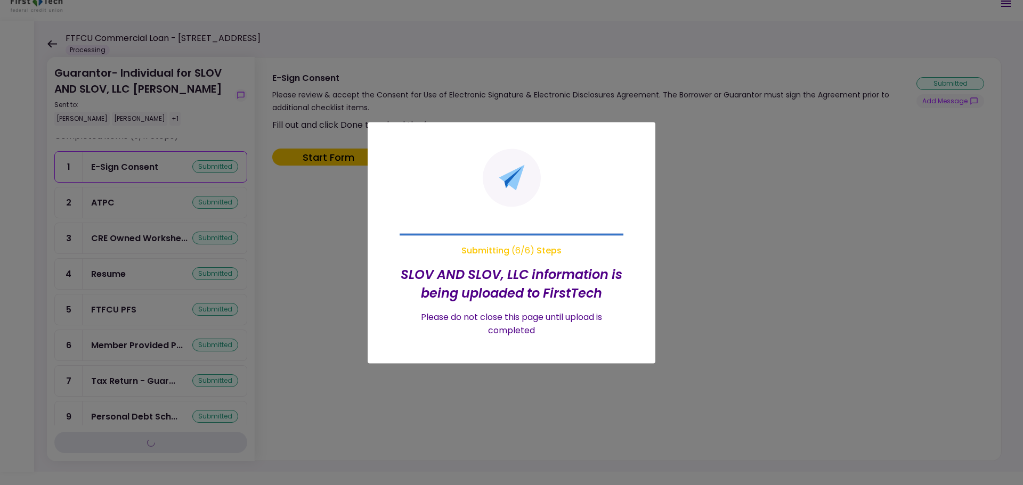
scroll to position [0, 0]
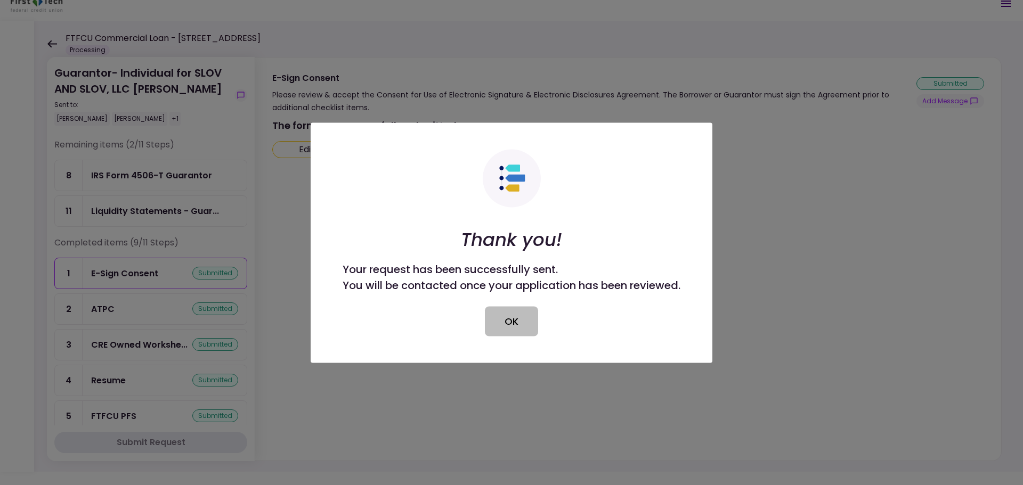
click at [522, 328] on button "OK" at bounding box center [511, 321] width 53 height 30
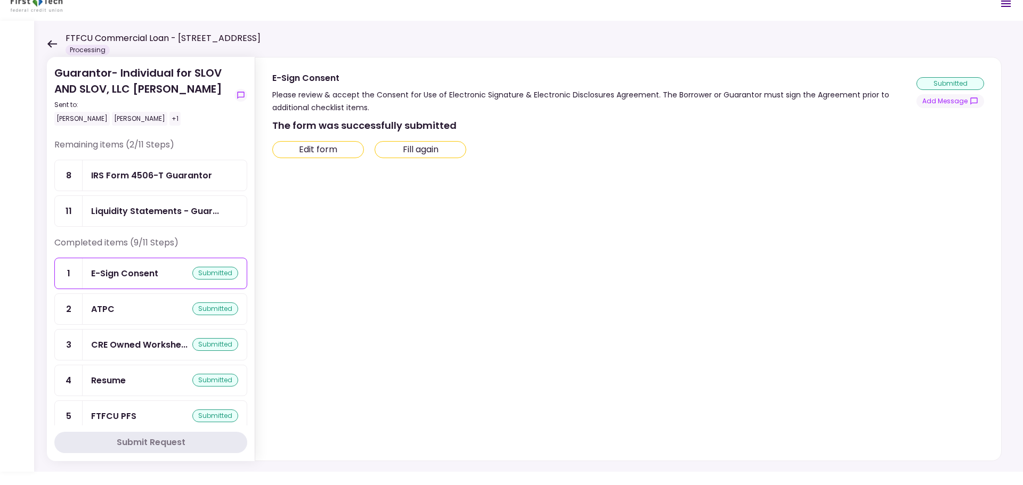
click at [53, 48] on div "FTFCU Commercial Loan - [STREET_ADDRESS] Processing" at bounding box center [154, 43] width 214 height 23
click at [52, 45] on icon at bounding box center [52, 44] width 10 height 8
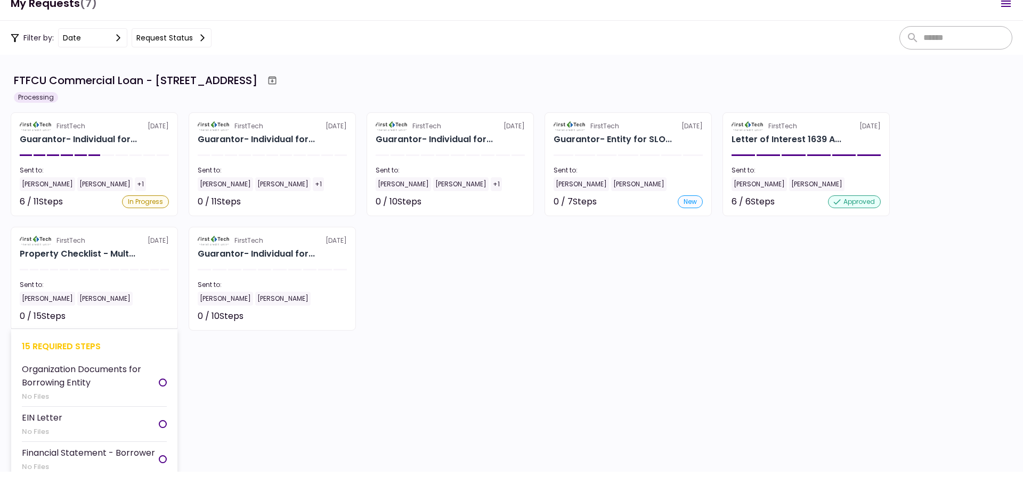
click at [48, 346] on div "15 required steps" at bounding box center [94, 346] width 145 height 13
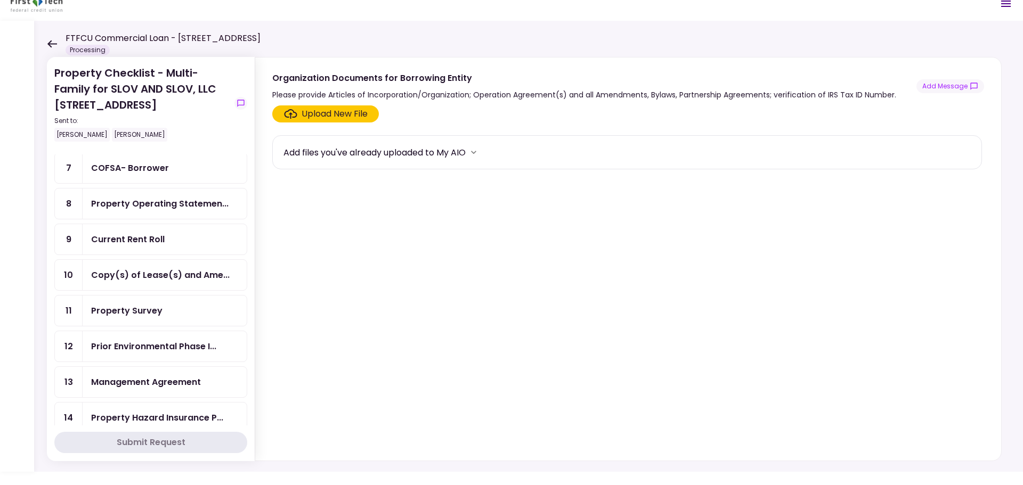
scroll to position [184, 0]
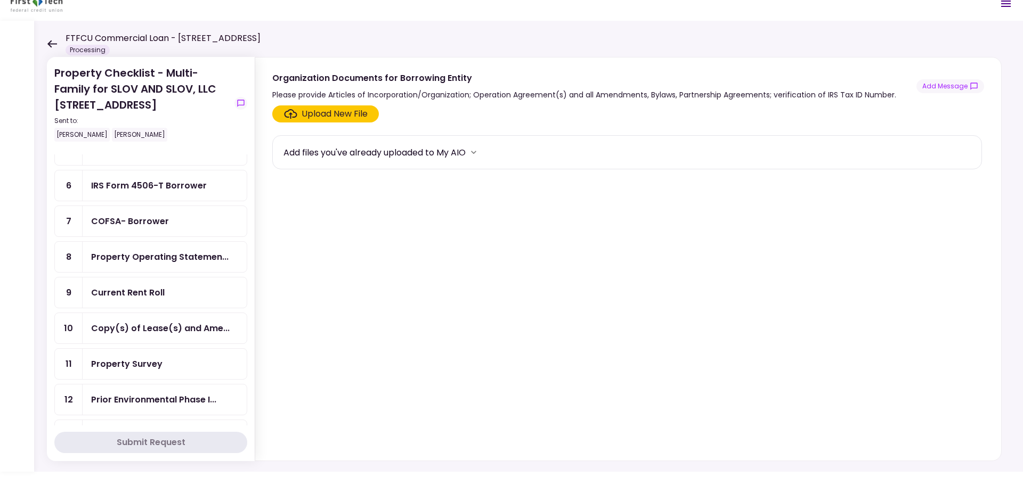
click at [52, 46] on icon at bounding box center [52, 44] width 10 height 8
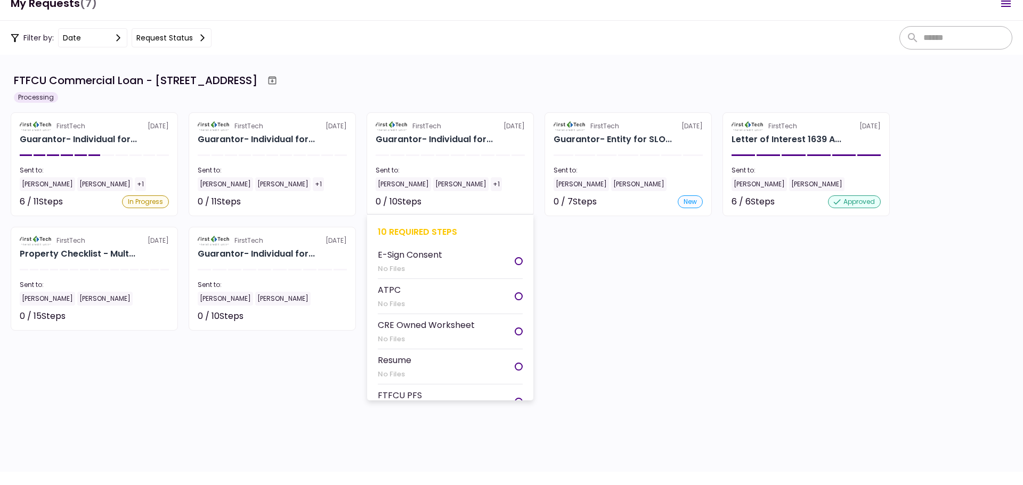
click at [423, 228] on div "10 required steps" at bounding box center [450, 231] width 145 height 13
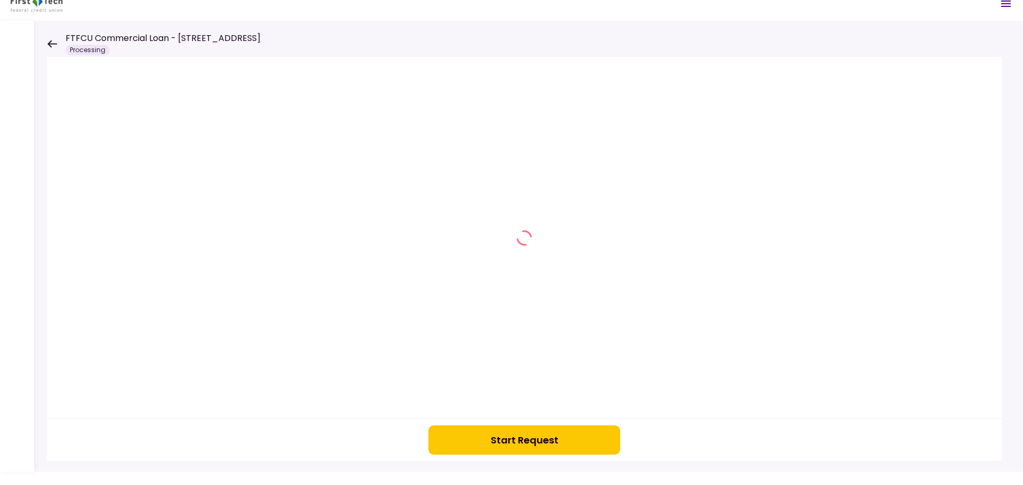
click at [513, 438] on button "Start Request" at bounding box center [524, 440] width 192 height 29
click at [48, 45] on icon at bounding box center [52, 44] width 10 height 8
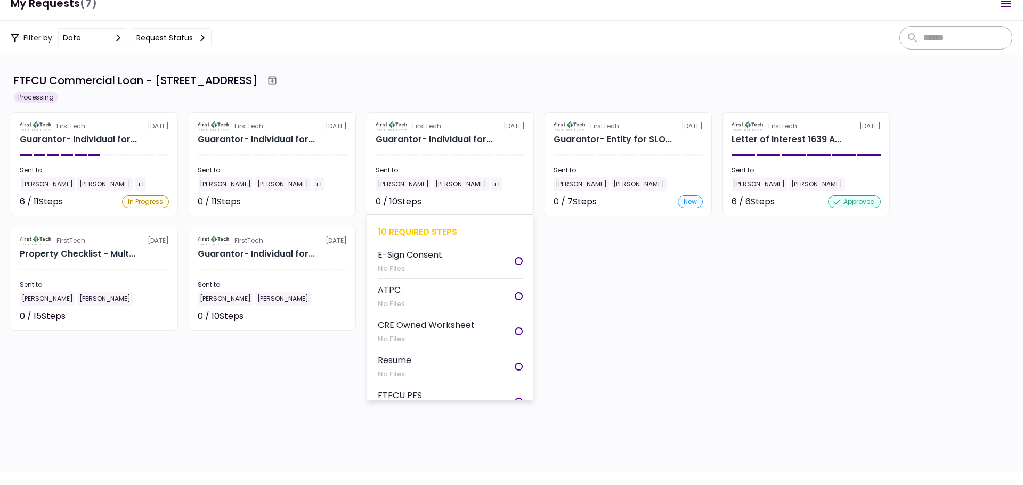
click at [399, 230] on div "10 required steps" at bounding box center [450, 231] width 145 height 13
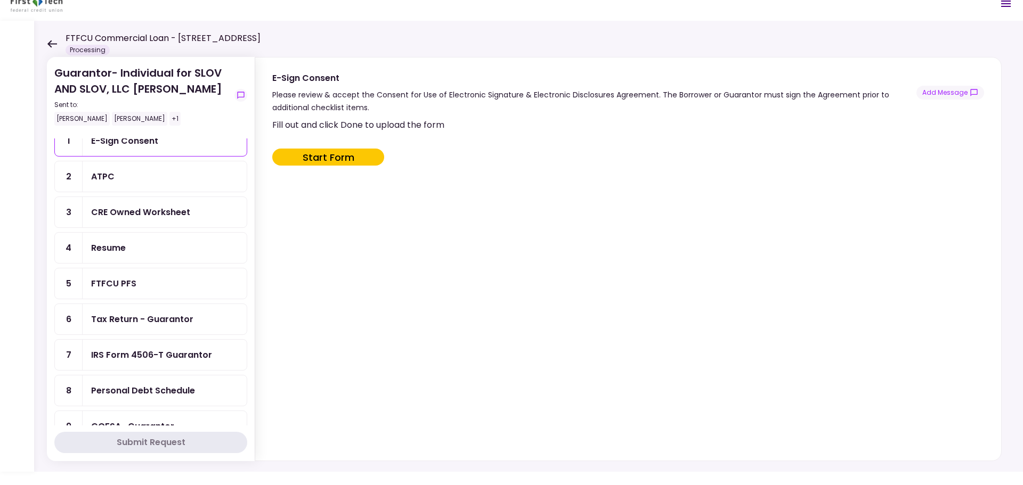
scroll to position [53, 0]
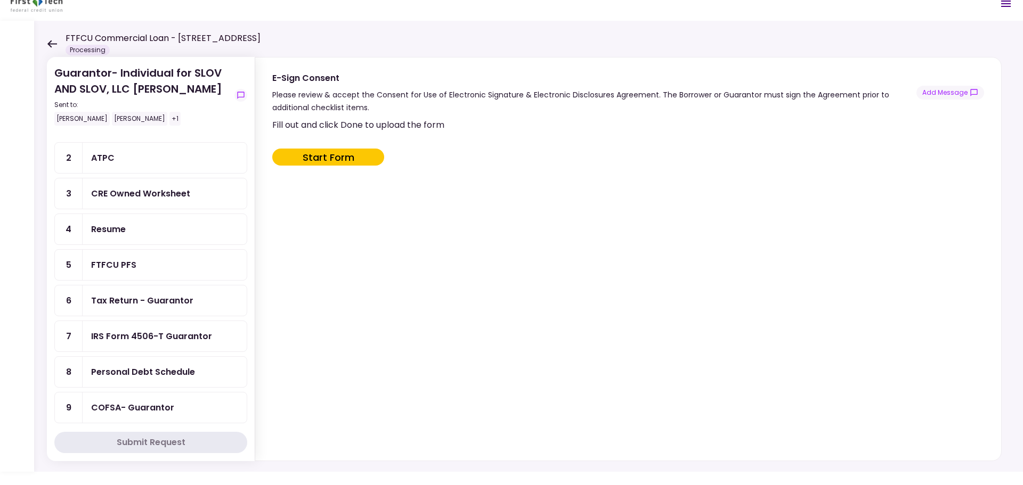
click at [158, 300] on div "Tax Return - Guarantor" at bounding box center [142, 300] width 102 height 13
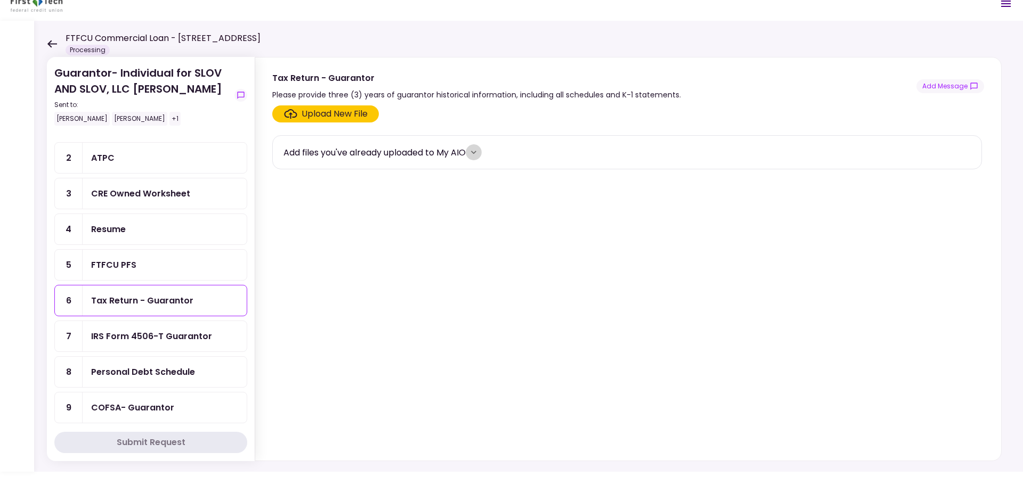
click at [479, 154] on icon "more" at bounding box center [473, 152] width 11 height 11
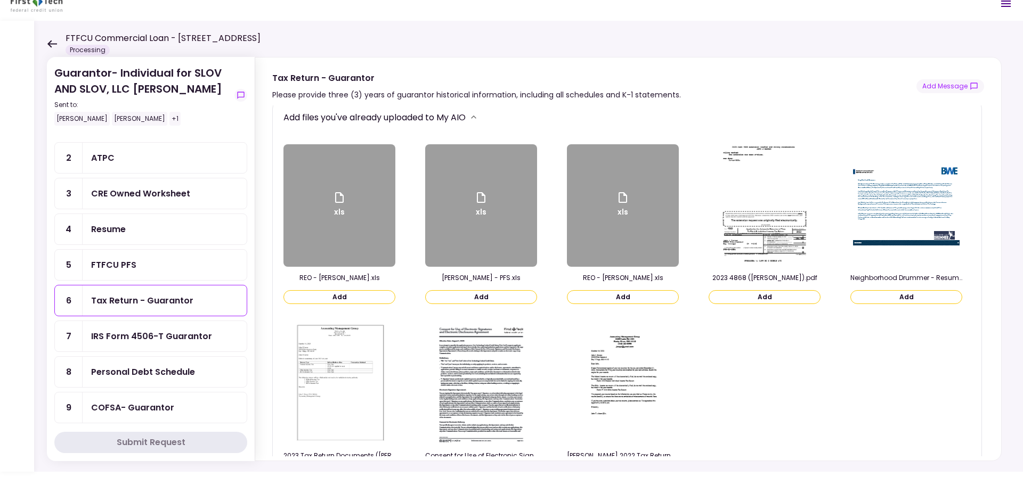
scroll to position [17, 0]
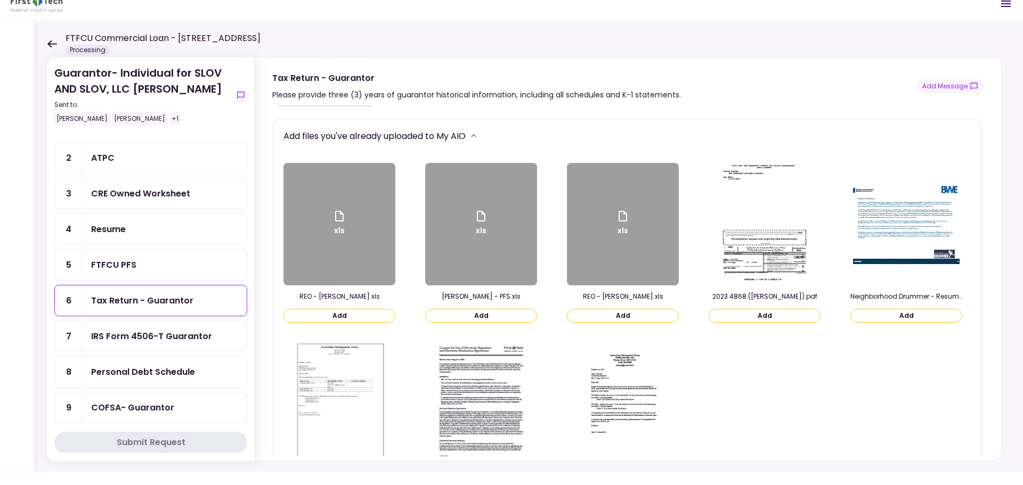
click at [479, 135] on icon "more" at bounding box center [473, 136] width 11 height 11
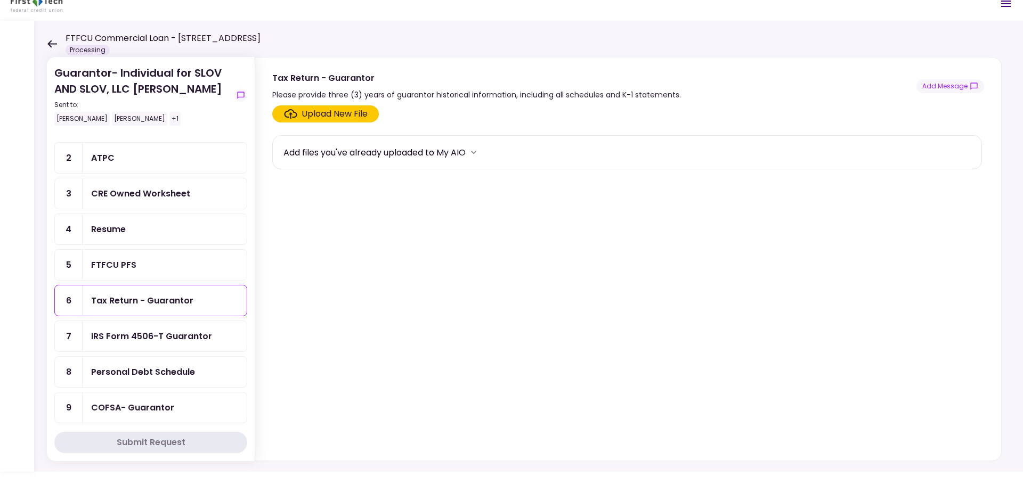
scroll to position [0, 0]
click at [166, 267] on div "FTFCU PFS" at bounding box center [164, 264] width 147 height 13
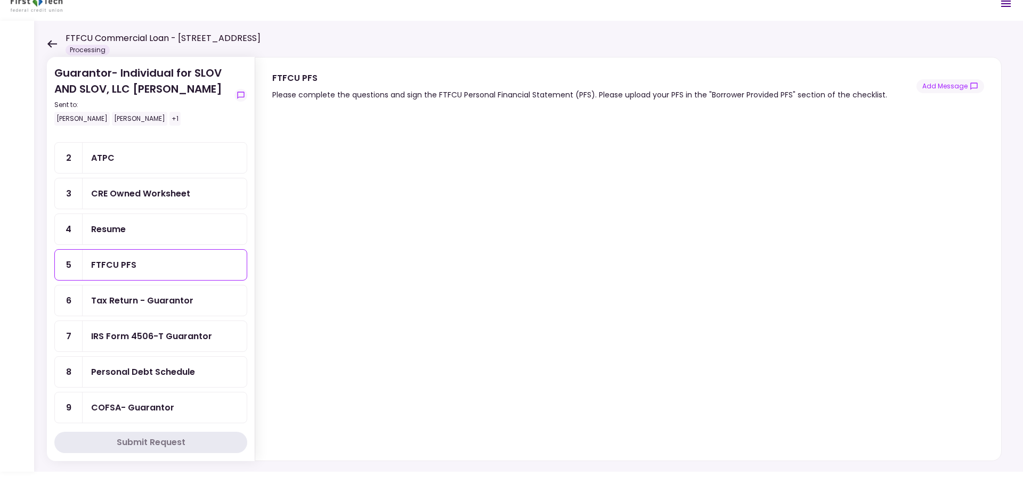
click at [131, 304] on div "Tax Return - Guarantor" at bounding box center [142, 300] width 102 height 13
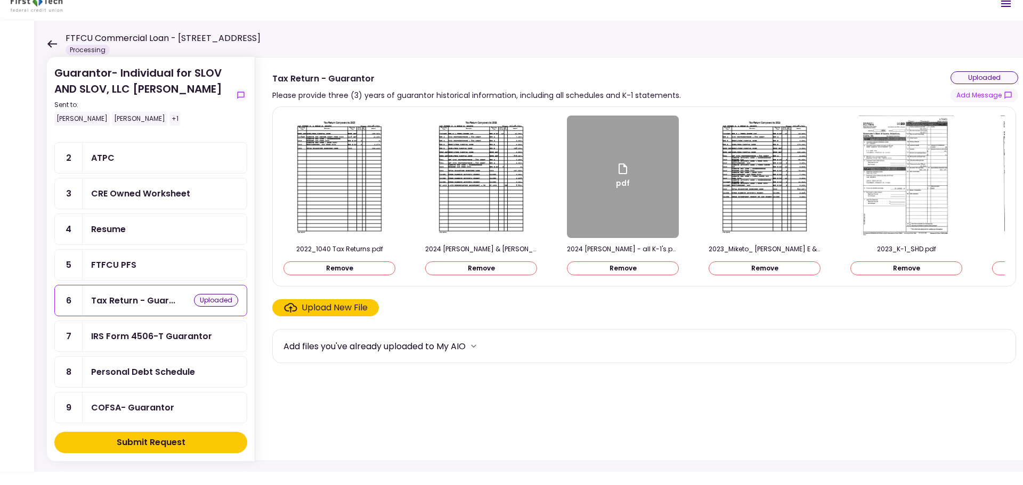
click at [156, 228] on div "Resume" at bounding box center [164, 229] width 147 height 13
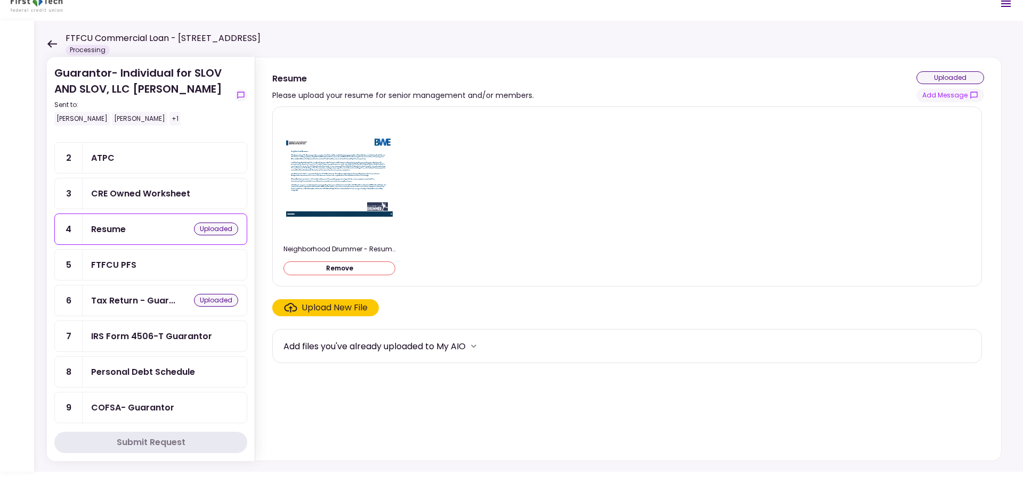
click at [471, 346] on button "more" at bounding box center [474, 346] width 16 height 16
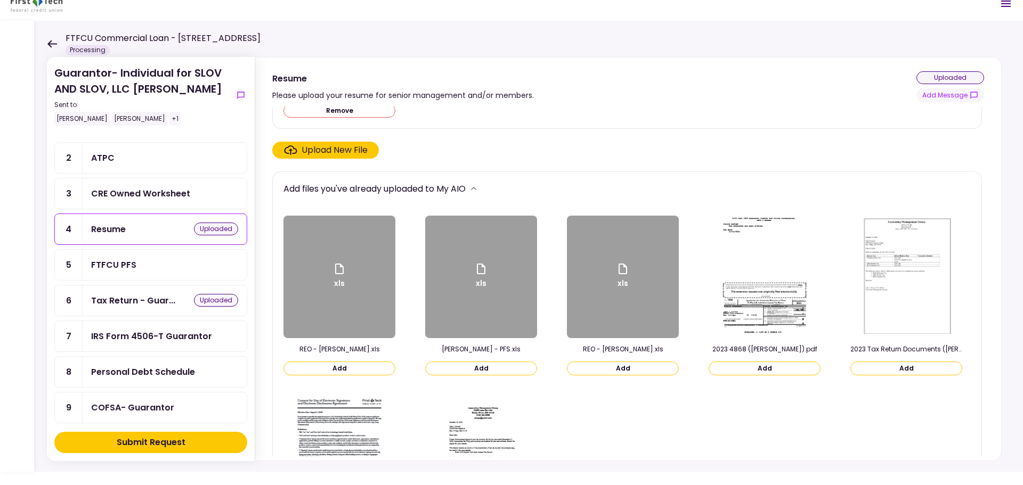
scroll to position [160, 0]
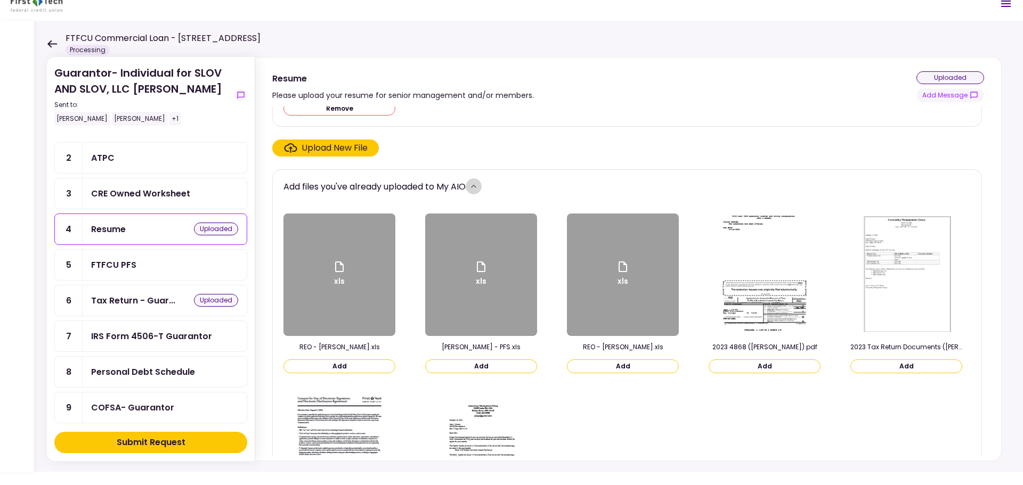
click at [479, 186] on icon "more" at bounding box center [473, 186] width 11 height 11
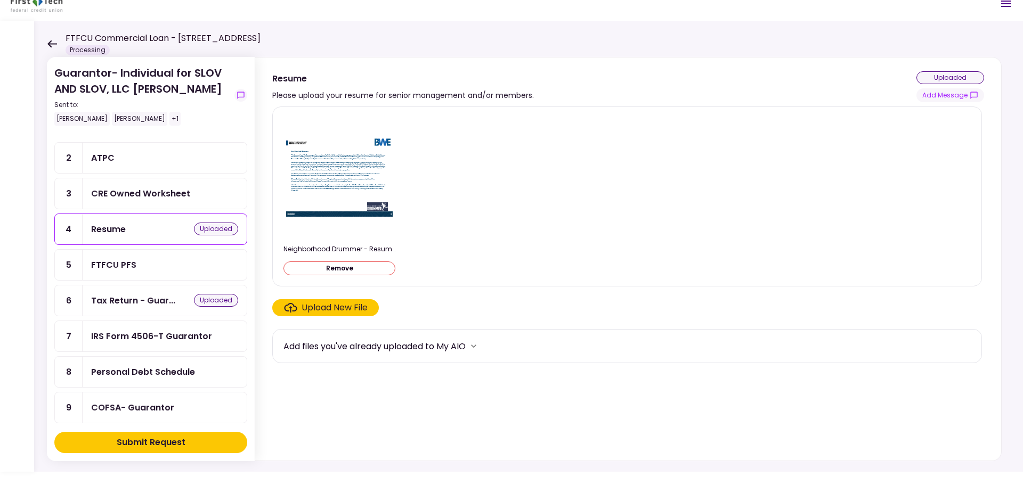
click at [151, 264] on div "FTFCU PFS" at bounding box center [164, 264] width 147 height 13
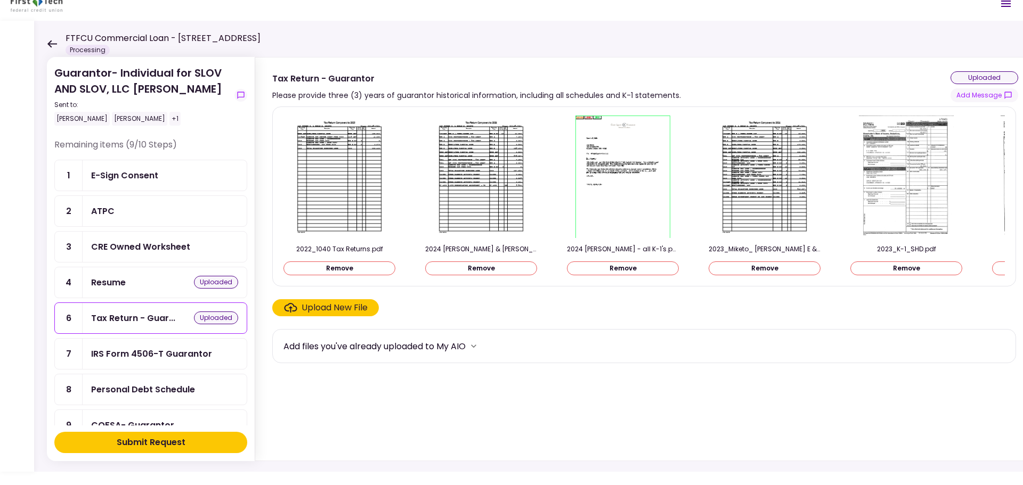
click at [141, 170] on div "E-Sign Consent" at bounding box center [124, 175] width 67 height 13
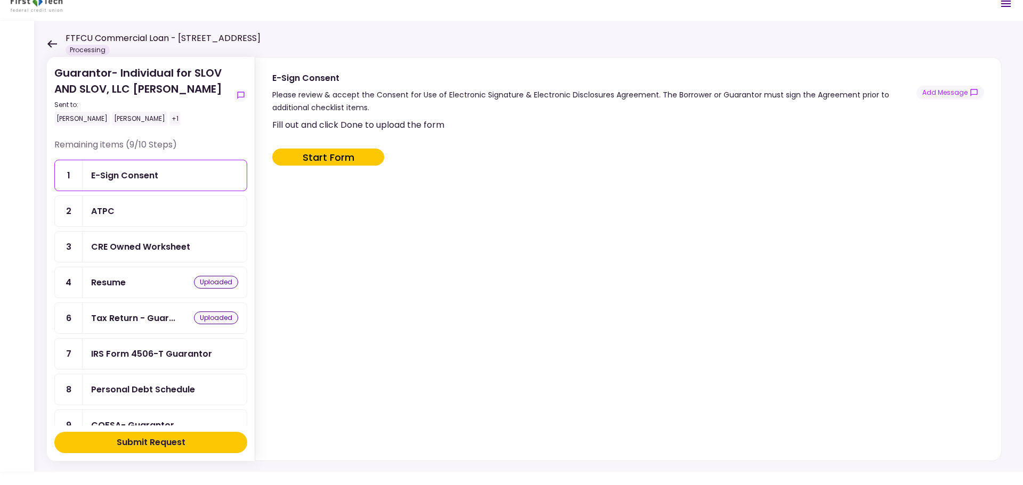
click at [349, 160] on button "Start Form" at bounding box center [328, 157] width 112 height 17
type input "***"
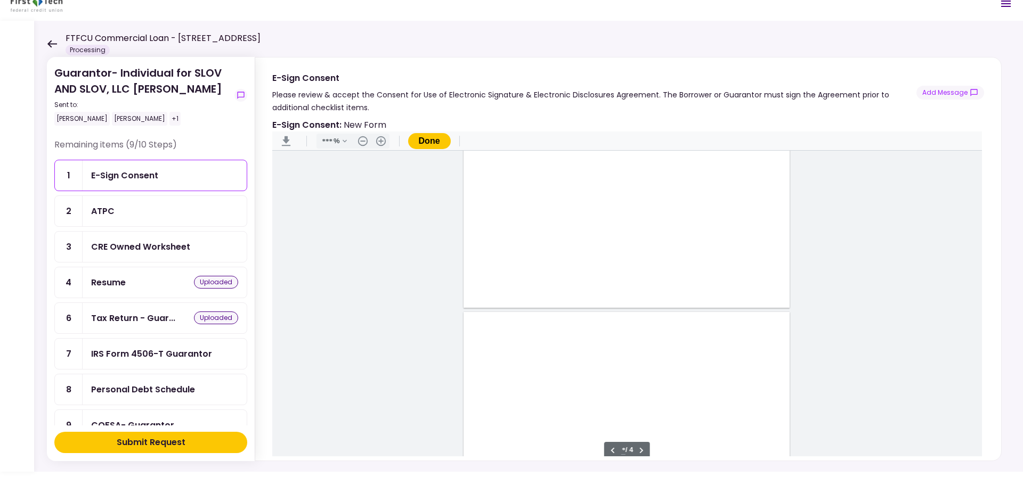
type input "*"
click at [487, 267] on div "Document Content" at bounding box center [487, 266] width 9 height 9
click at [525, 300] on div "Sign here" at bounding box center [522, 303] width 28 height 11
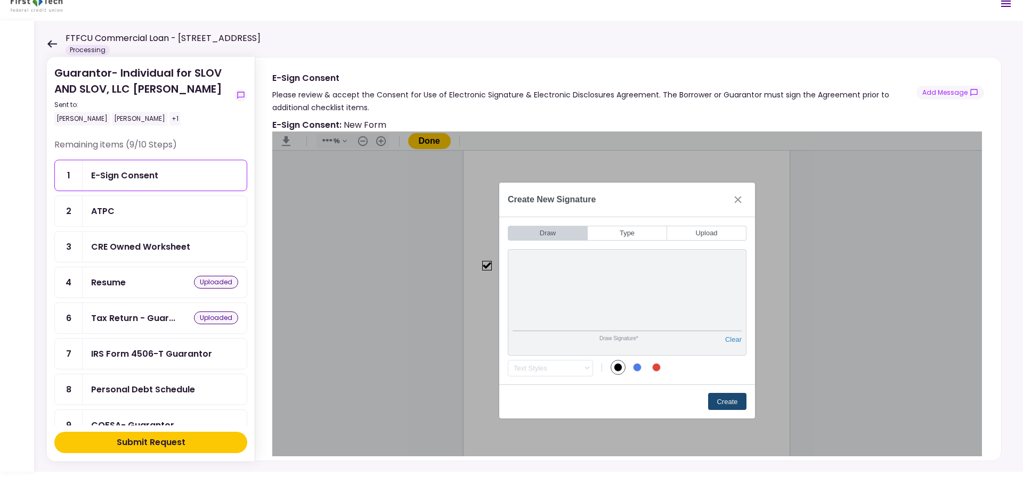
click at [730, 400] on button "Create" at bounding box center [727, 401] width 38 height 17
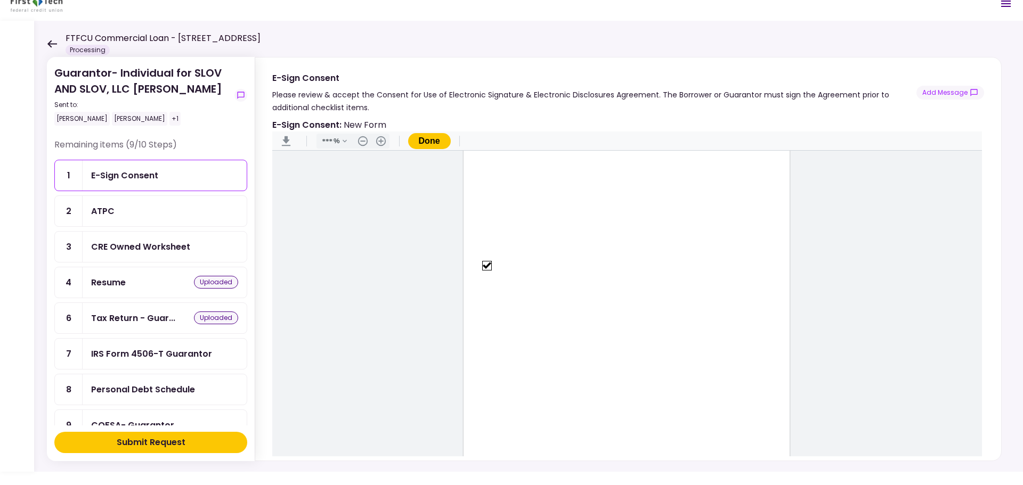
click at [441, 140] on button "Done" at bounding box center [429, 141] width 43 height 16
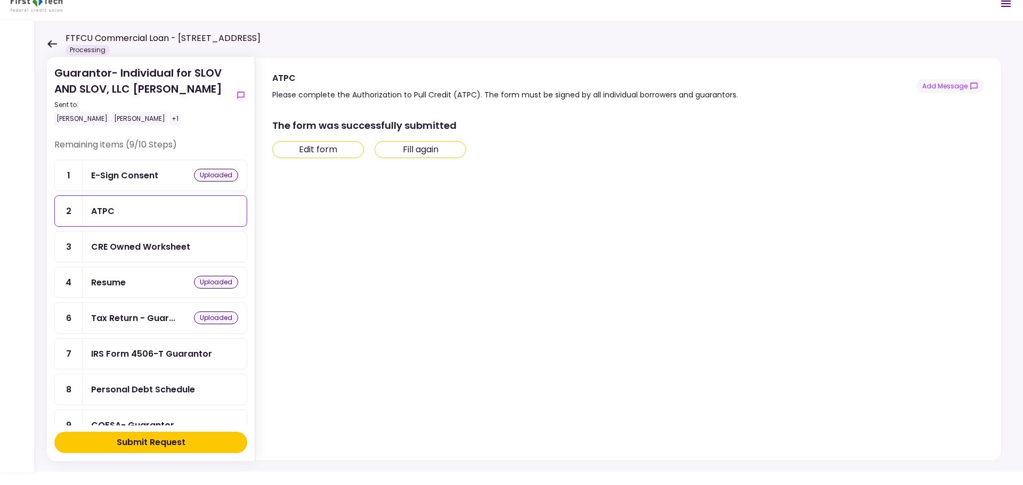
click at [163, 247] on div "CRE Owned Worksheet" at bounding box center [140, 246] width 99 height 13
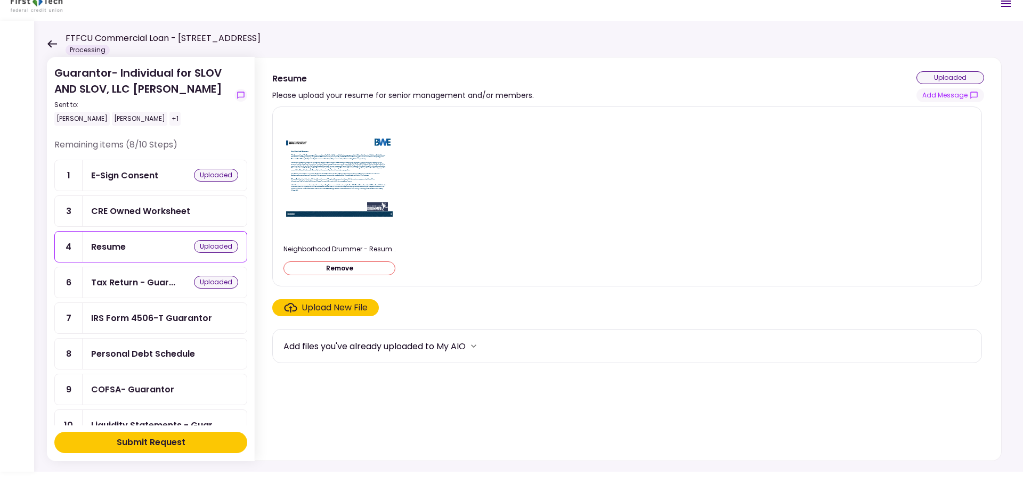
click at [123, 208] on div "CRE Owned Worksheet" at bounding box center [140, 211] width 99 height 13
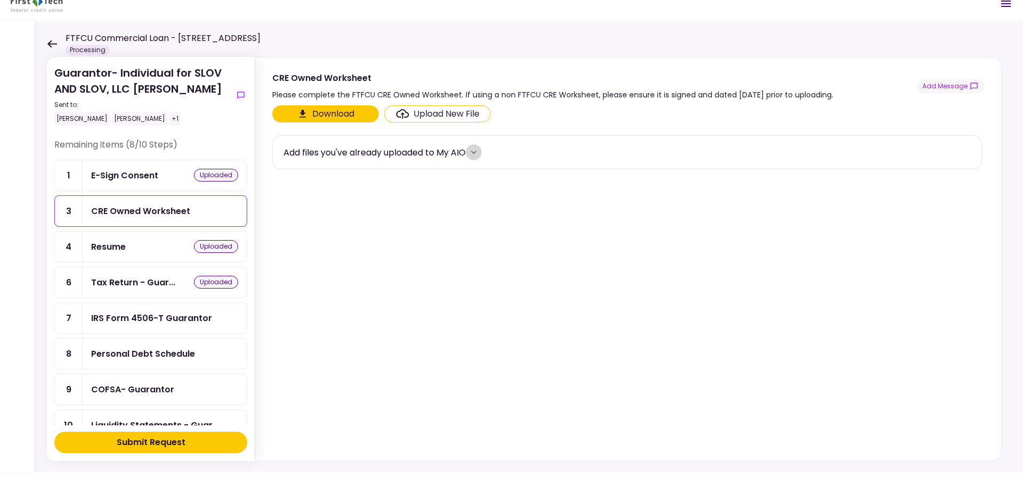
click at [479, 150] on icon "more" at bounding box center [473, 152] width 11 height 11
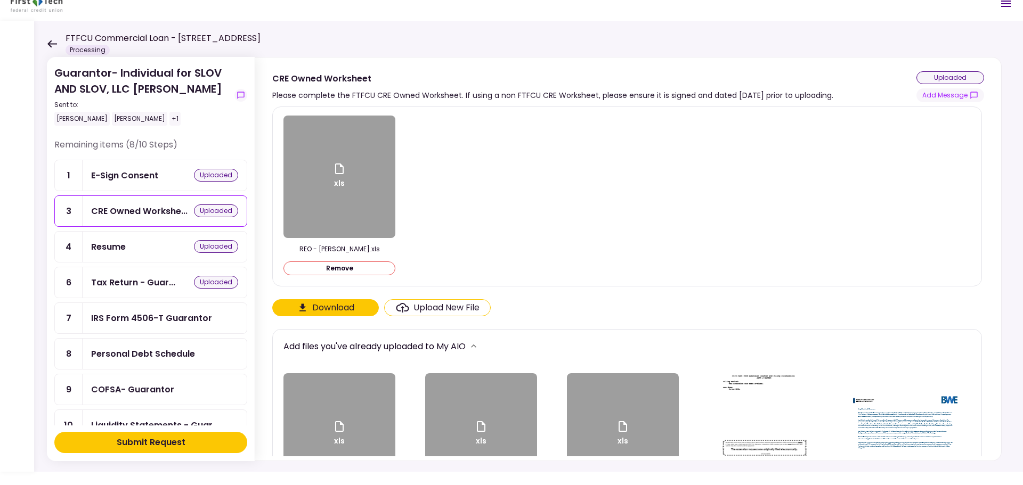
click at [152, 324] on div "IRS Form 4506-T Guarantor" at bounding box center [151, 318] width 121 height 13
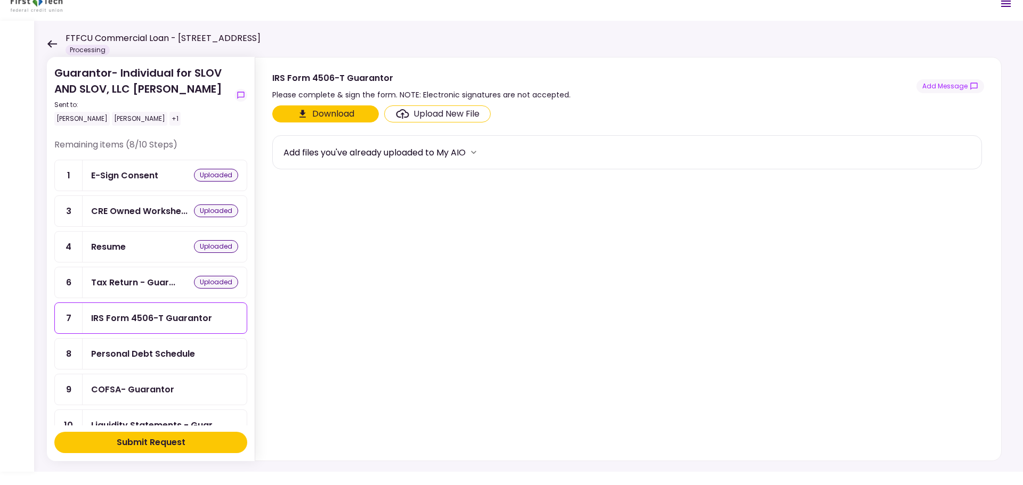
click at [162, 353] on div "Personal Debt Schedule" at bounding box center [143, 353] width 104 height 13
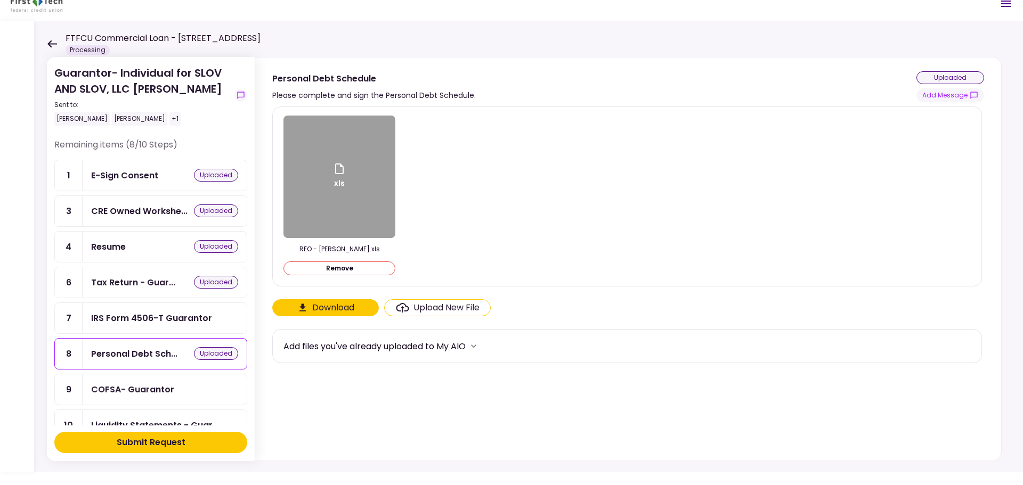
click at [152, 387] on div "COFSA- Guarantor" at bounding box center [132, 389] width 83 height 13
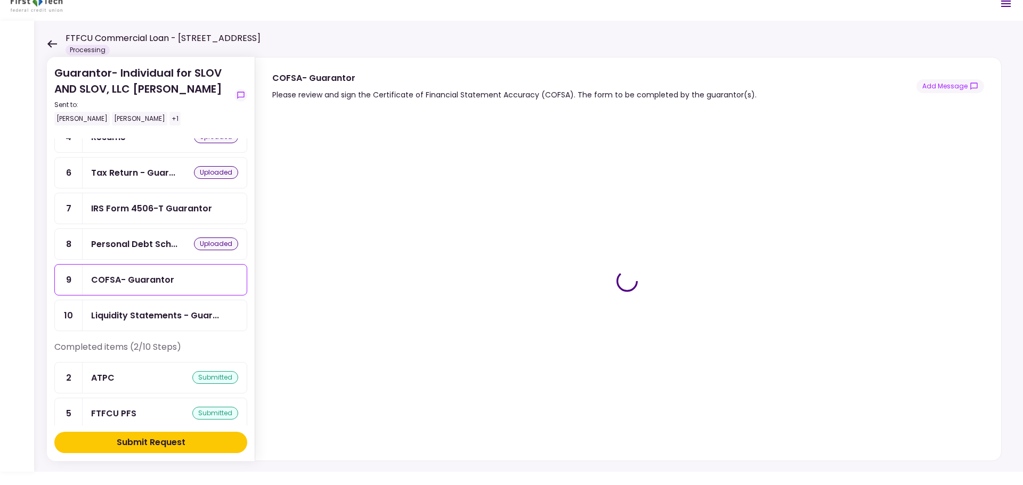
scroll to position [123, 0]
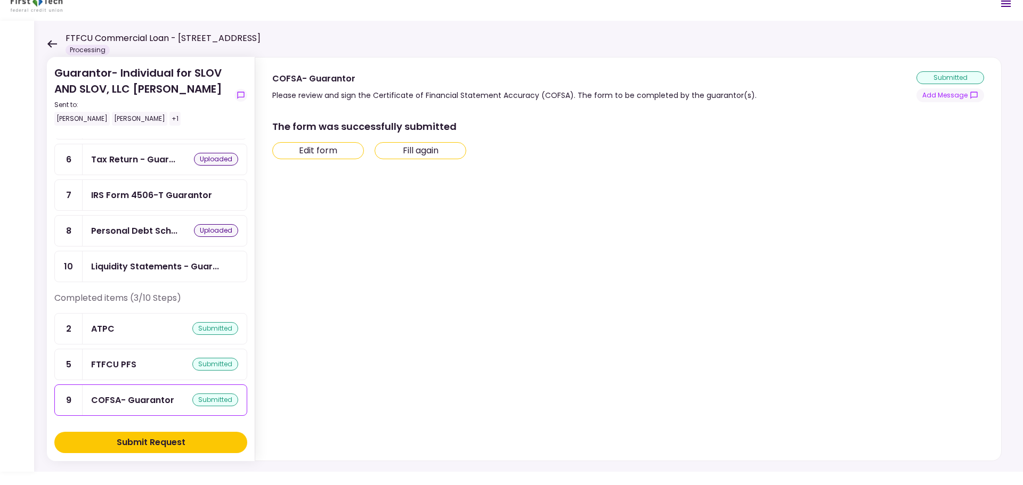
click at [190, 443] on button "Submit Request" at bounding box center [150, 442] width 193 height 21
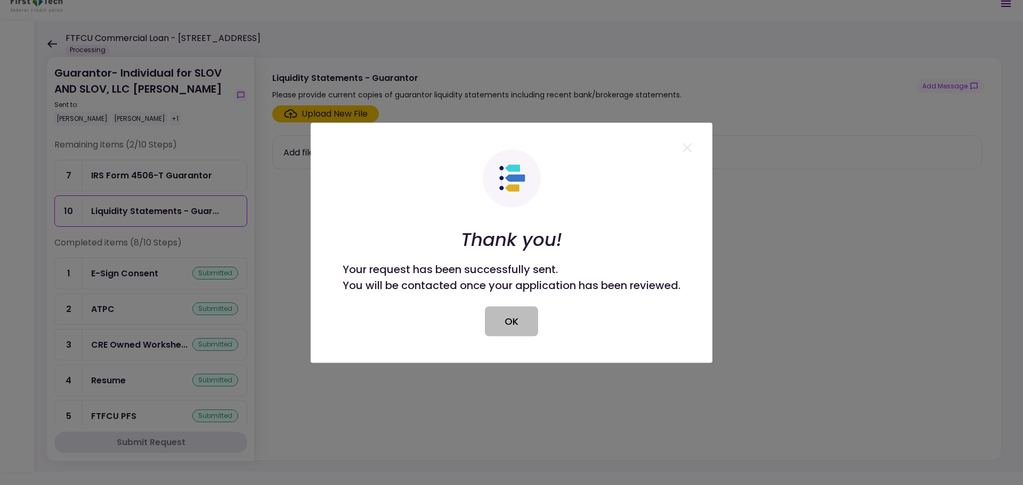
click at [509, 325] on button "OK" at bounding box center [511, 321] width 53 height 30
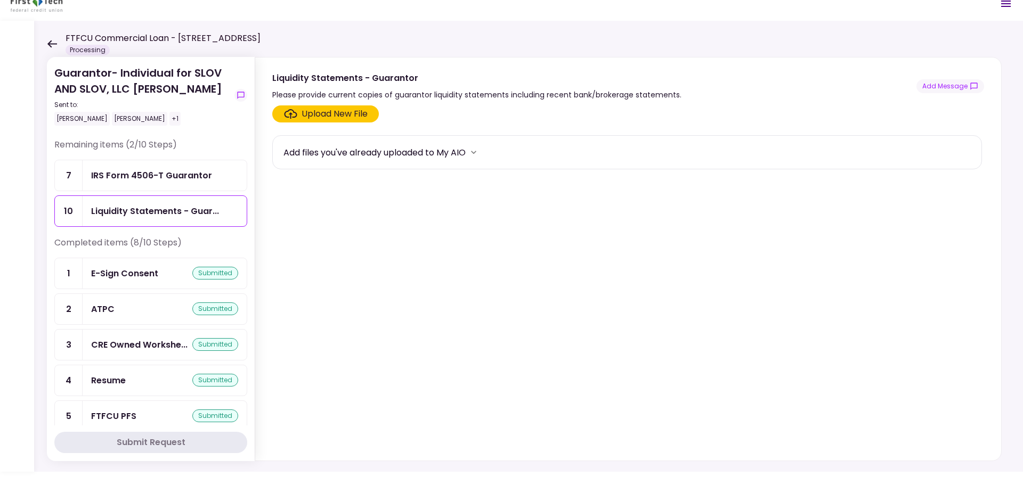
click at [56, 47] on icon at bounding box center [52, 44] width 10 height 8
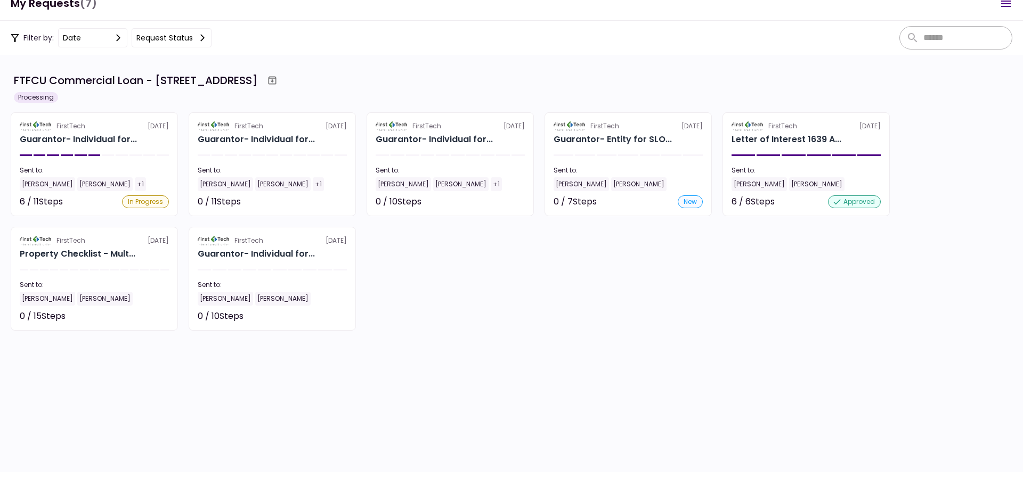
scroll to position [207, 0]
click at [156, 411] on section "FTFCU Commercial Loan - [STREET_ADDRESS] Processing FirstTech [DATE] Guarantor-…" at bounding box center [511, 263] width 1023 height 417
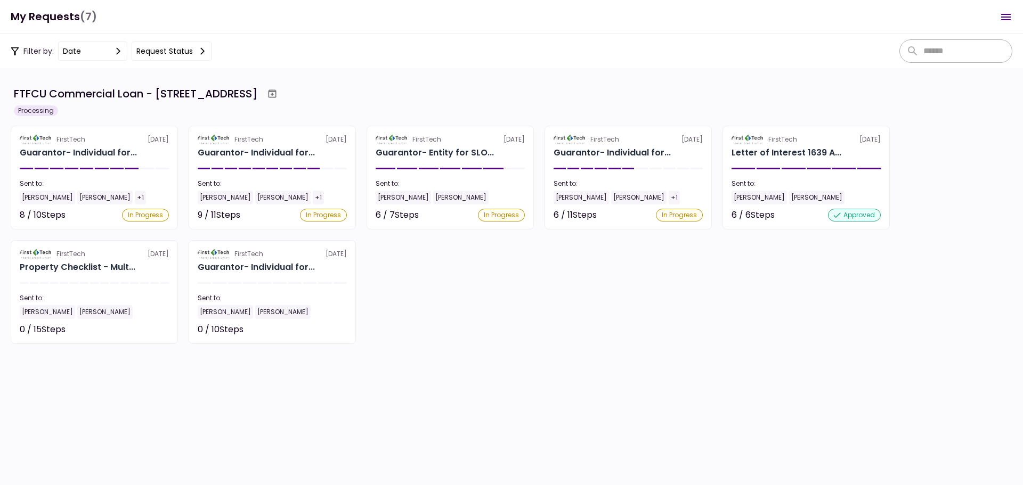
click at [419, 243] on div "7 required steps" at bounding box center [450, 244] width 145 height 13
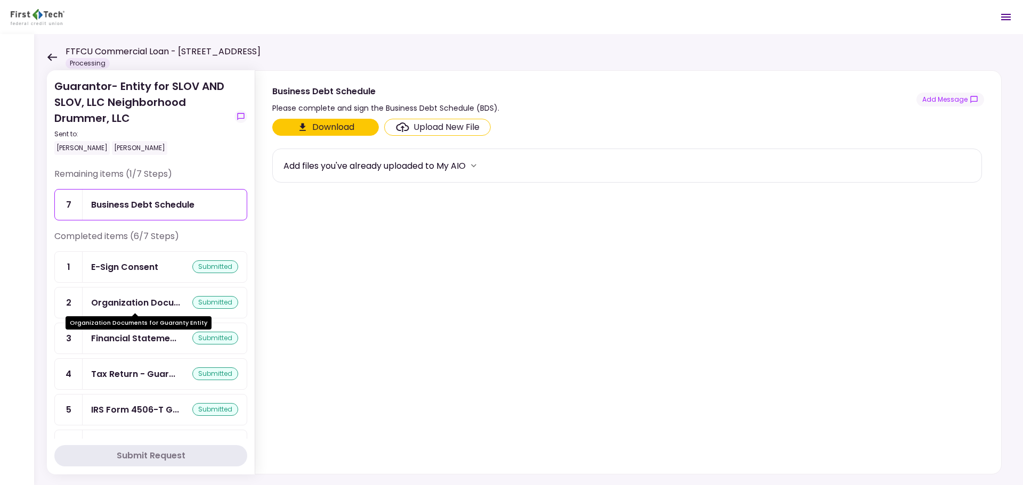
scroll to position [32, 0]
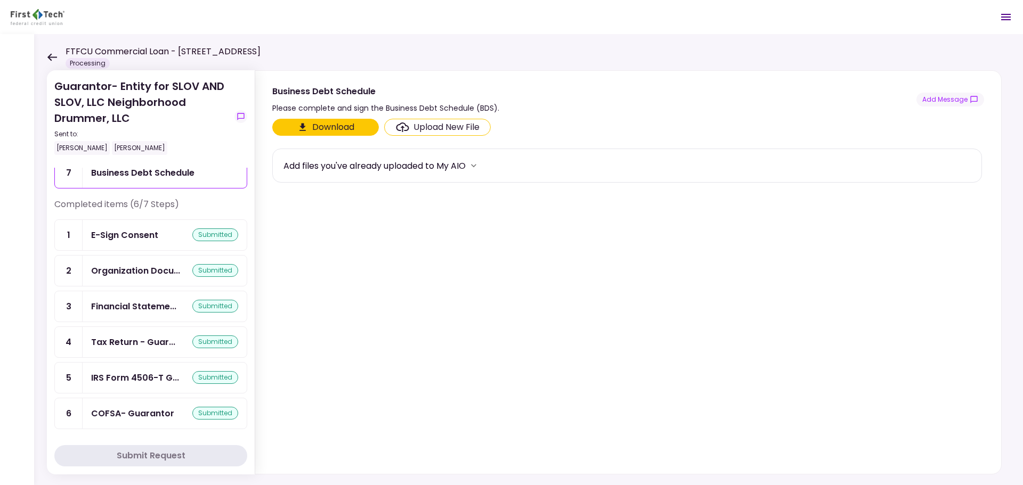
click at [51, 57] on icon at bounding box center [52, 56] width 10 height 7
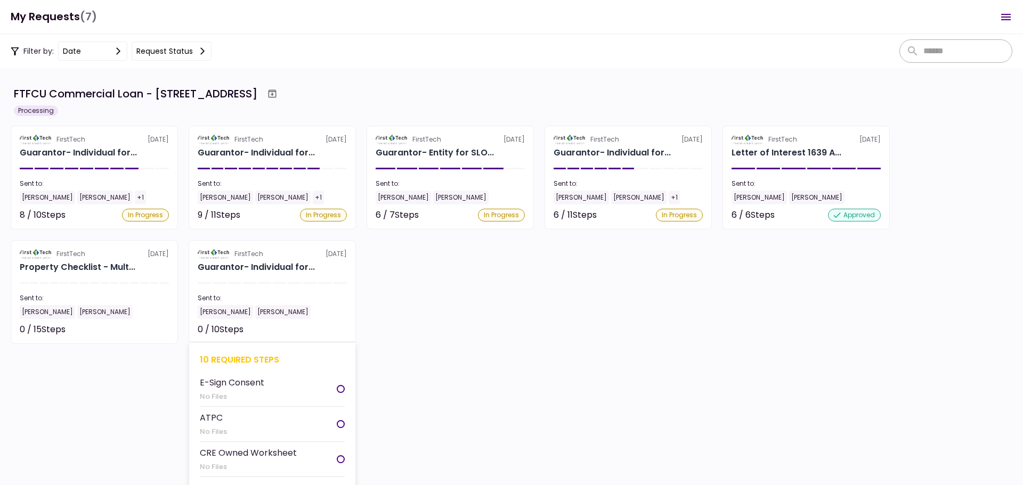
click at [254, 357] on div "10 required steps" at bounding box center [272, 359] width 145 height 13
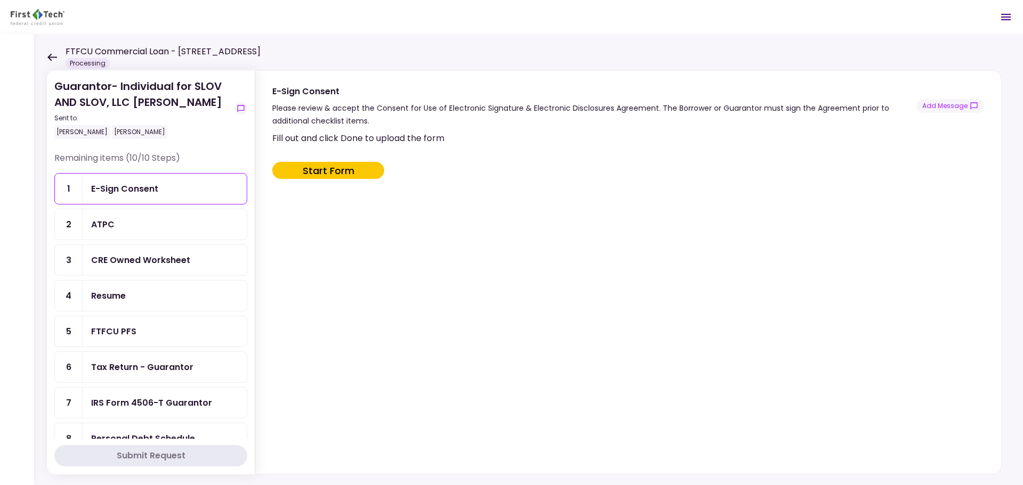
click at [168, 293] on div "Resume" at bounding box center [164, 295] width 147 height 13
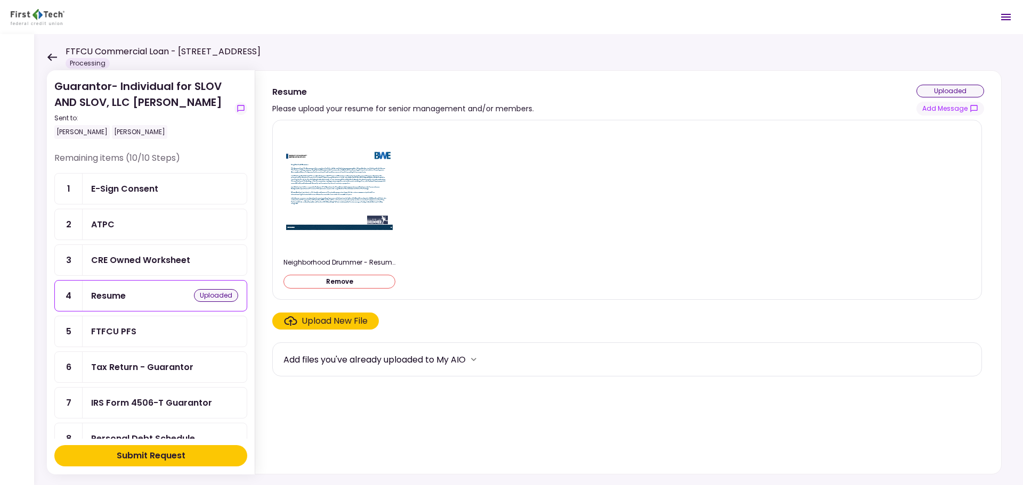
click at [153, 336] on div "FTFCU PFS" at bounding box center [164, 331] width 147 height 13
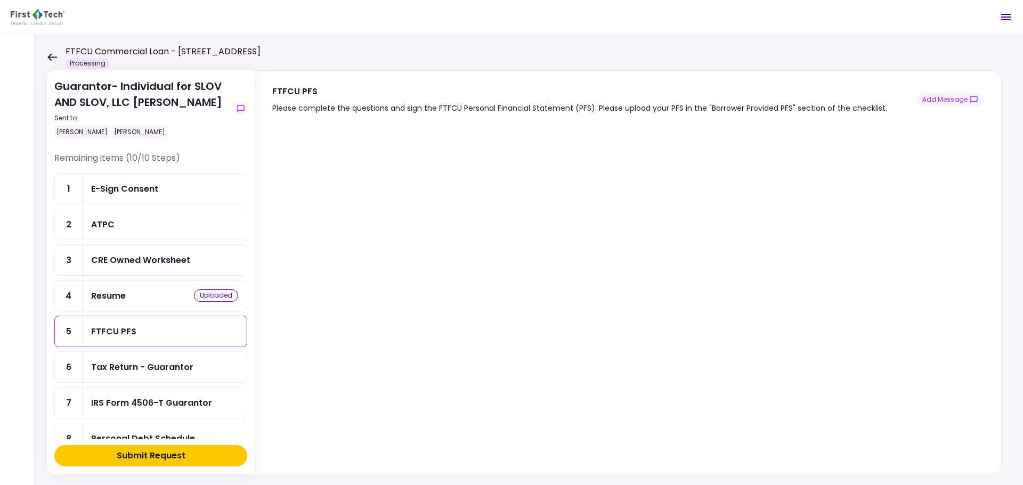
click at [207, 377] on div "Tax Return - Guarantor" at bounding box center [165, 367] width 164 height 30
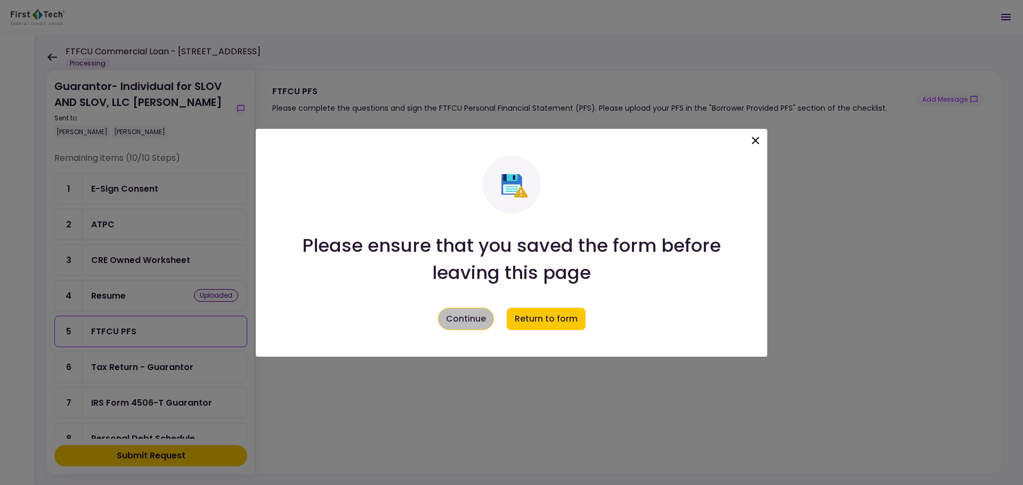
click at [467, 326] on button "Continue" at bounding box center [466, 319] width 56 height 22
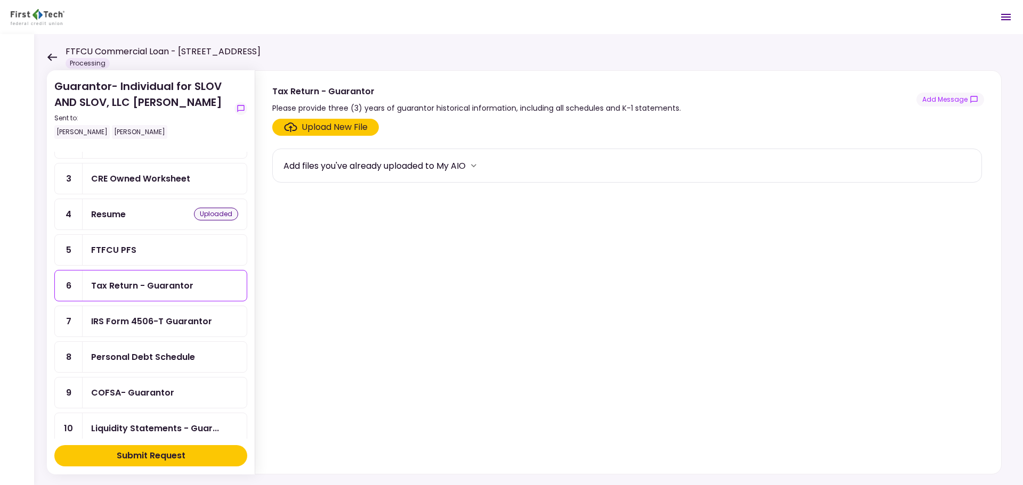
scroll to position [96, 0]
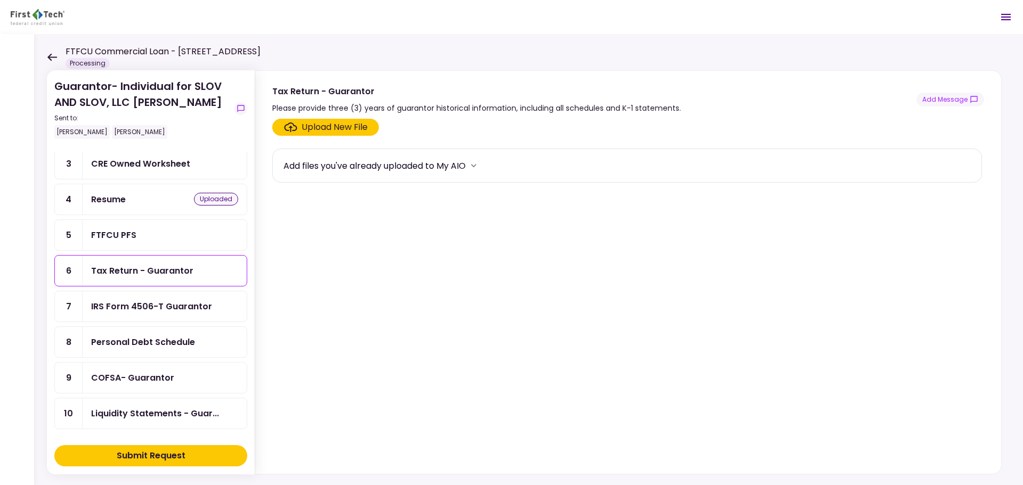
click at [194, 351] on div "Personal Debt Schedule" at bounding box center [165, 342] width 164 height 30
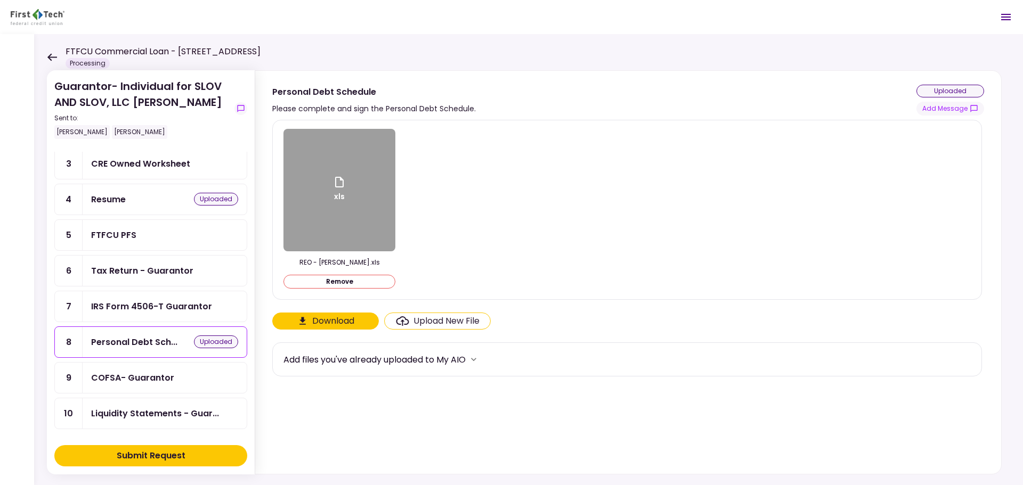
click at [176, 383] on div "COFSA- Guarantor" at bounding box center [164, 377] width 147 height 13
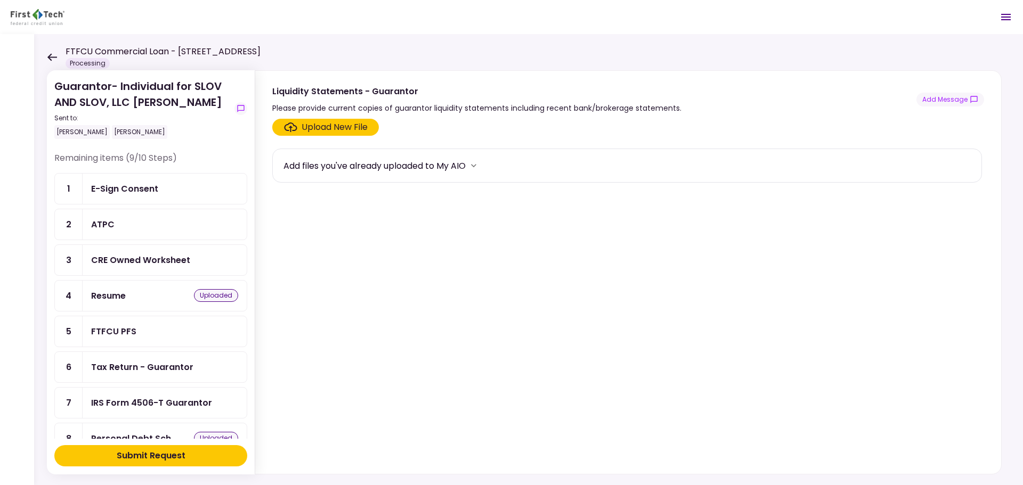
click at [177, 191] on div "E-Sign Consent" at bounding box center [164, 188] width 147 height 13
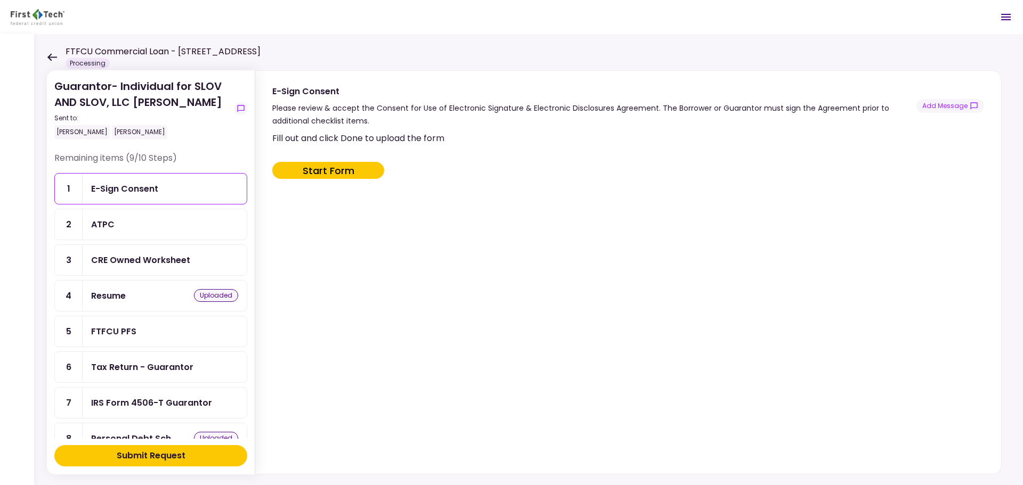
click at [335, 175] on button "Start Form" at bounding box center [328, 170] width 112 height 17
type input "***"
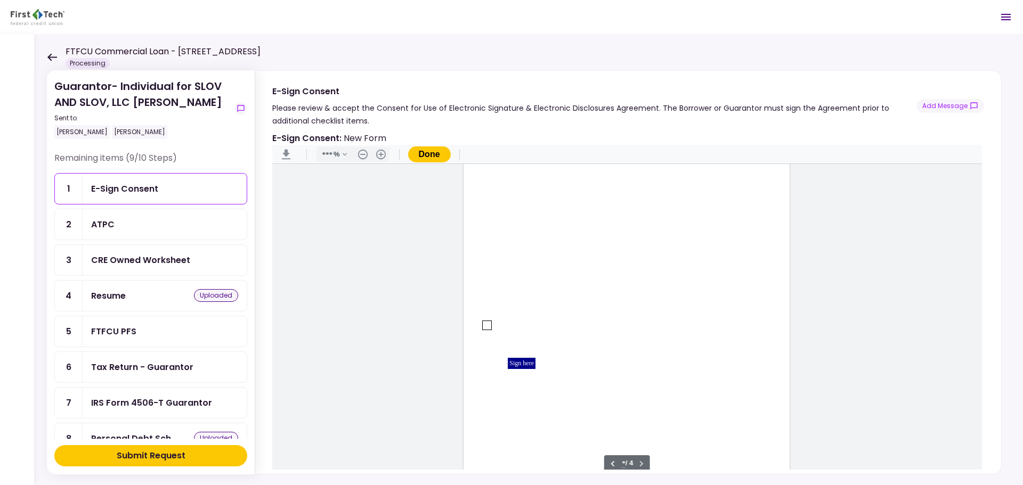
scroll to position [1386, 0]
click at [485, 279] on div "Document Content" at bounding box center [487, 279] width 9 height 9
click at [524, 319] on div "Sign here" at bounding box center [522, 317] width 28 height 11
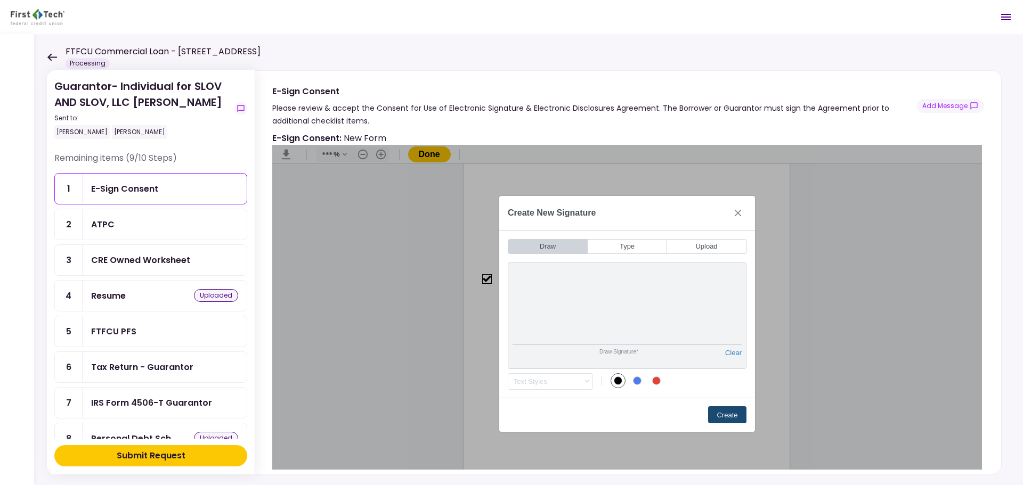
click at [725, 417] on button "Create" at bounding box center [727, 415] width 38 height 17
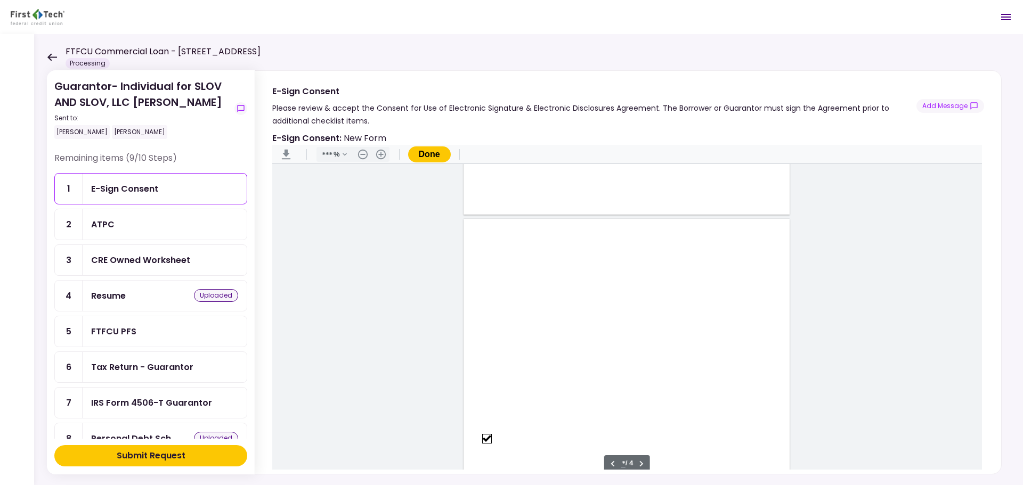
type input "*"
click at [441, 152] on button "Done" at bounding box center [429, 155] width 43 height 16
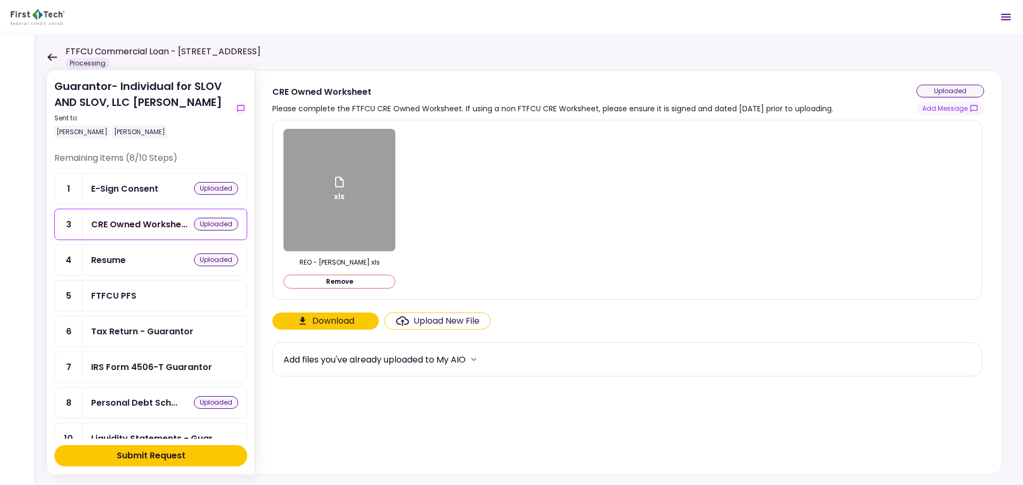
click at [178, 295] on div "FTFCU PFS" at bounding box center [164, 295] width 147 height 13
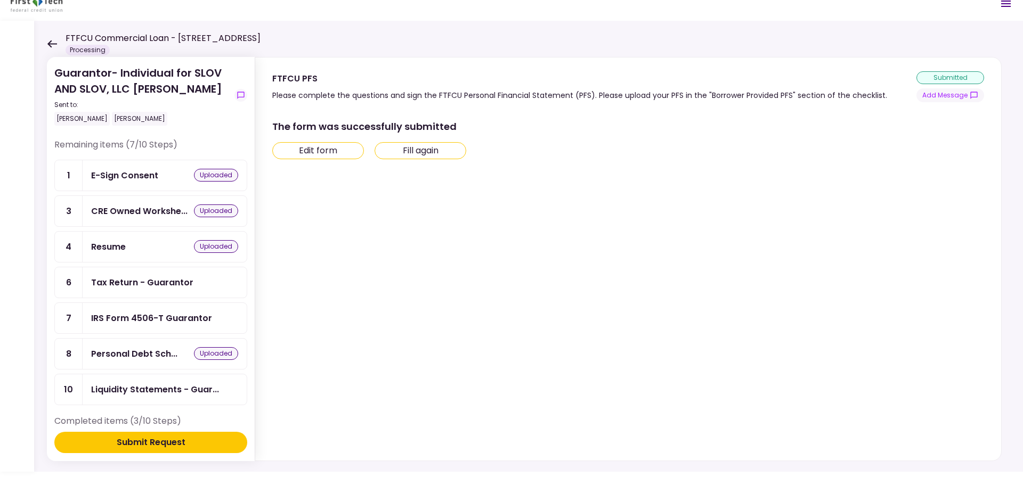
click at [160, 446] on div "Submit Request" at bounding box center [151, 442] width 69 height 13
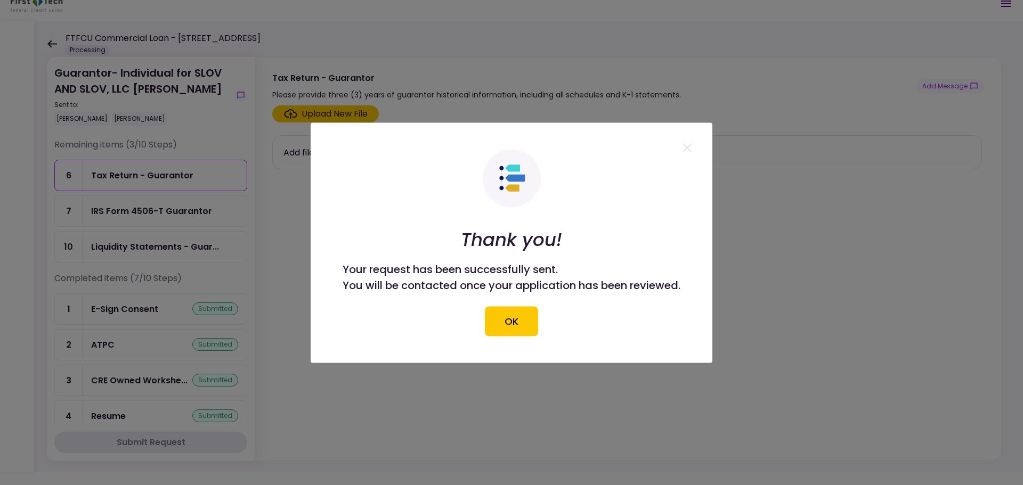
click at [525, 323] on button "OK" at bounding box center [511, 321] width 53 height 30
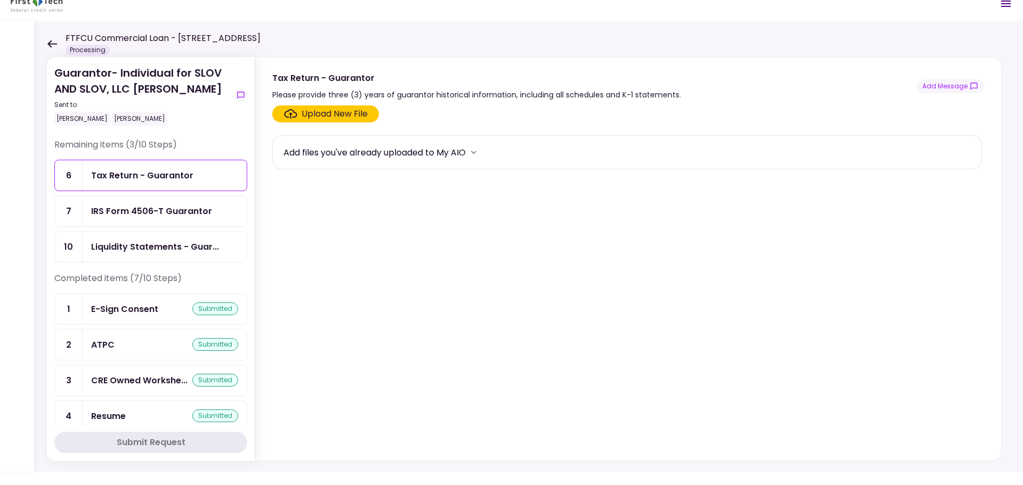
click at [54, 40] on icon at bounding box center [52, 44] width 10 height 8
